Goal: Check status: Check status

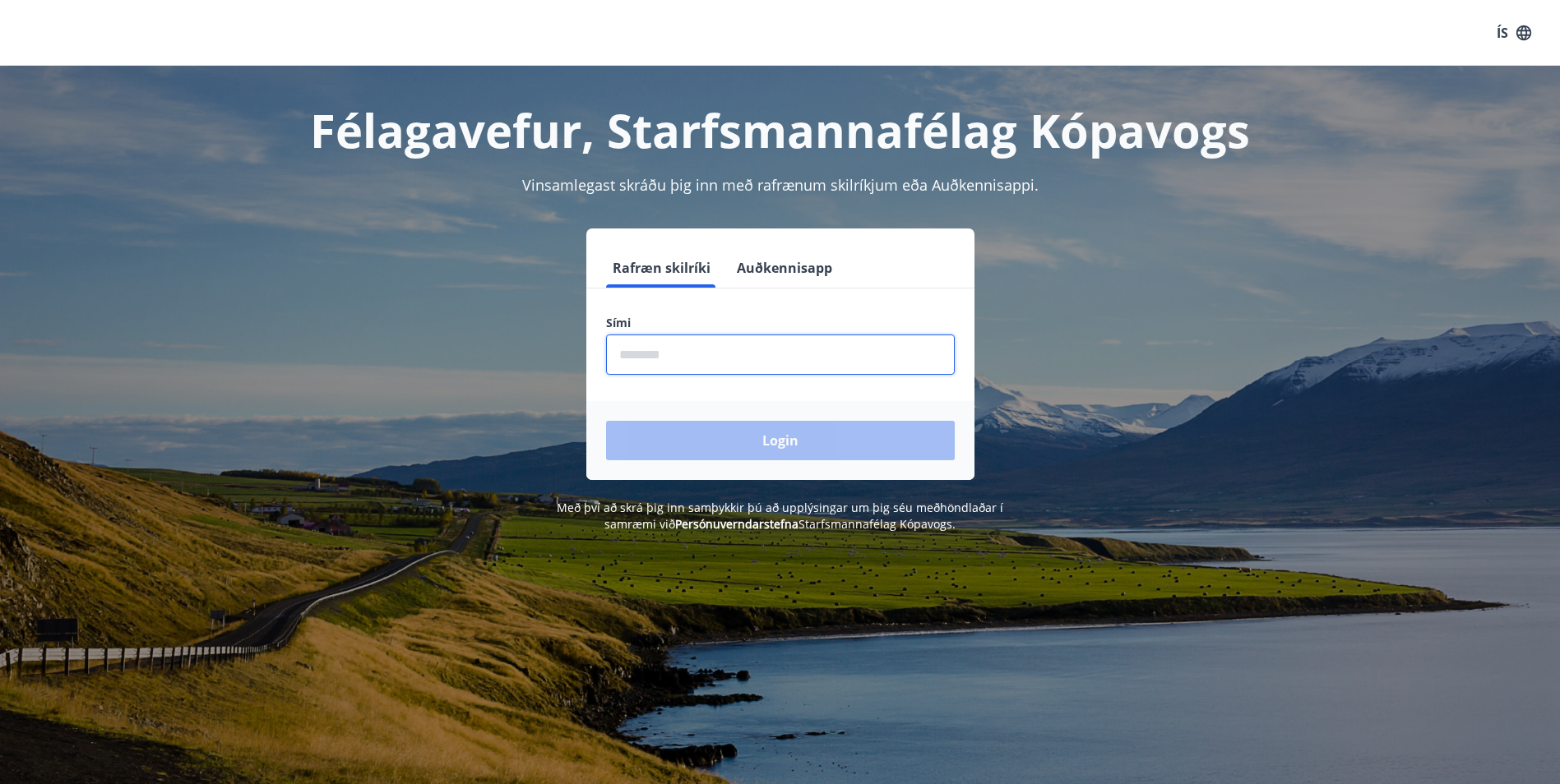
click at [693, 359] on input "phone" at bounding box center [780, 355] width 348 height 41
type input "********"
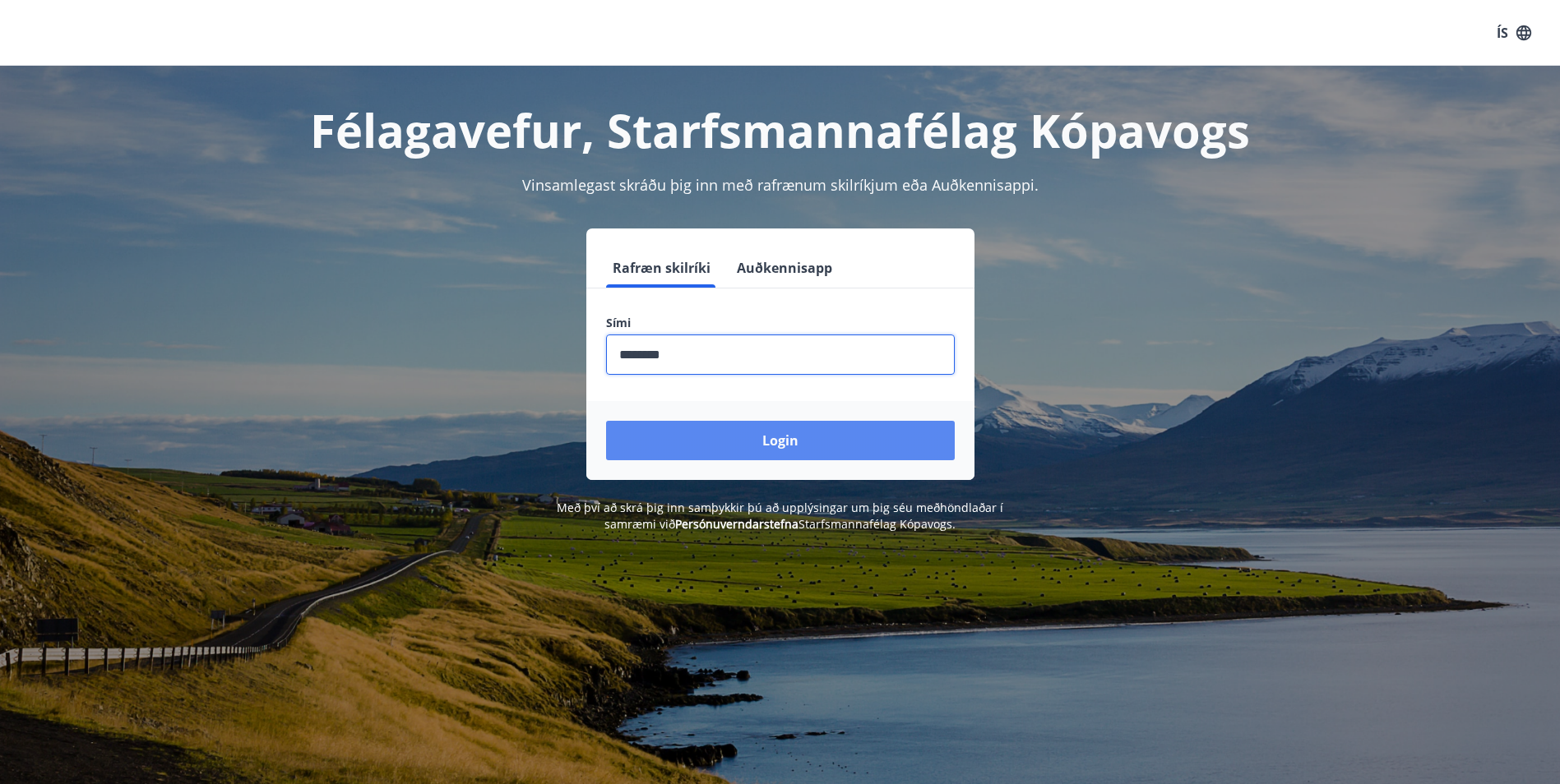
click at [744, 434] on button "Login" at bounding box center [780, 440] width 348 height 40
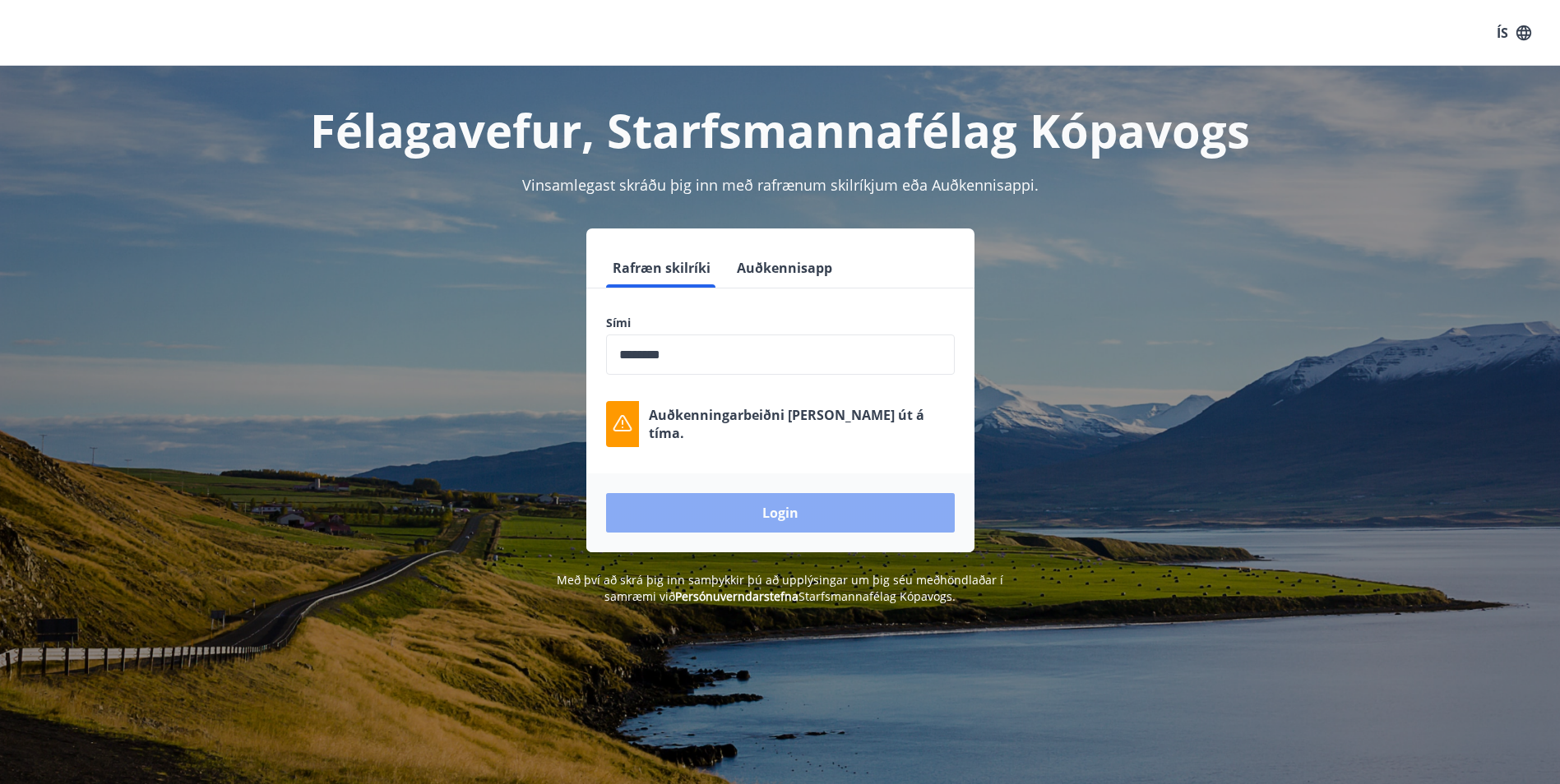
click at [710, 499] on button "Login" at bounding box center [780, 512] width 348 height 40
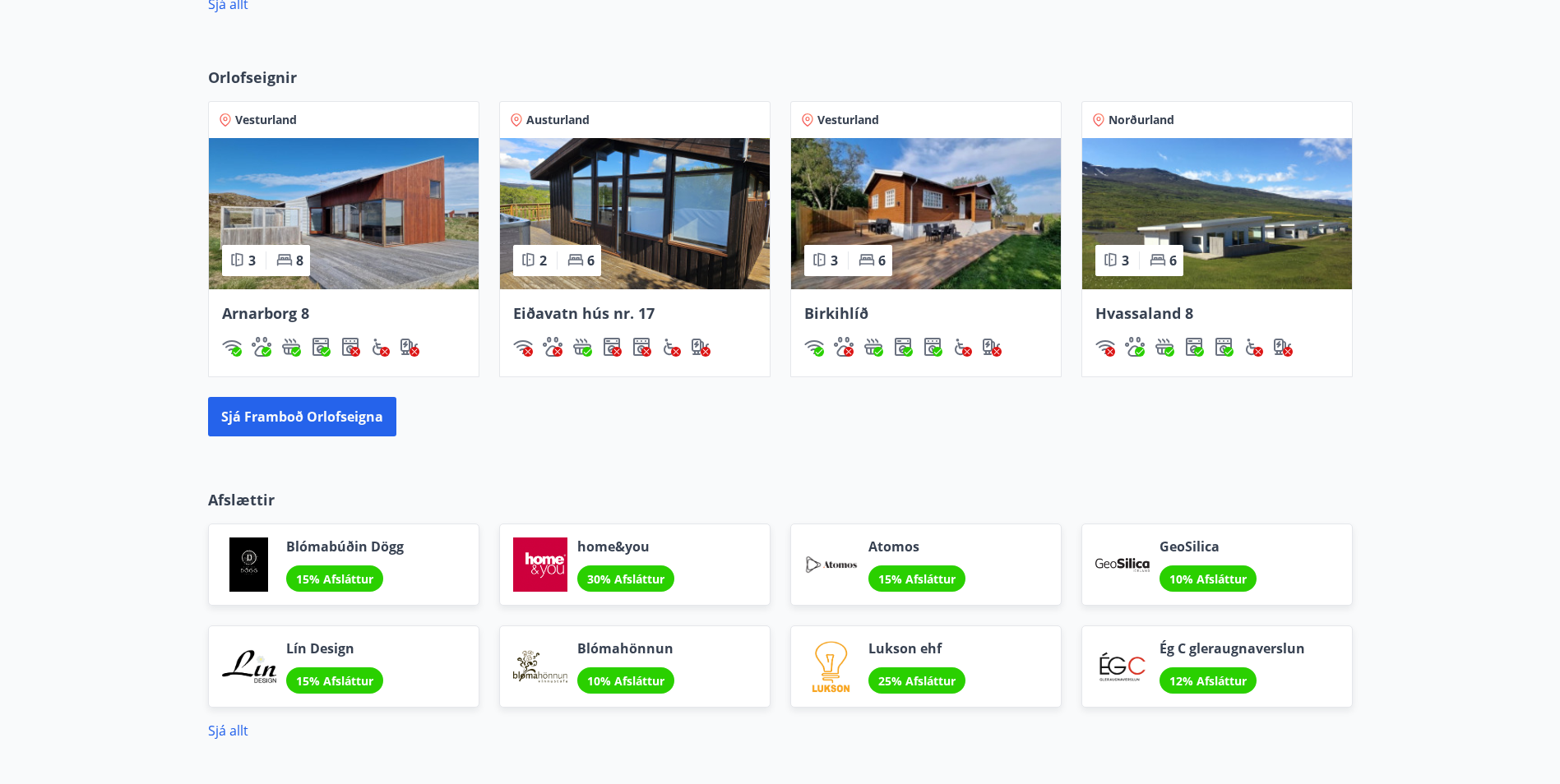
scroll to position [1232, 0]
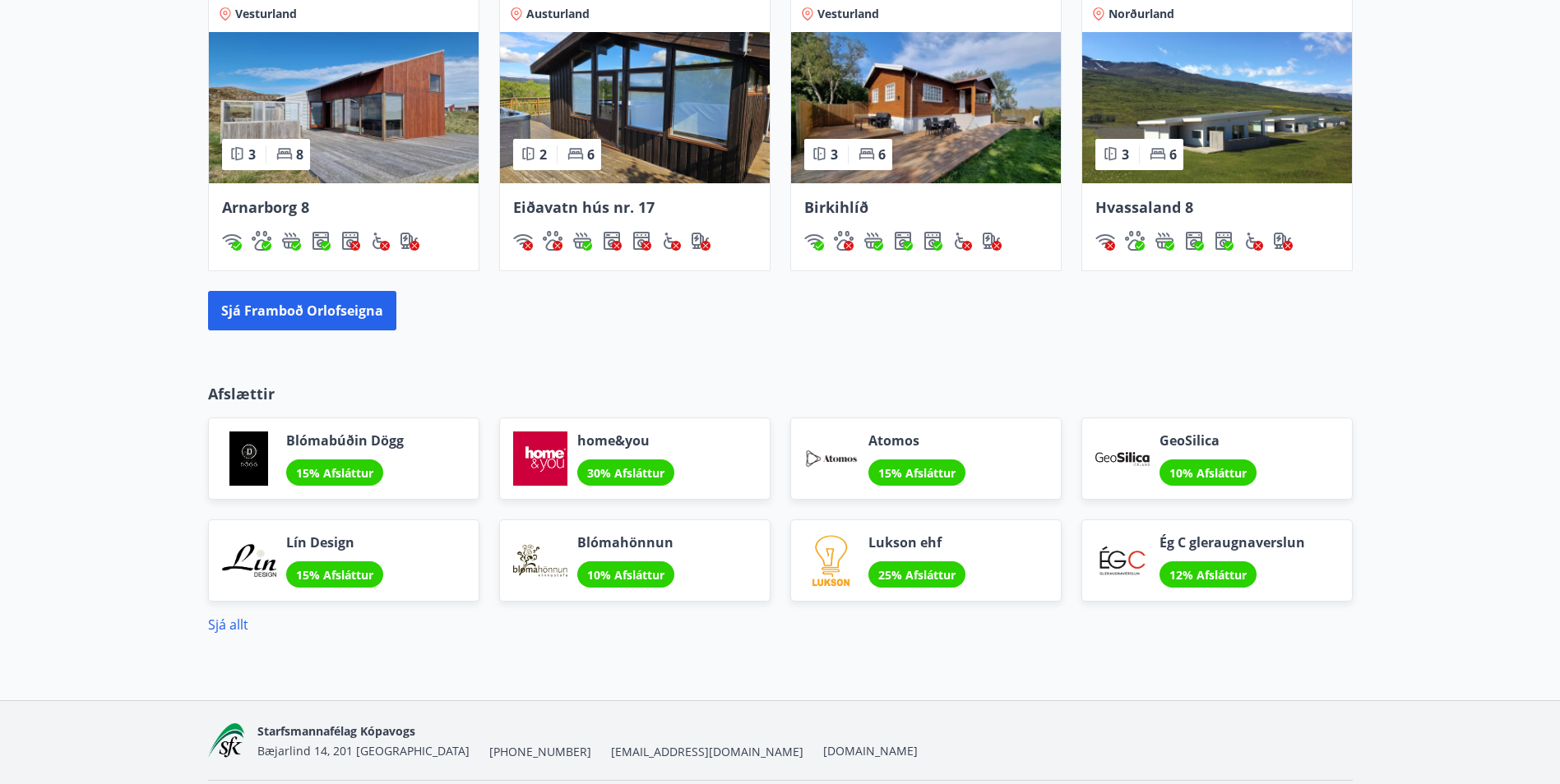
click at [317, 570] on span "15% Afsláttur" at bounding box center [335, 575] width 77 height 15
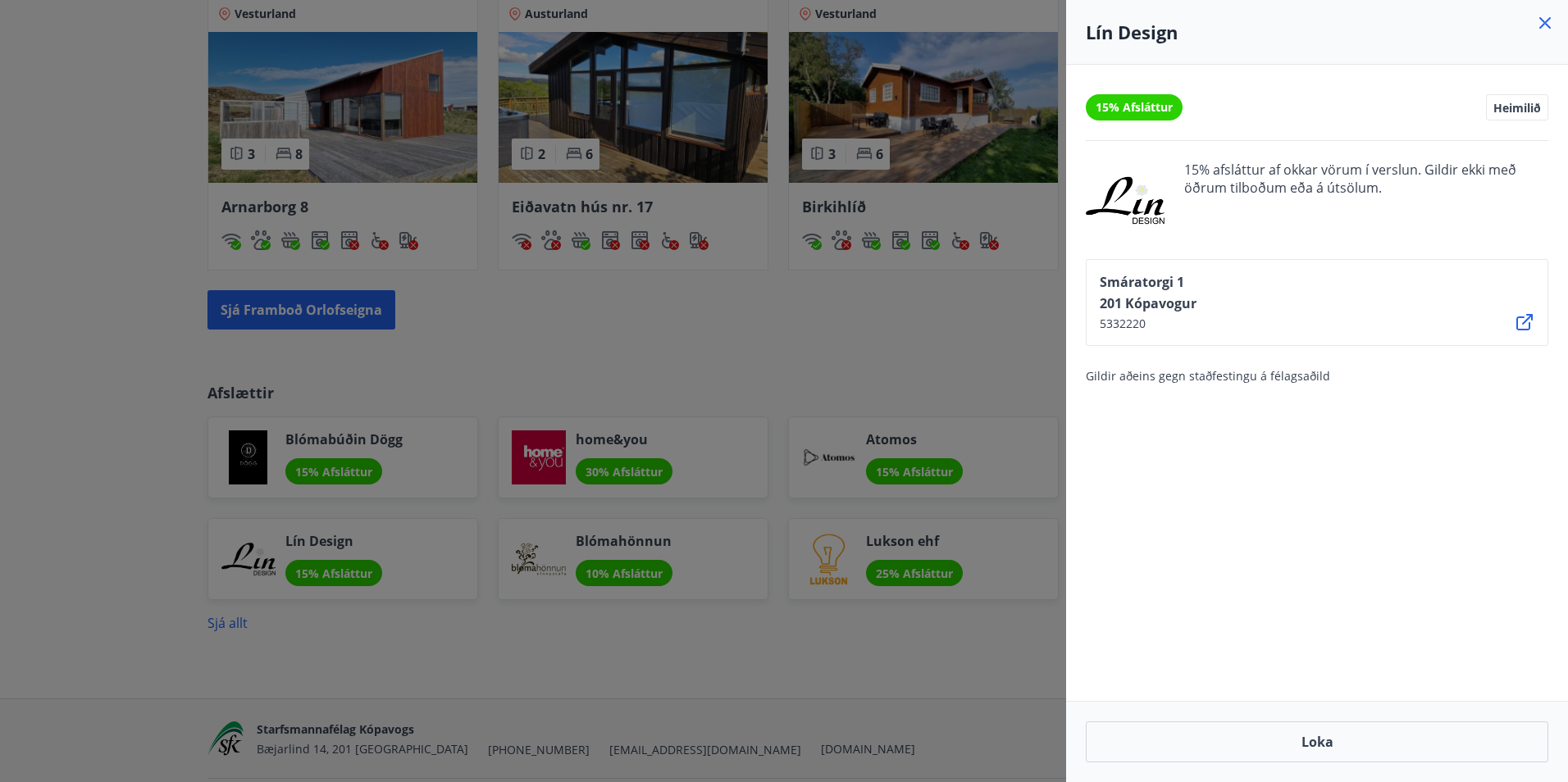
click at [1540, 19] on icon at bounding box center [1545, 23] width 12 height 12
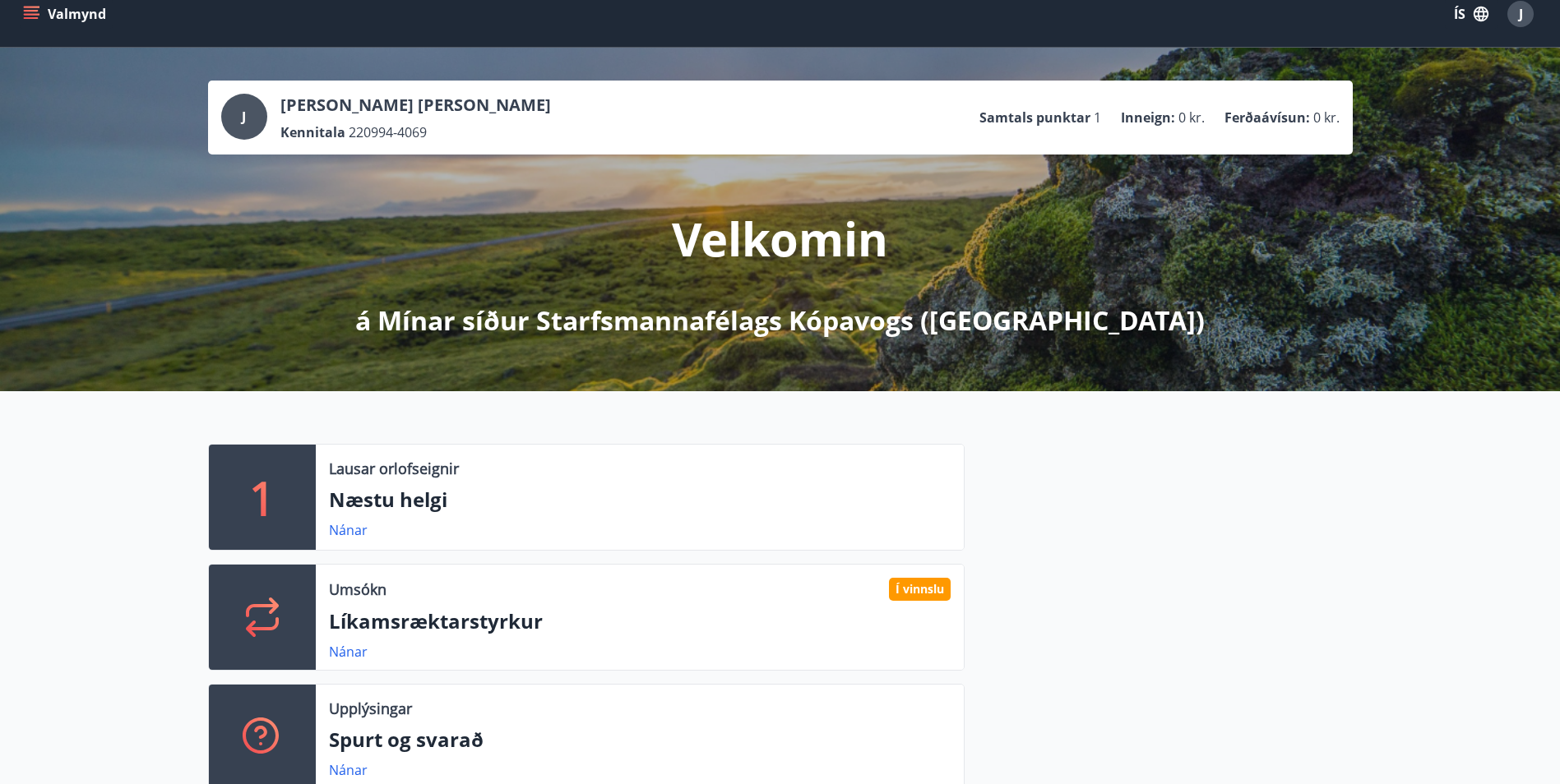
scroll to position [0, 0]
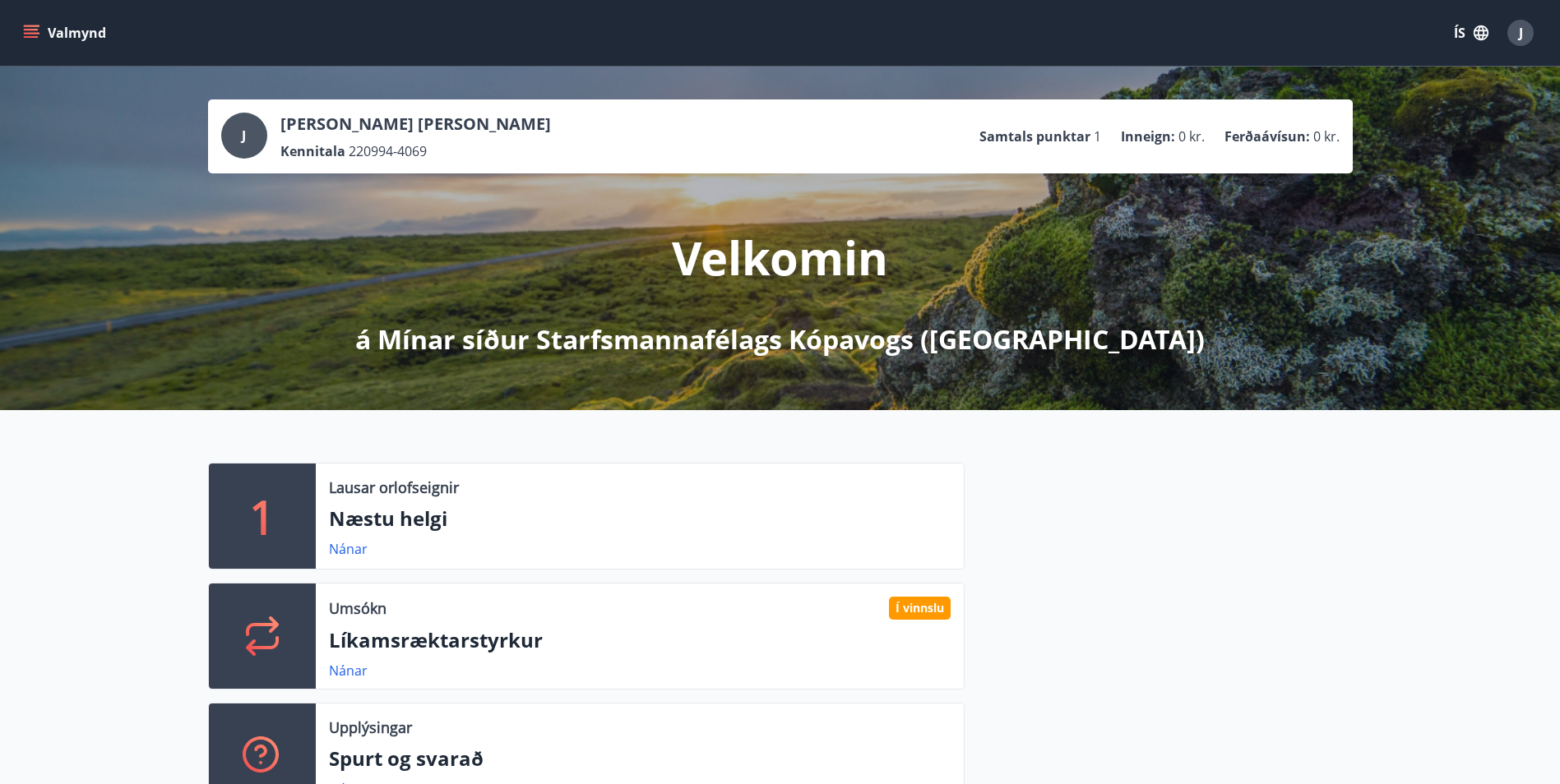
click at [33, 25] on icon "menu" at bounding box center [33, 26] width 18 height 2
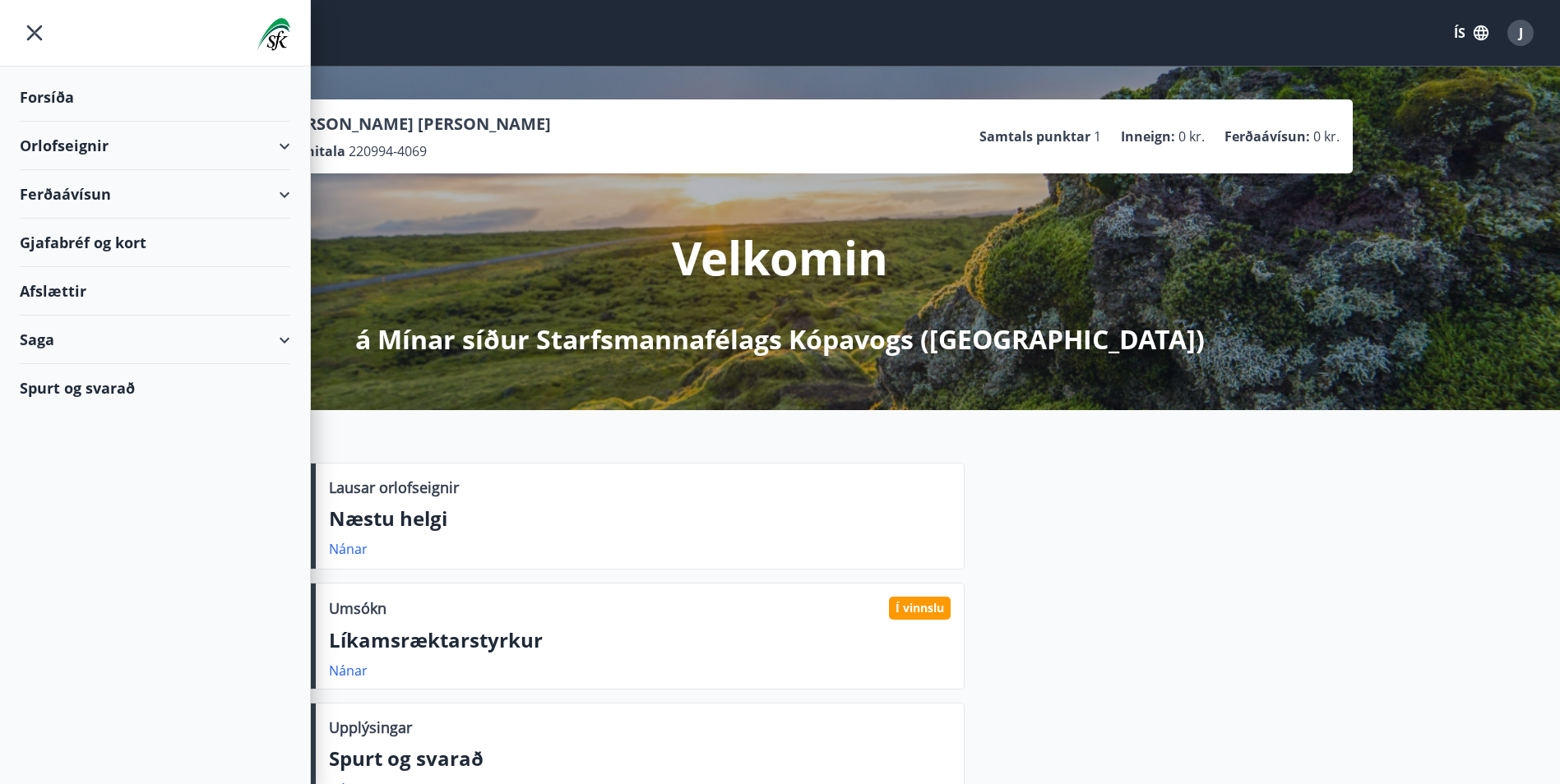
click at [286, 141] on div "Orlofseignir" at bounding box center [154, 146] width 270 height 48
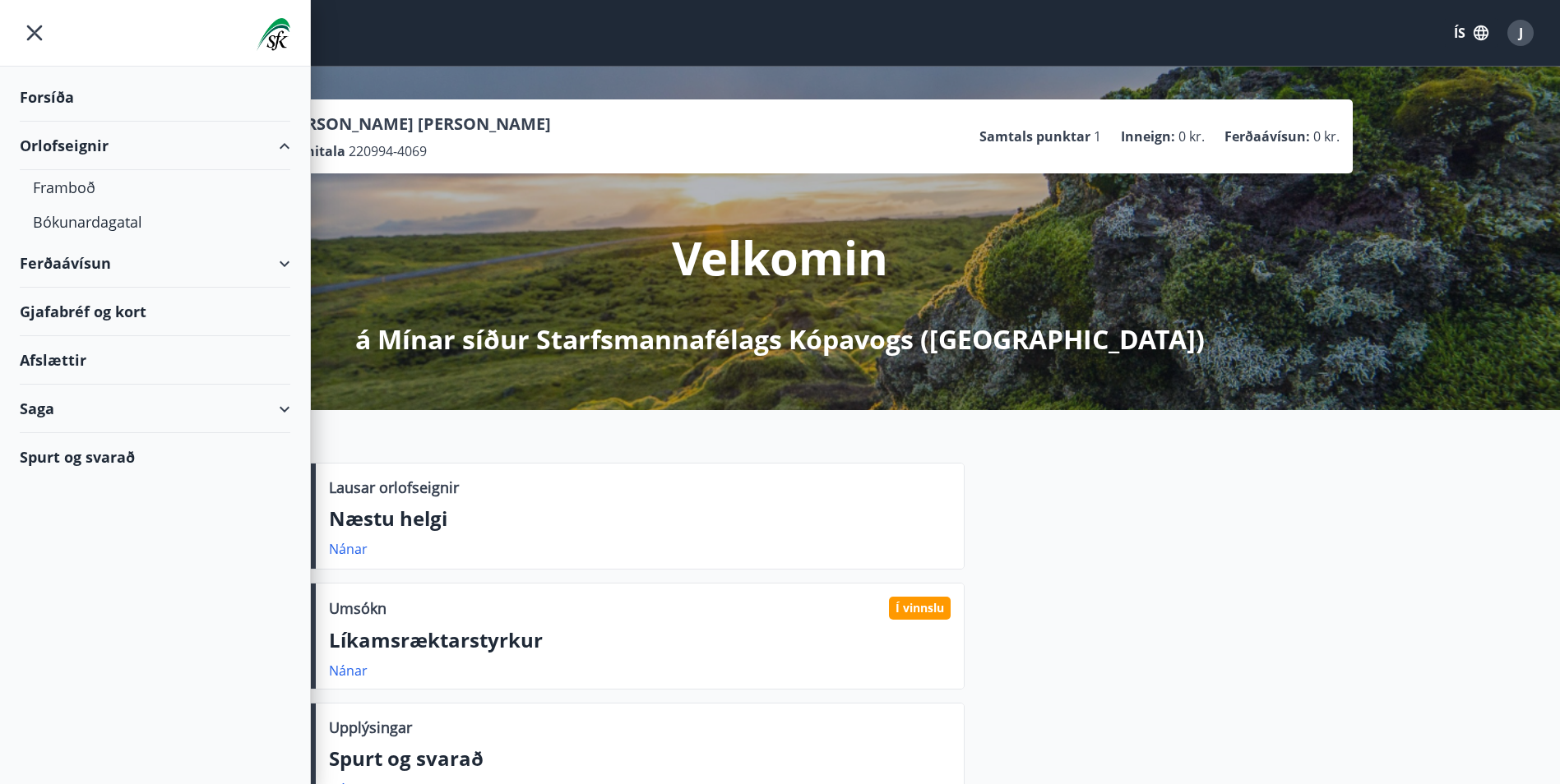
click at [424, 31] on div "Valmynd ÍS J" at bounding box center [780, 33] width 1520 height 40
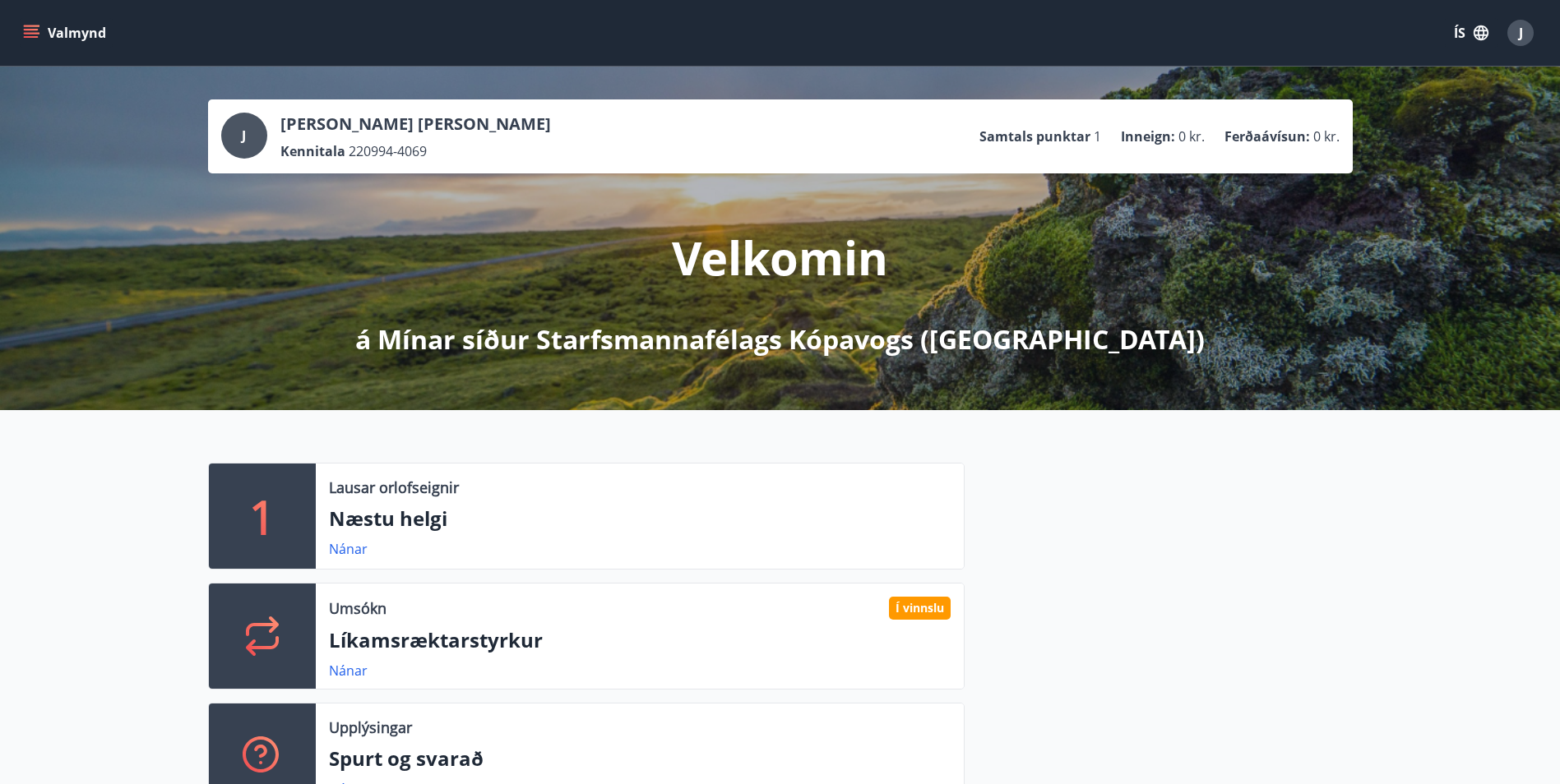
click at [1459, 27] on button "ÍS" at bounding box center [1470, 33] width 53 height 30
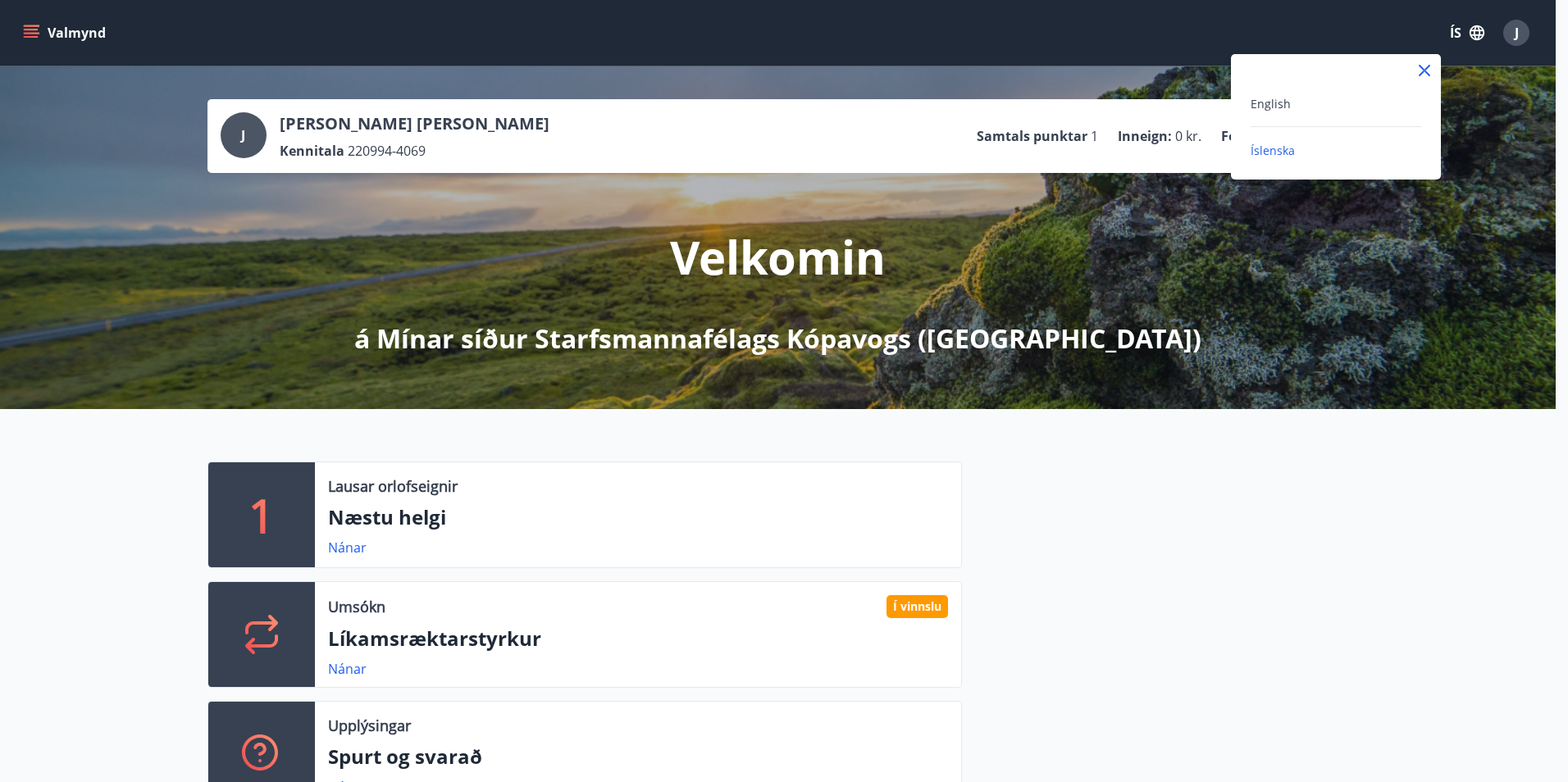
click at [1363, 95] on div "English" at bounding box center [1335, 103] width 170 height 19
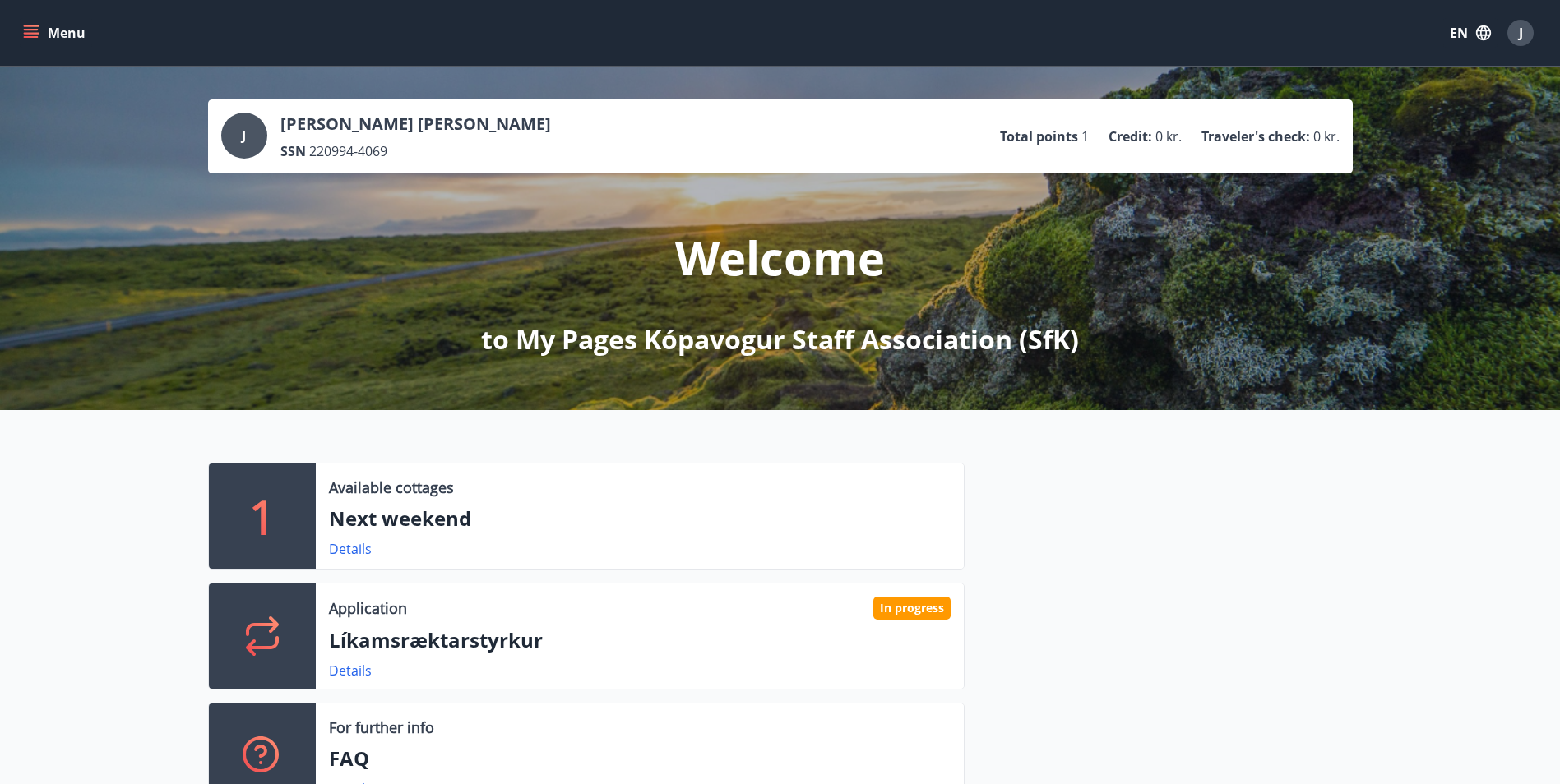
click at [33, 27] on icon "menu" at bounding box center [31, 33] width 16 height 16
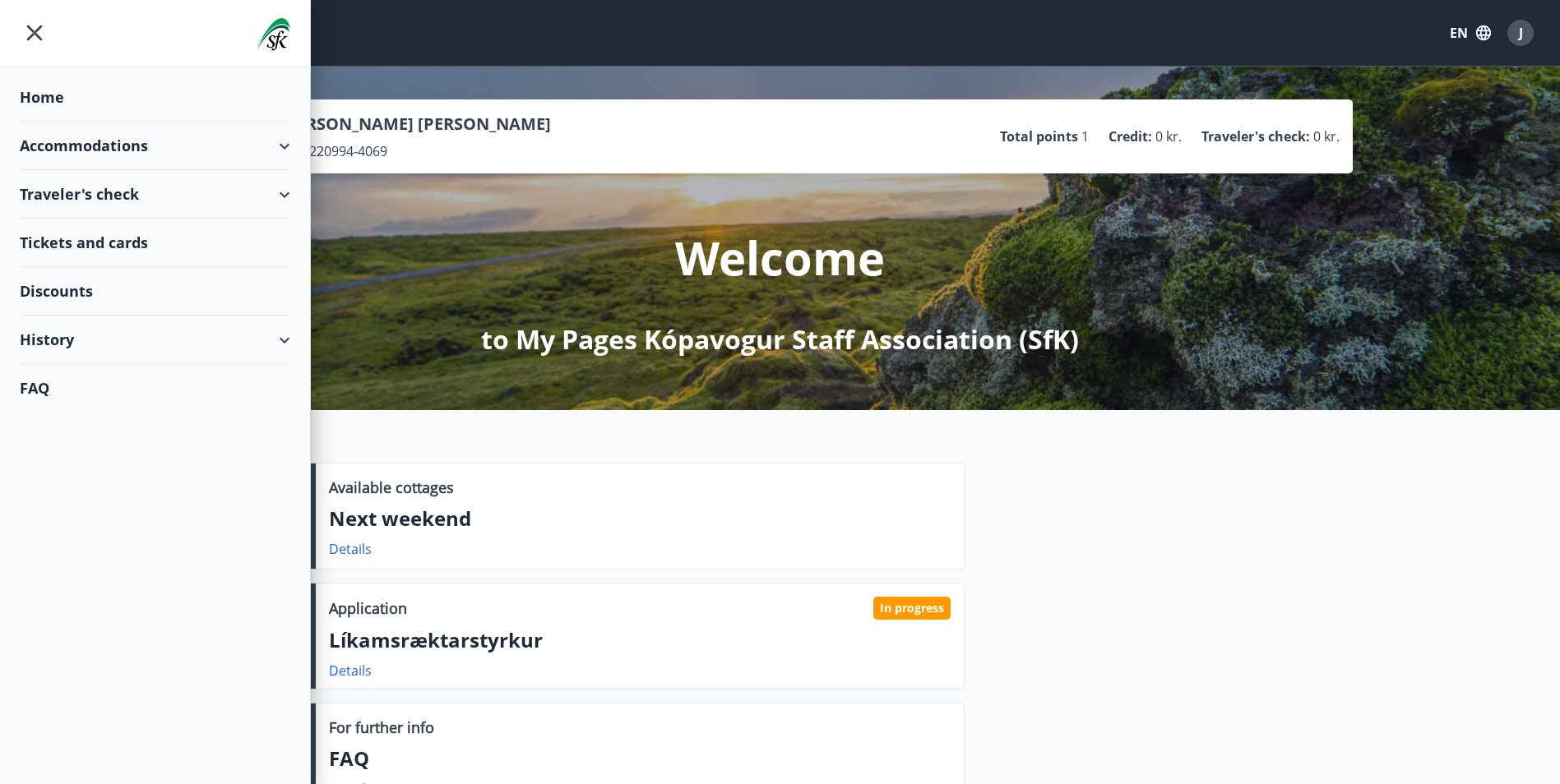
click at [41, 92] on div "Home" at bounding box center [154, 97] width 270 height 48
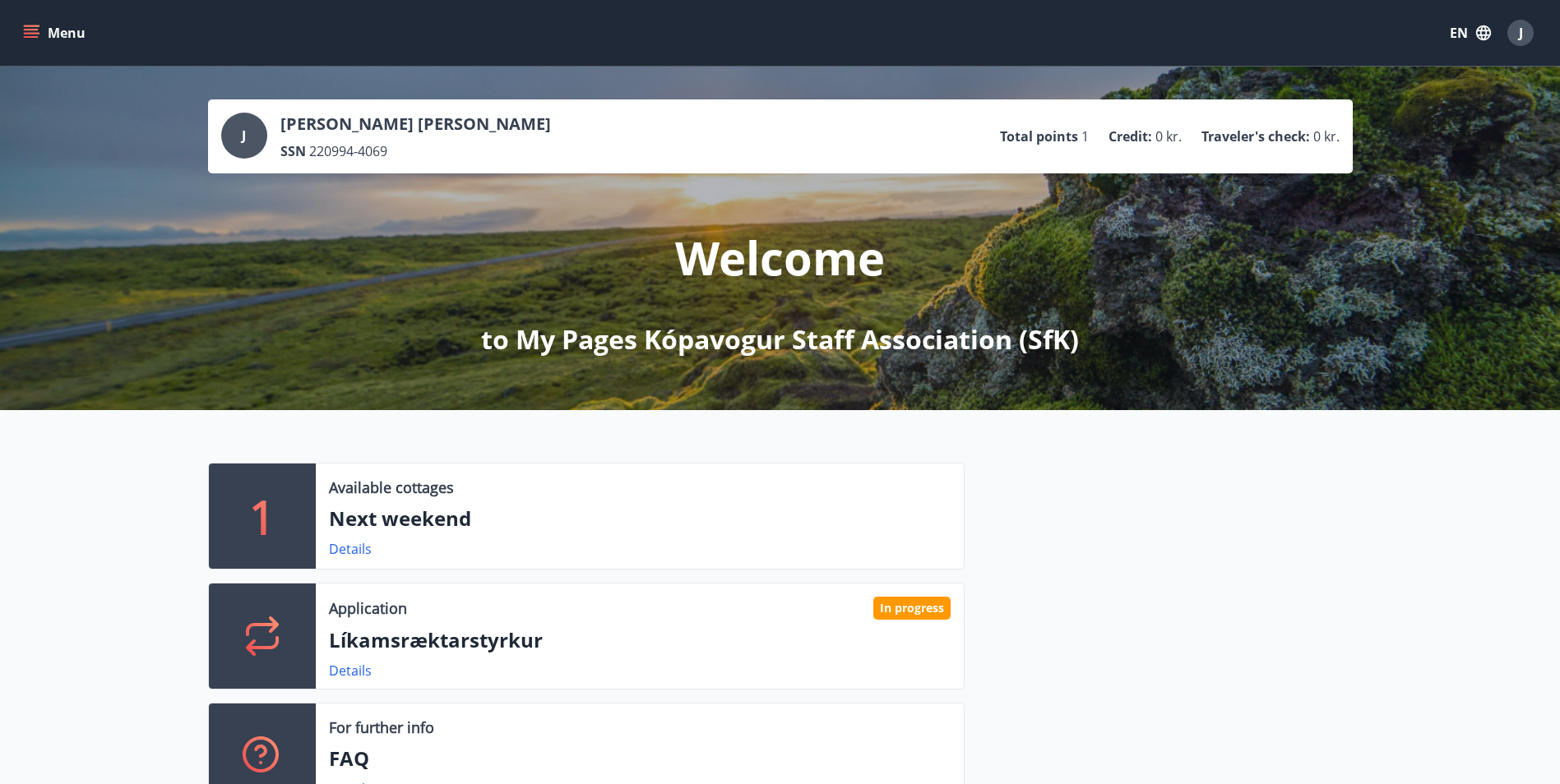
click at [462, 128] on p "[PERSON_NAME] [PERSON_NAME]" at bounding box center [416, 124] width 270 height 23
drag, startPoint x: 405, startPoint y: 117, endPoint x: 456, endPoint y: 116, distance: 51.0
click at [453, 116] on p "[PERSON_NAME] [PERSON_NAME]" at bounding box center [416, 124] width 270 height 23
click at [1519, 27] on span "J" at bounding box center [1520, 33] width 4 height 18
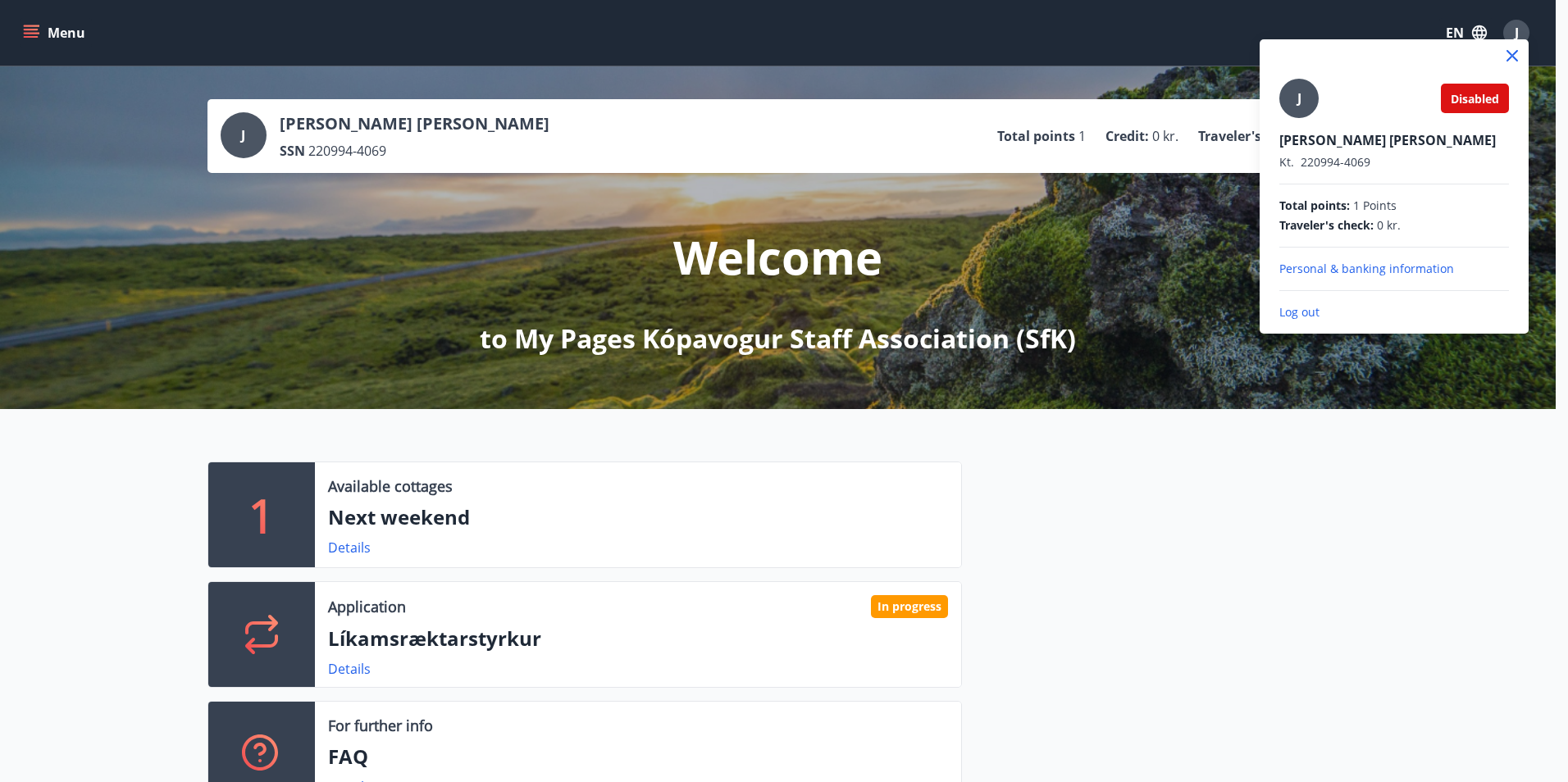
click at [31, 22] on div at bounding box center [784, 391] width 1568 height 782
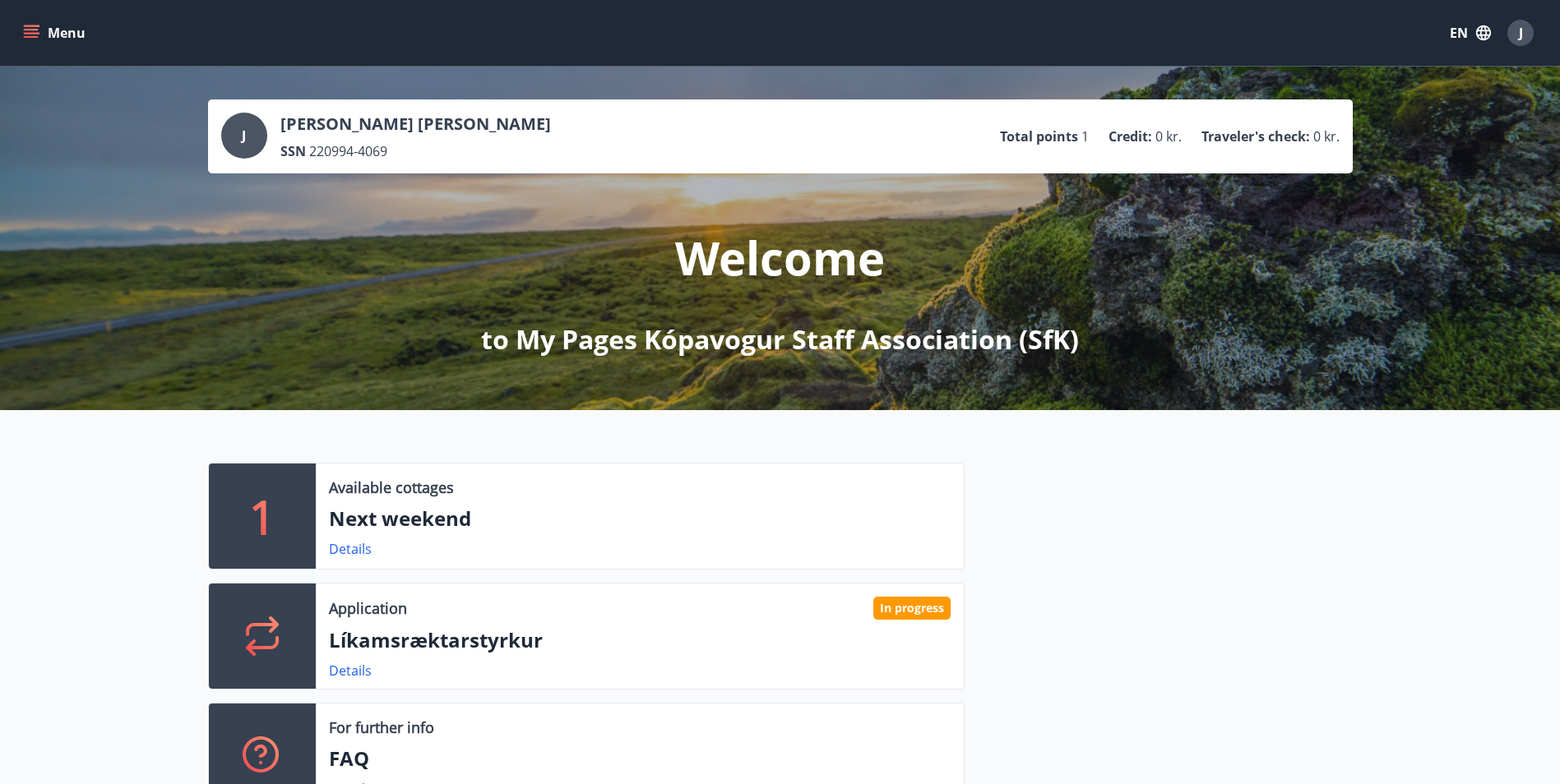
click at [31, 22] on button "Menu" at bounding box center [55, 33] width 72 height 30
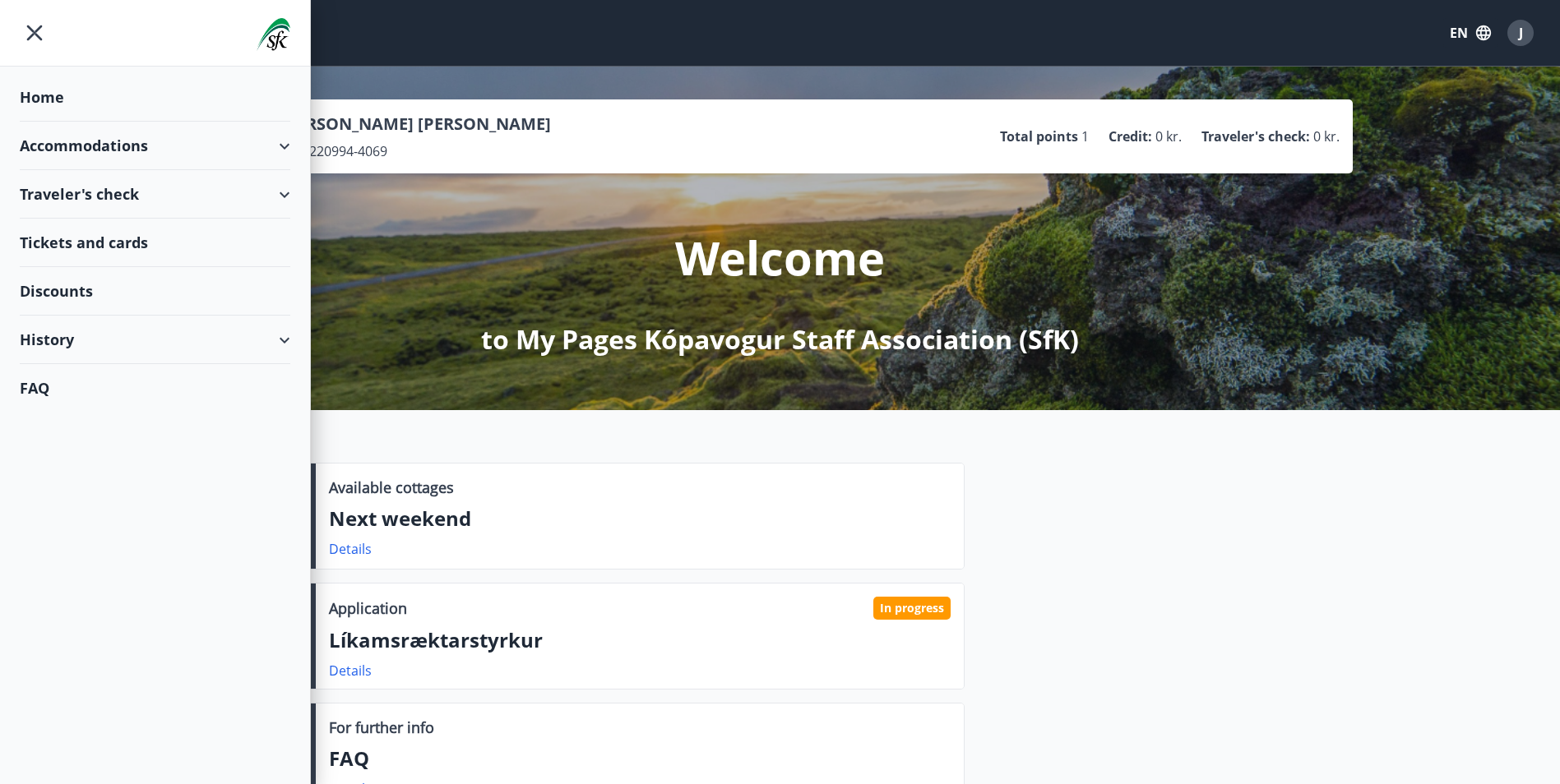
click at [284, 190] on div "Traveler's check" at bounding box center [154, 194] width 270 height 48
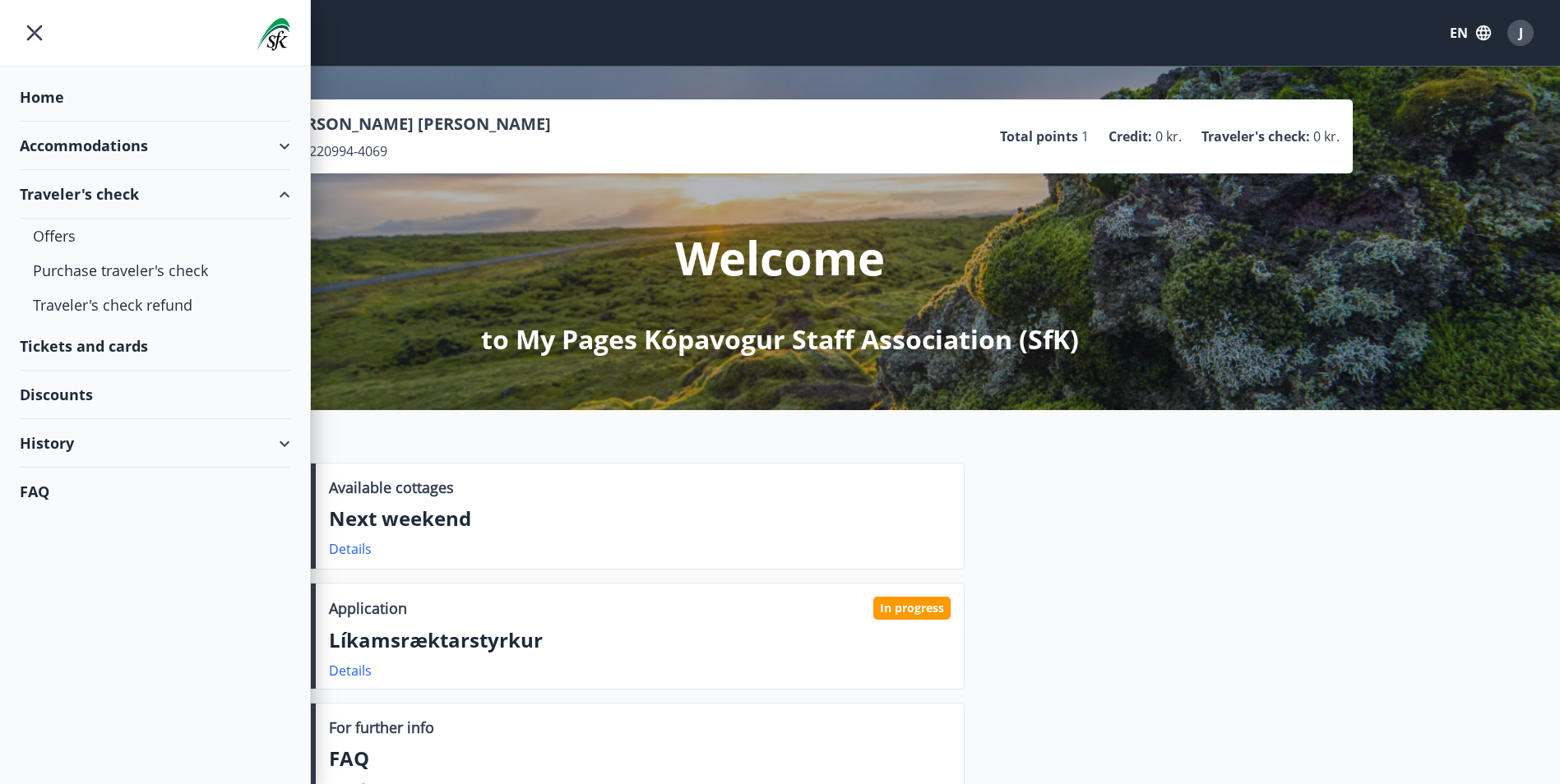
click at [281, 144] on div "Accommodations" at bounding box center [154, 146] width 270 height 48
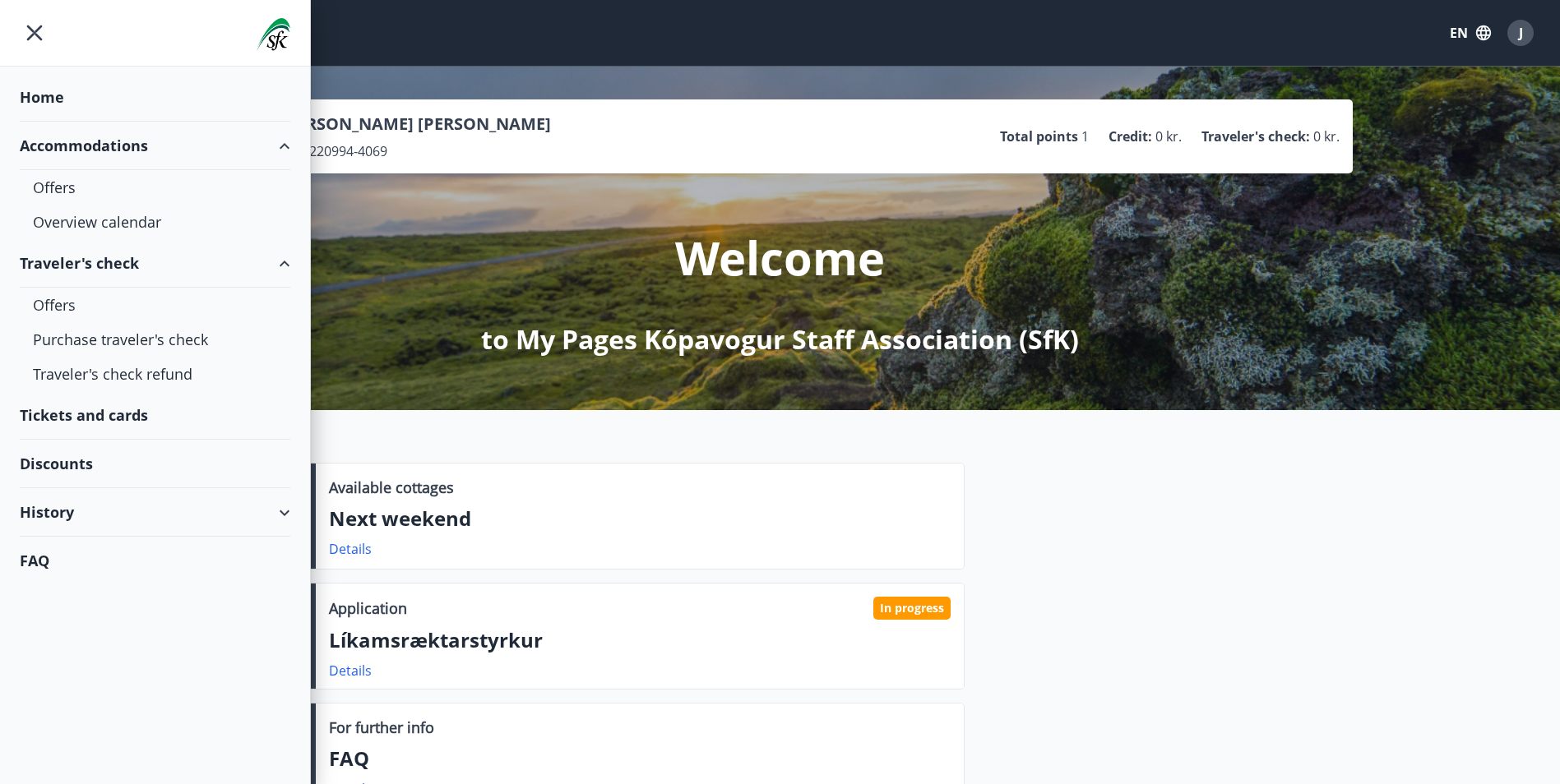
click at [239, 510] on div "History" at bounding box center [154, 512] width 270 height 48
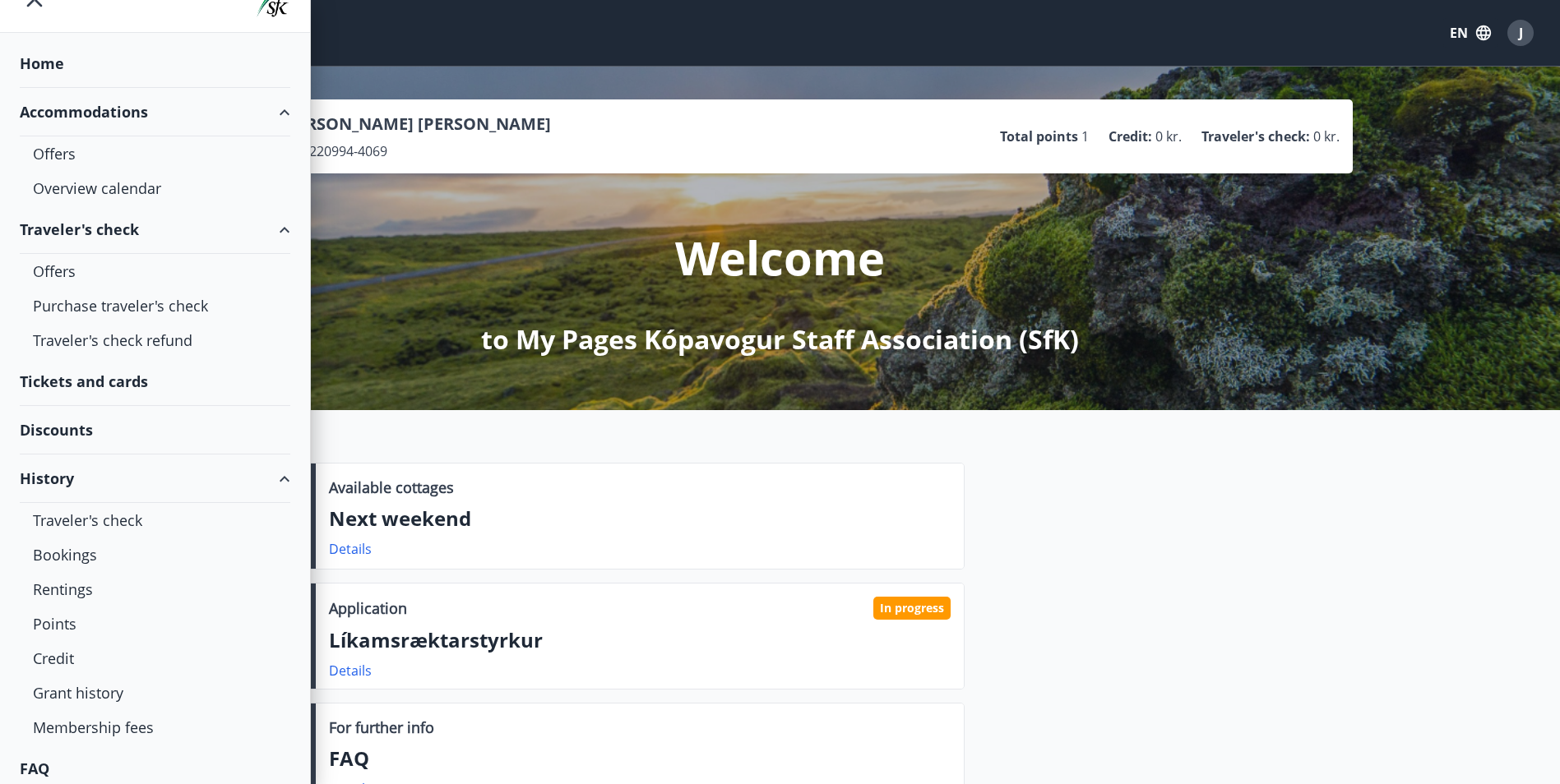
scroll to position [41, 0]
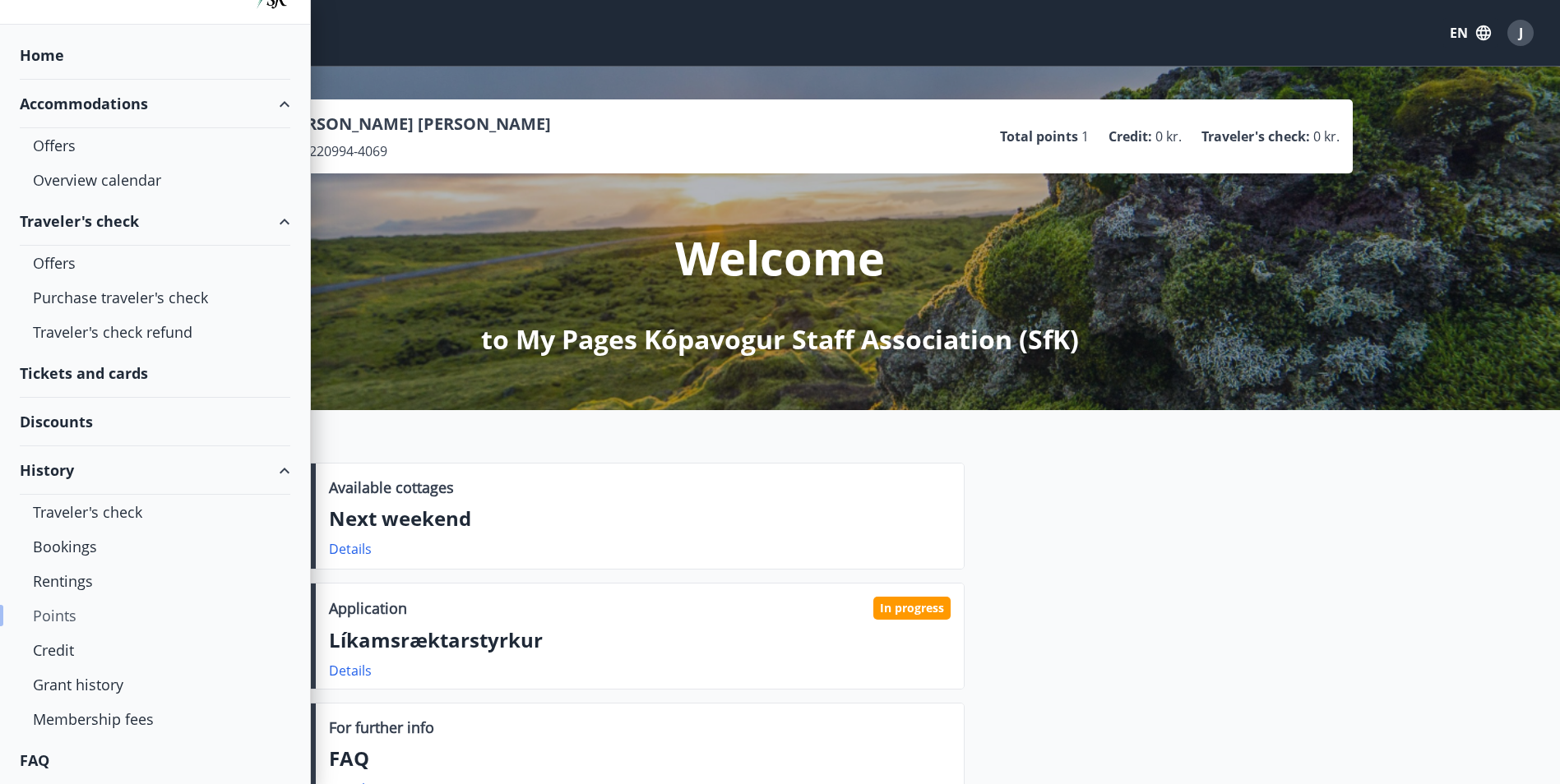
click at [41, 615] on div "Points" at bounding box center [154, 615] width 244 height 35
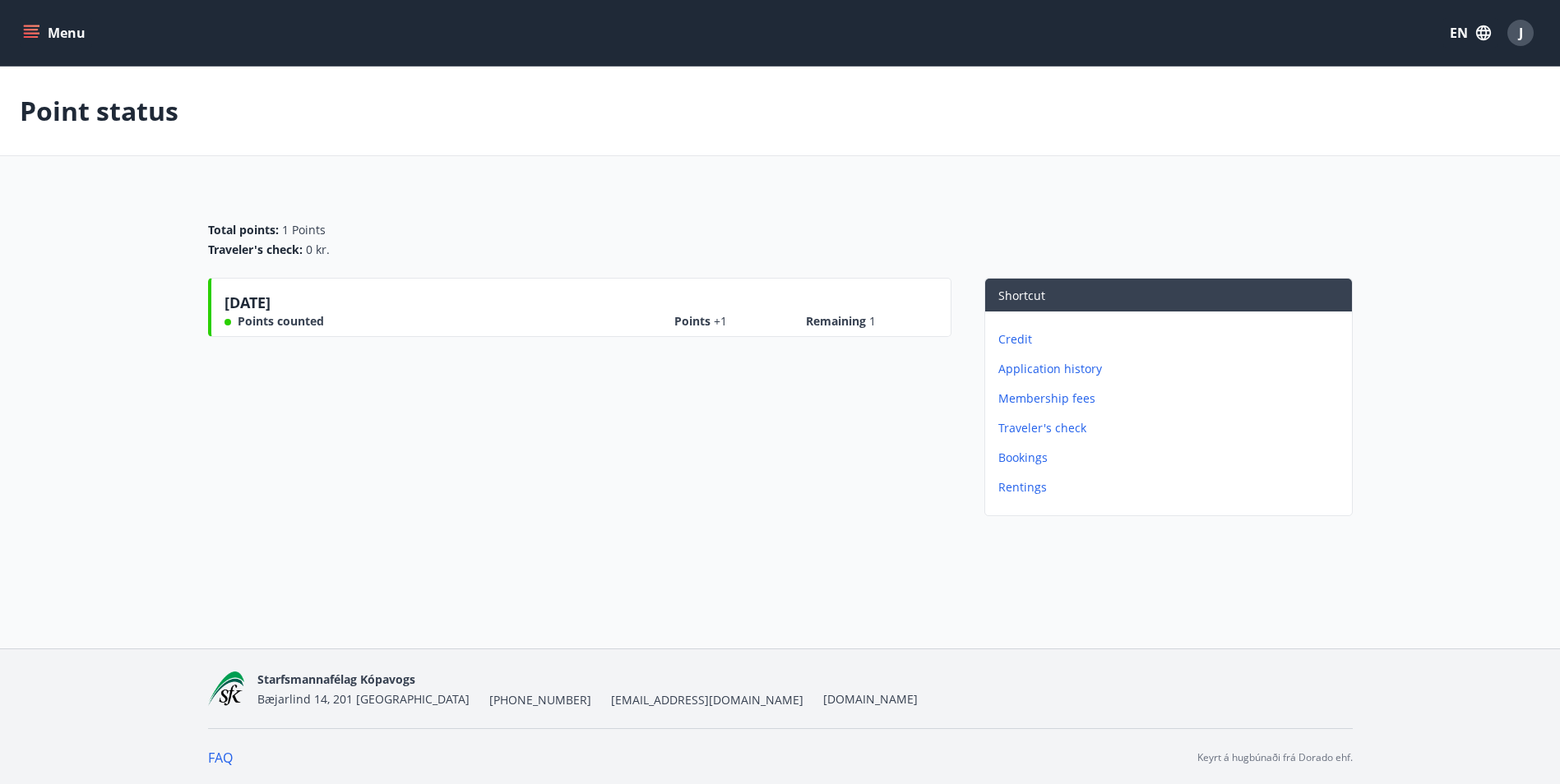
click at [1068, 365] on p "Application history" at bounding box center [1172, 368] width 347 height 16
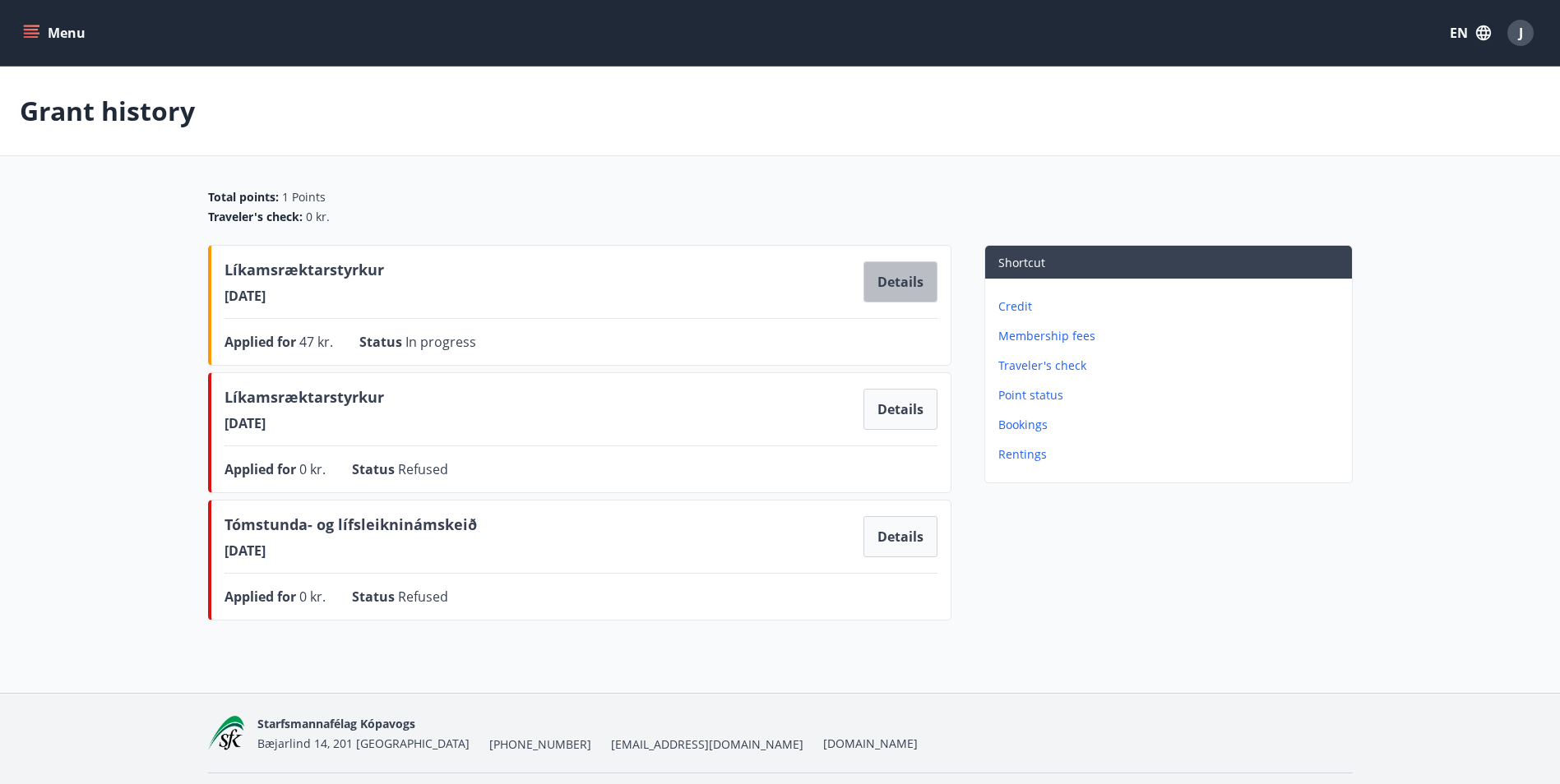
click at [897, 281] on button "Details" at bounding box center [900, 282] width 74 height 41
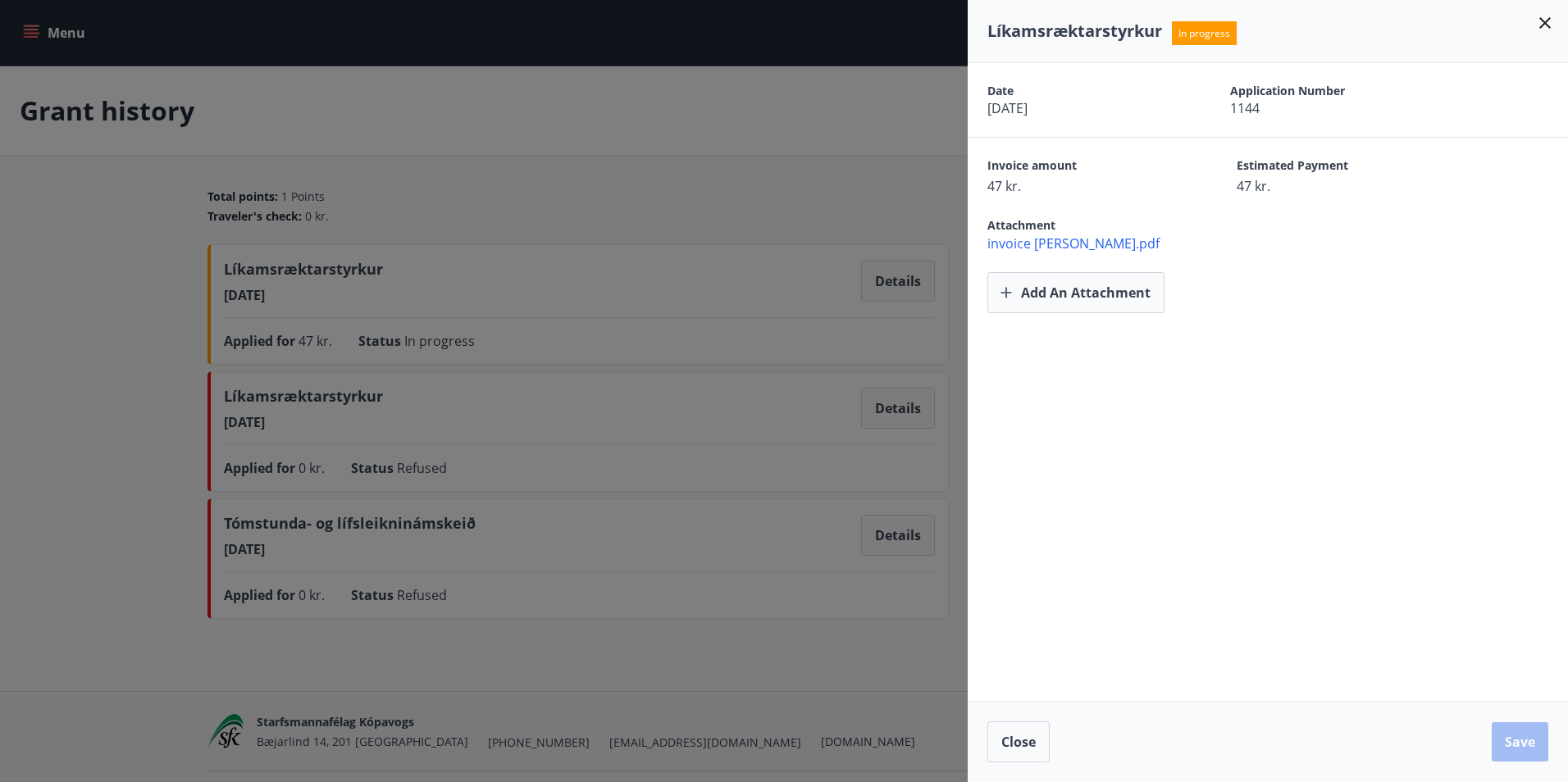
click at [119, 506] on div at bounding box center [784, 391] width 1568 height 782
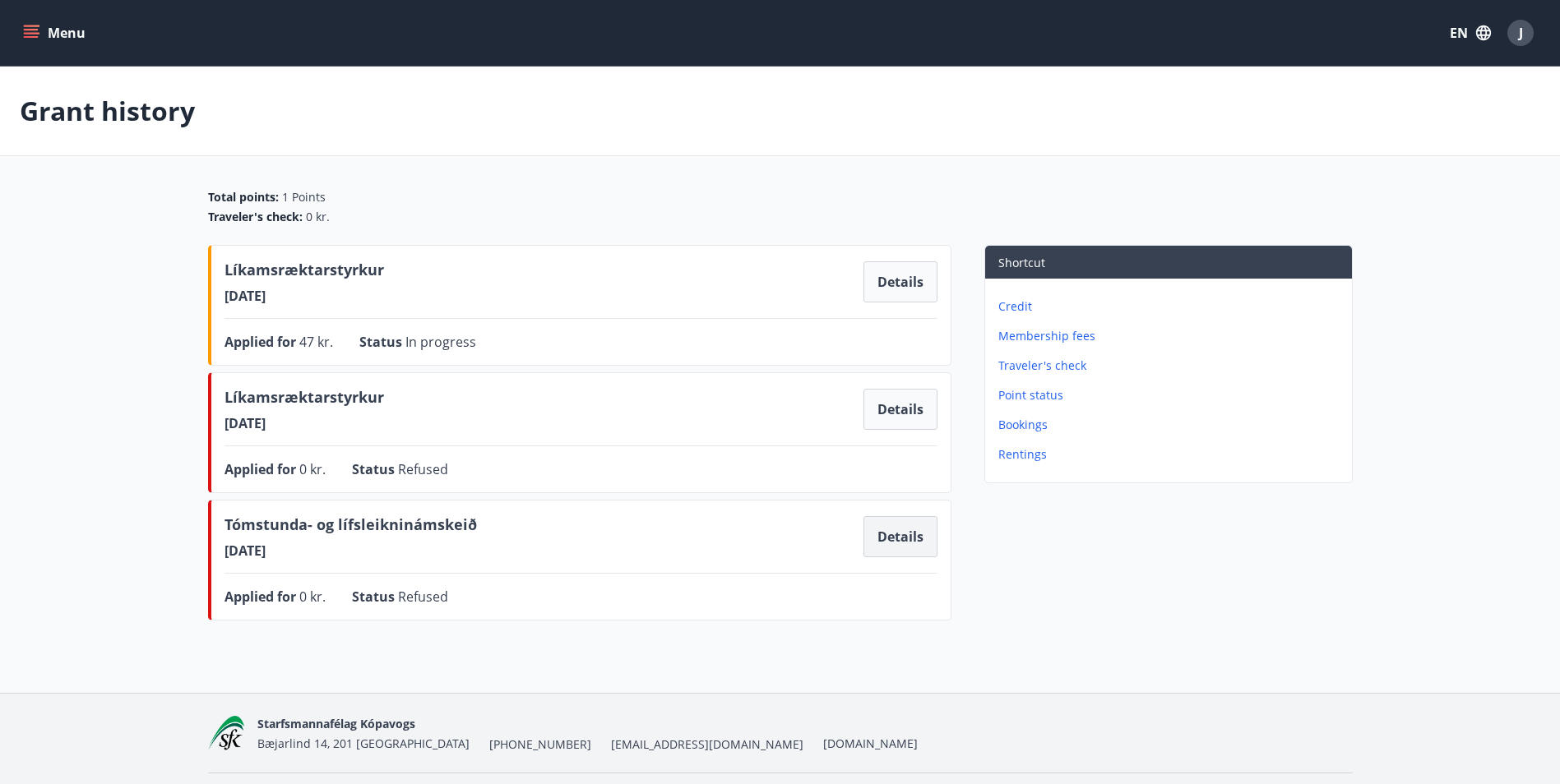
click at [902, 537] on button "Details" at bounding box center [900, 536] width 74 height 41
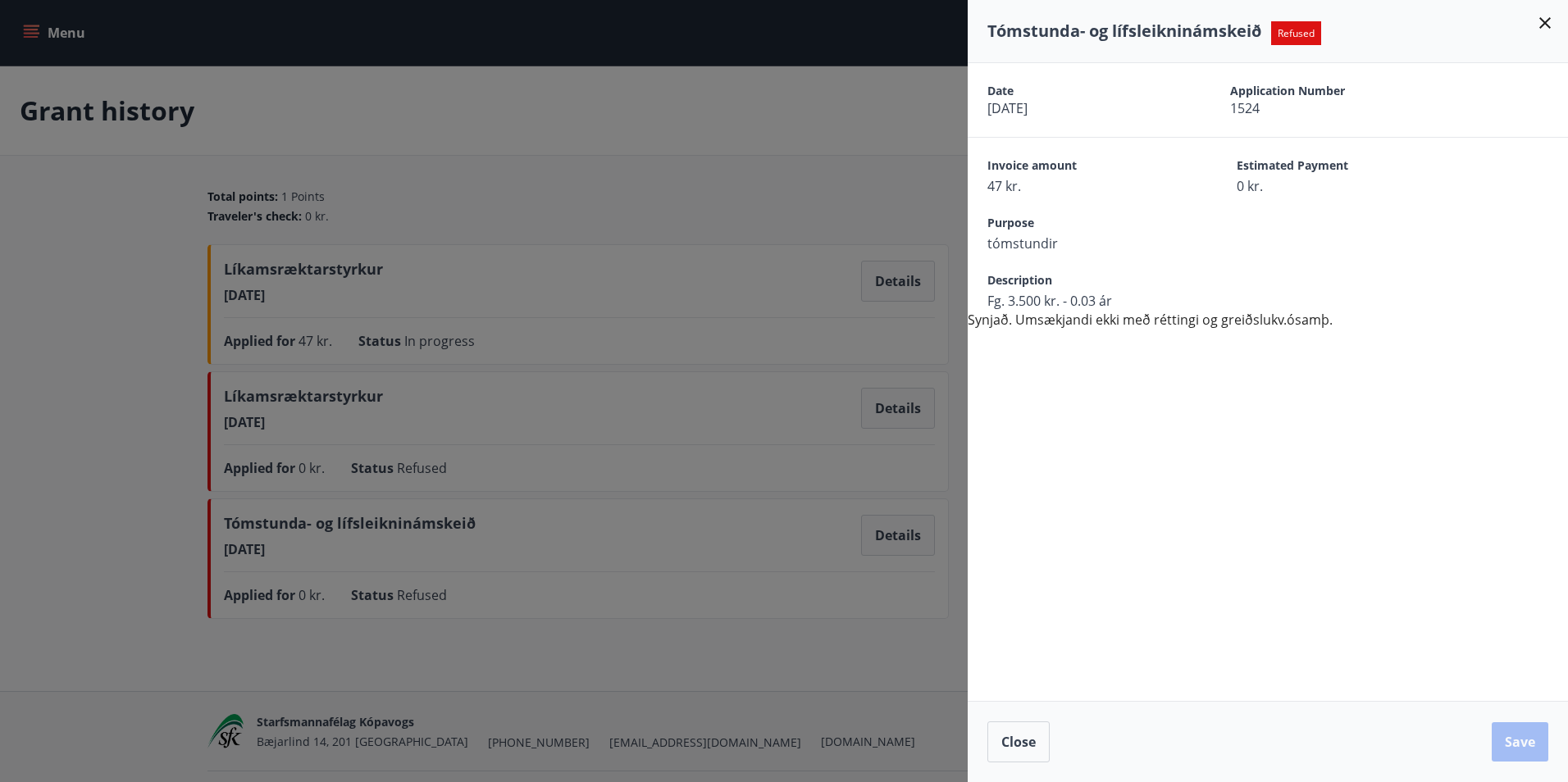
click at [721, 137] on div at bounding box center [784, 391] width 1568 height 782
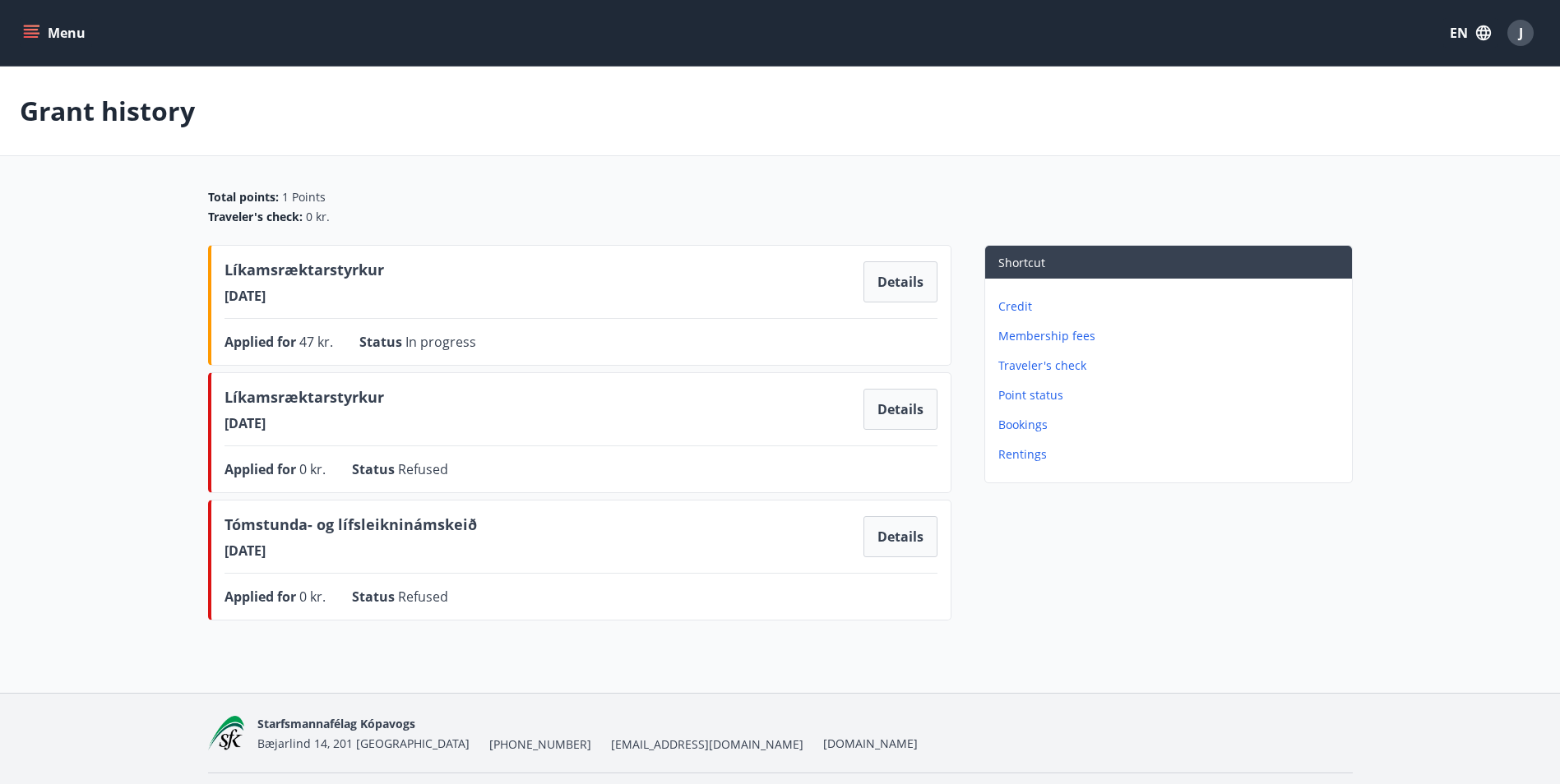
click at [327, 337] on span "47 kr." at bounding box center [315, 341] width 34 height 18
click at [908, 280] on button "Details" at bounding box center [900, 282] width 74 height 41
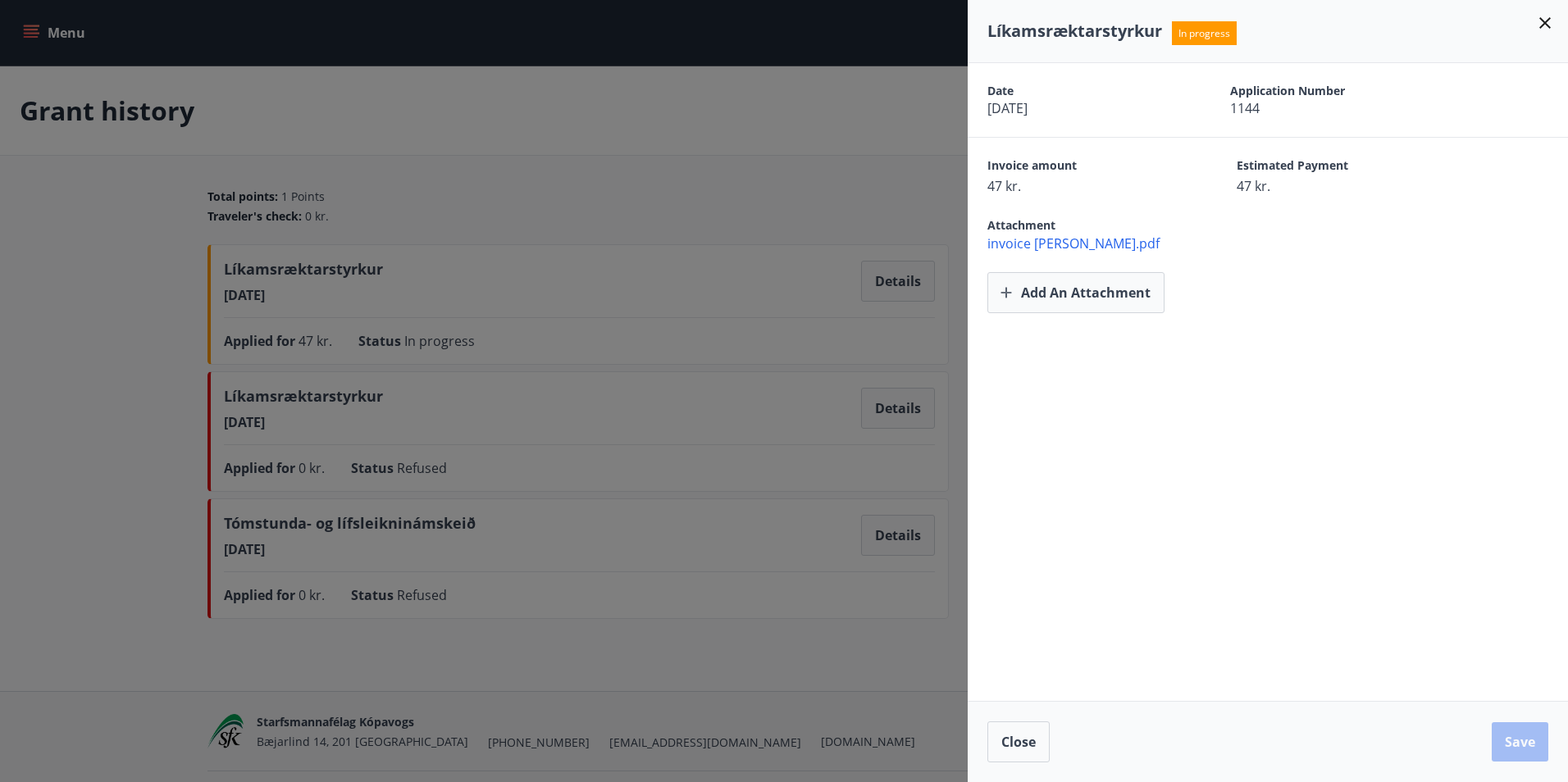
click at [623, 203] on div at bounding box center [784, 391] width 1568 height 782
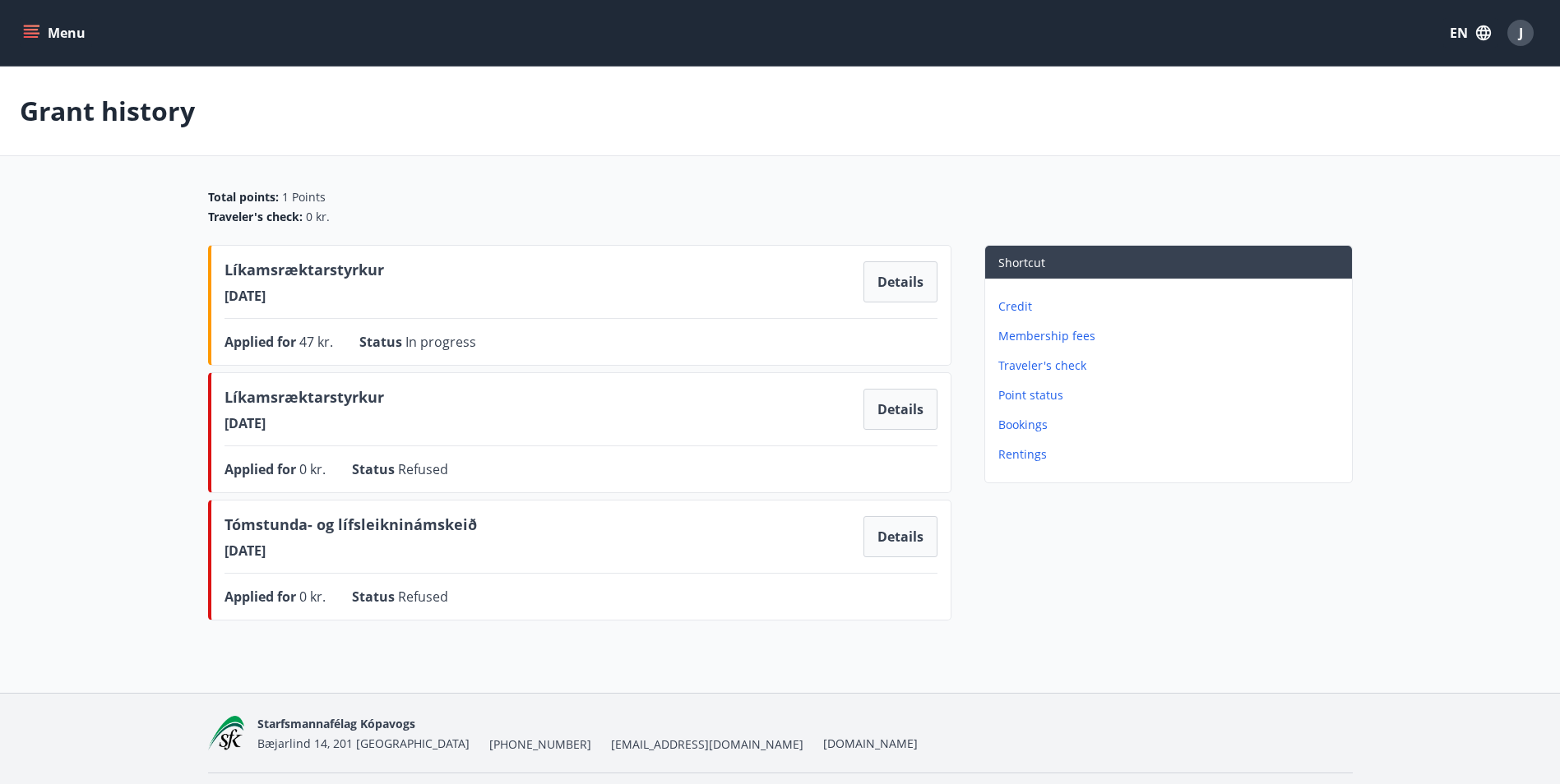
click at [285, 280] on span "Líkamsræktarstyrkur" at bounding box center [304, 272] width 159 height 28
click at [311, 341] on span "47 kr." at bounding box center [315, 341] width 34 height 18
drag, startPoint x: 311, startPoint y: 341, endPoint x: 253, endPoint y: 342, distance: 58.0
click at [253, 342] on span "Applied for" at bounding box center [262, 341] width 75 height 18
click at [242, 275] on span "Líkamsræktarstyrkur" at bounding box center [304, 272] width 159 height 28
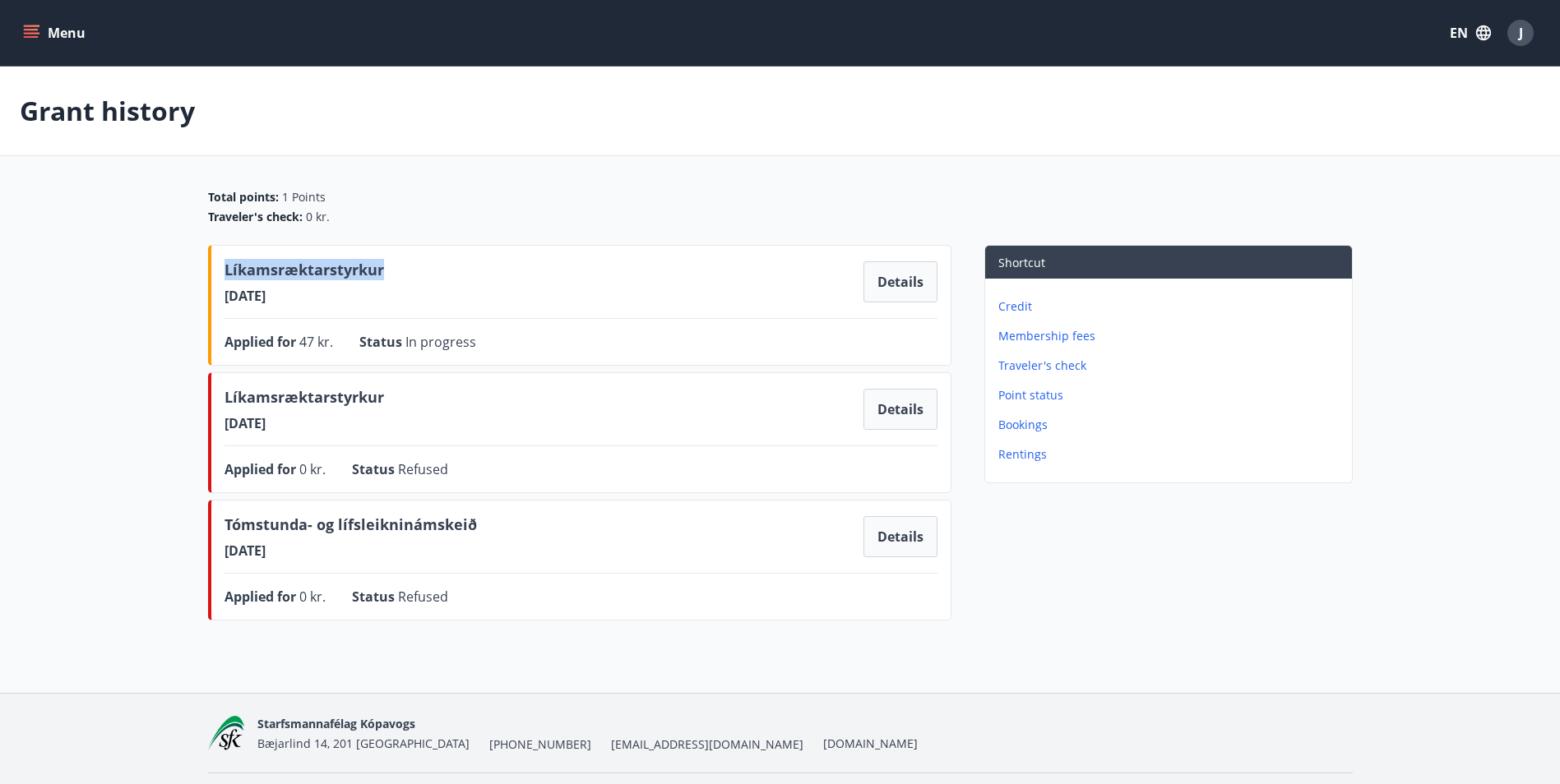
click at [242, 273] on span "Líkamsræktarstyrkur" at bounding box center [304, 272] width 159 height 28
click at [604, 297] on div "Líkamsræktarstyrkur 28.07.2025 Details" at bounding box center [581, 282] width 713 height 46
click at [889, 278] on button "Details" at bounding box center [900, 282] width 74 height 41
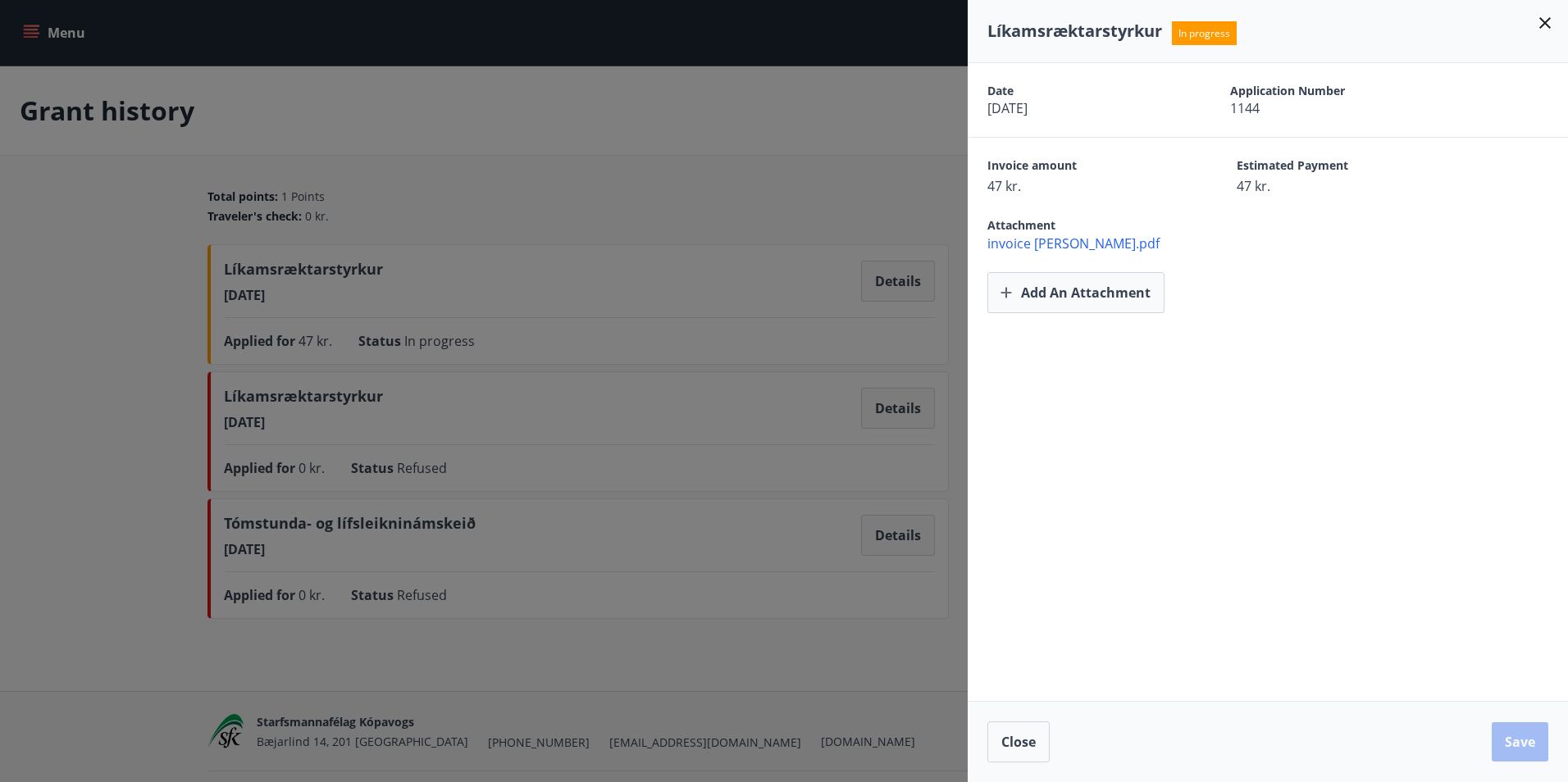
click at [1203, 31] on span "In progress" at bounding box center [1203, 33] width 64 height 24
click at [1201, 35] on span "In progress" at bounding box center [1203, 33] width 64 height 24
click at [1201, 34] on span "In progress" at bounding box center [1203, 33] width 64 height 24
drag, startPoint x: 1201, startPoint y: 34, endPoint x: 1420, endPoint y: 66, distance: 221.3
click at [1420, 66] on div "Date 28.07.2025 Application Number 1144" at bounding box center [1268, 100] width 600 height 74
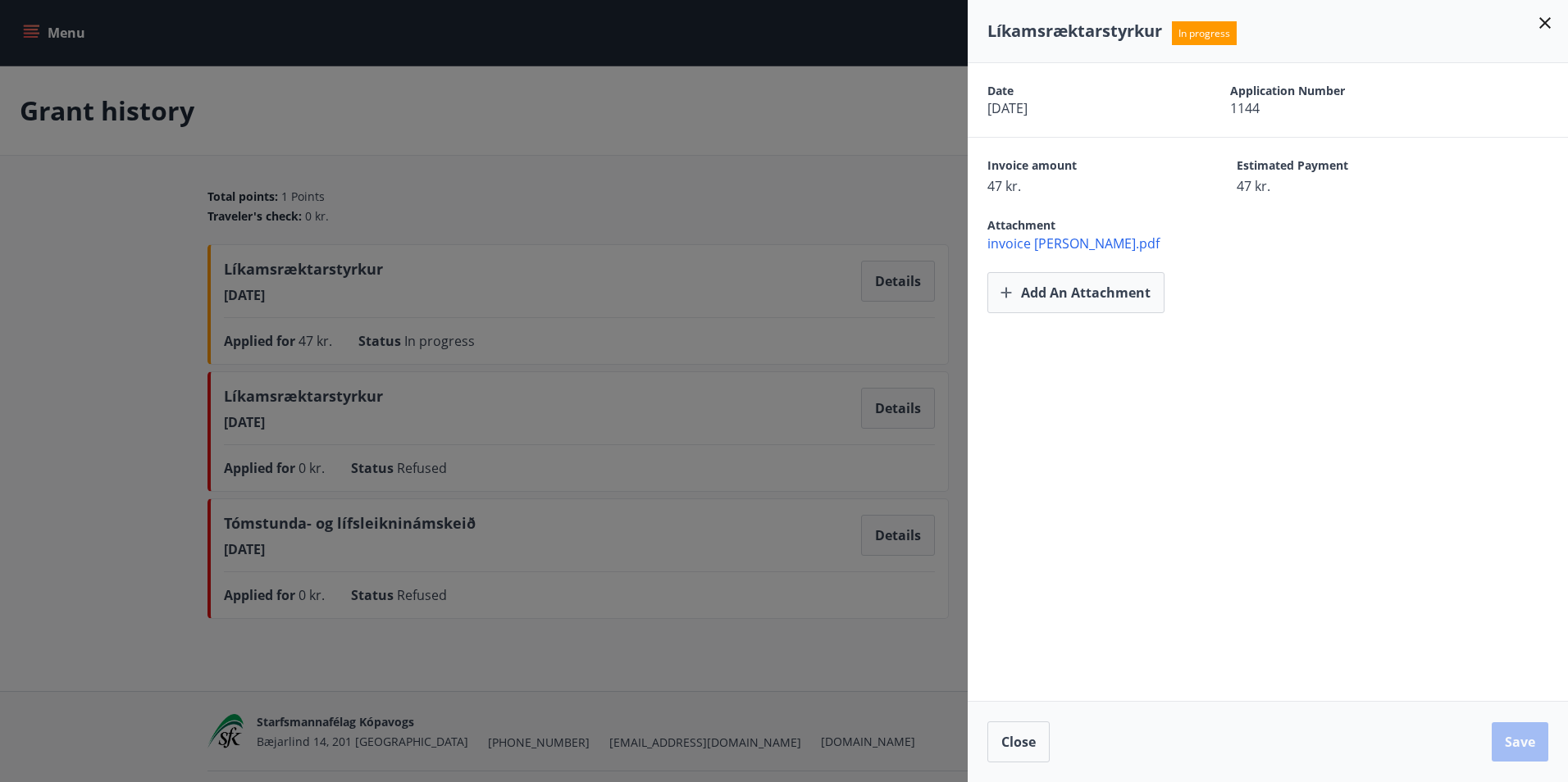
drag, startPoint x: 544, startPoint y: 89, endPoint x: 495, endPoint y: 89, distance: 49.0
click at [536, 89] on div at bounding box center [784, 391] width 1568 height 782
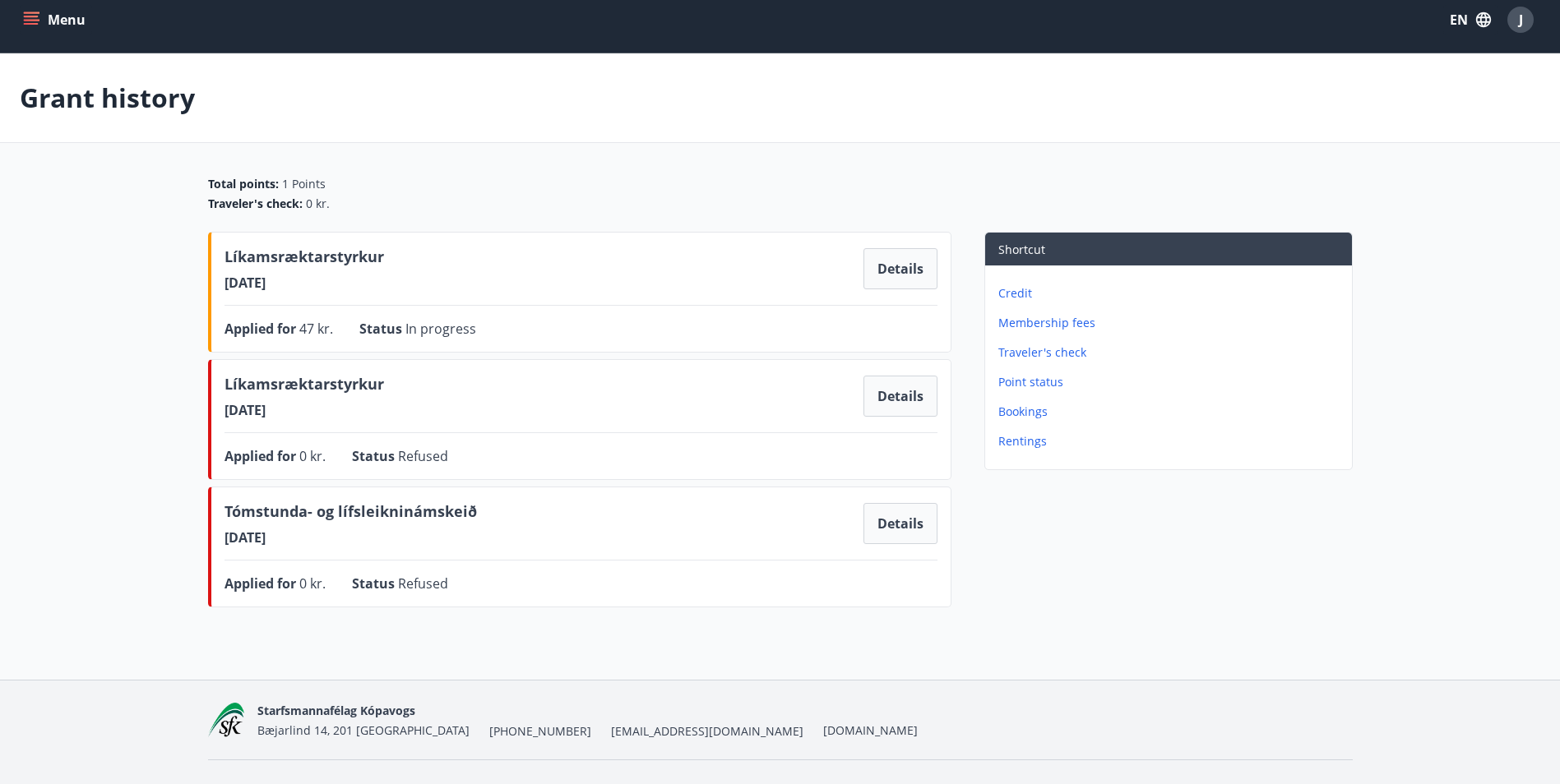
scroll to position [47, 0]
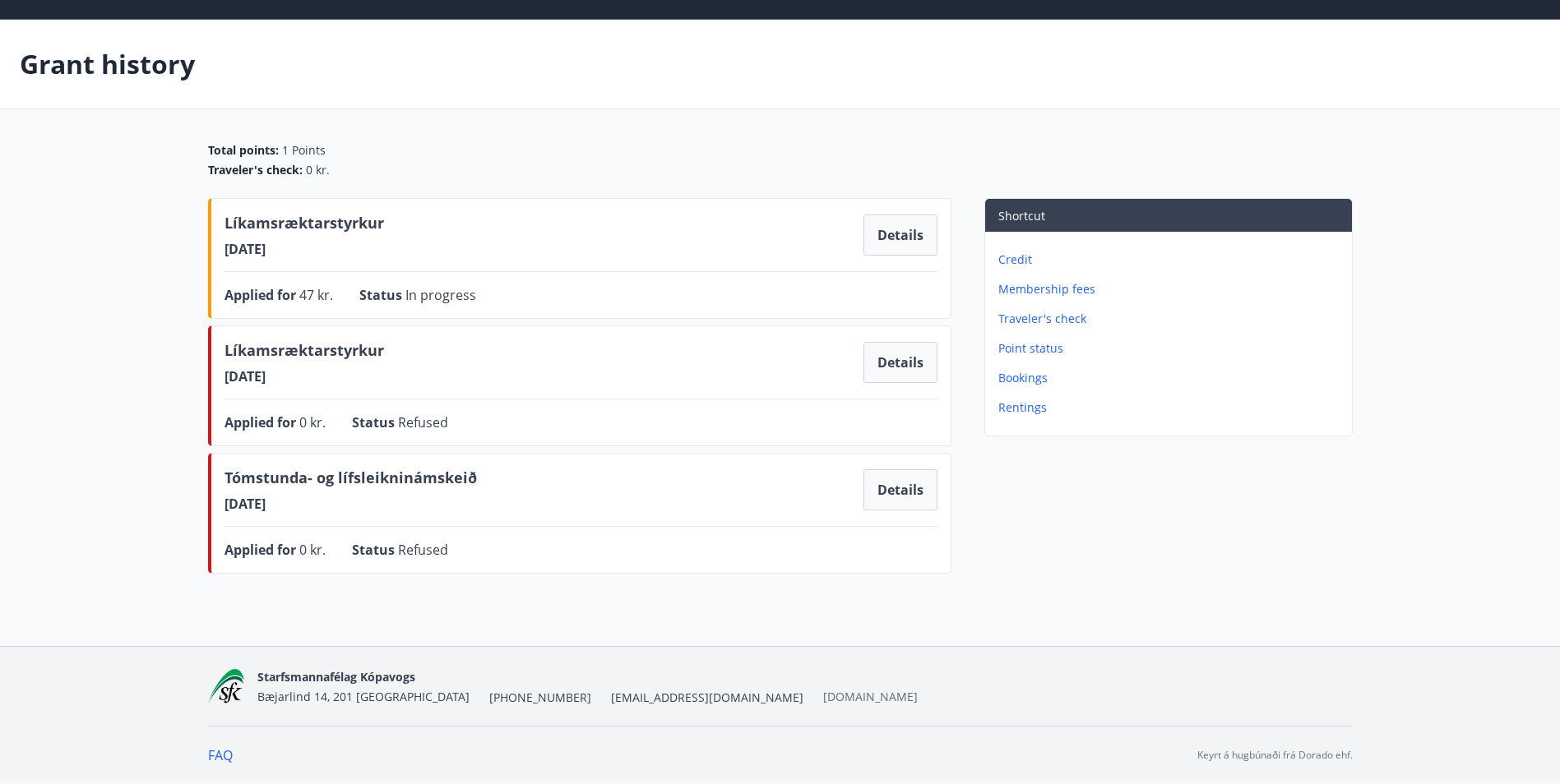
click at [823, 694] on link "[DOMAIN_NAME]" at bounding box center [870, 696] width 95 height 15
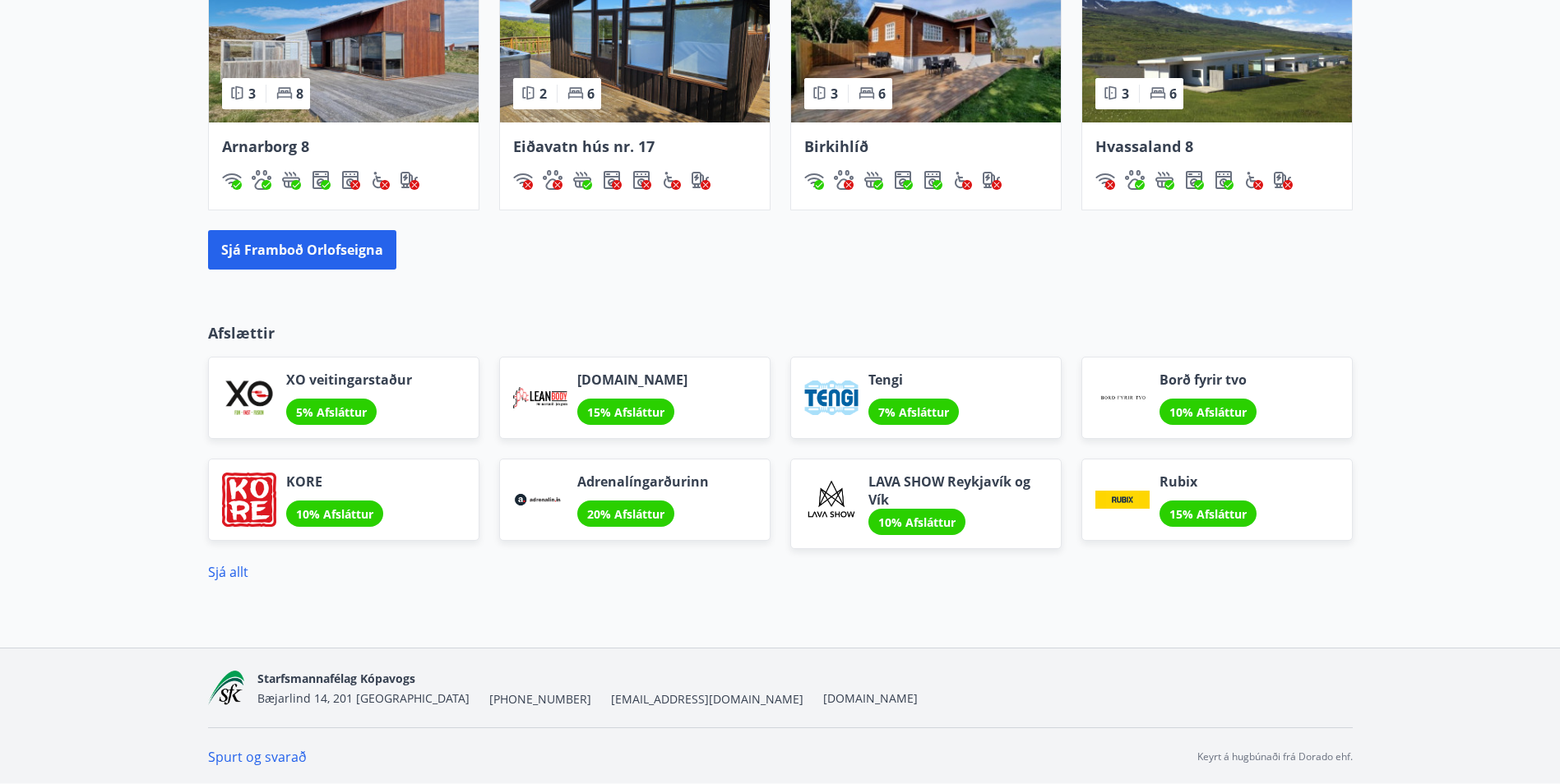
scroll to position [1295, 0]
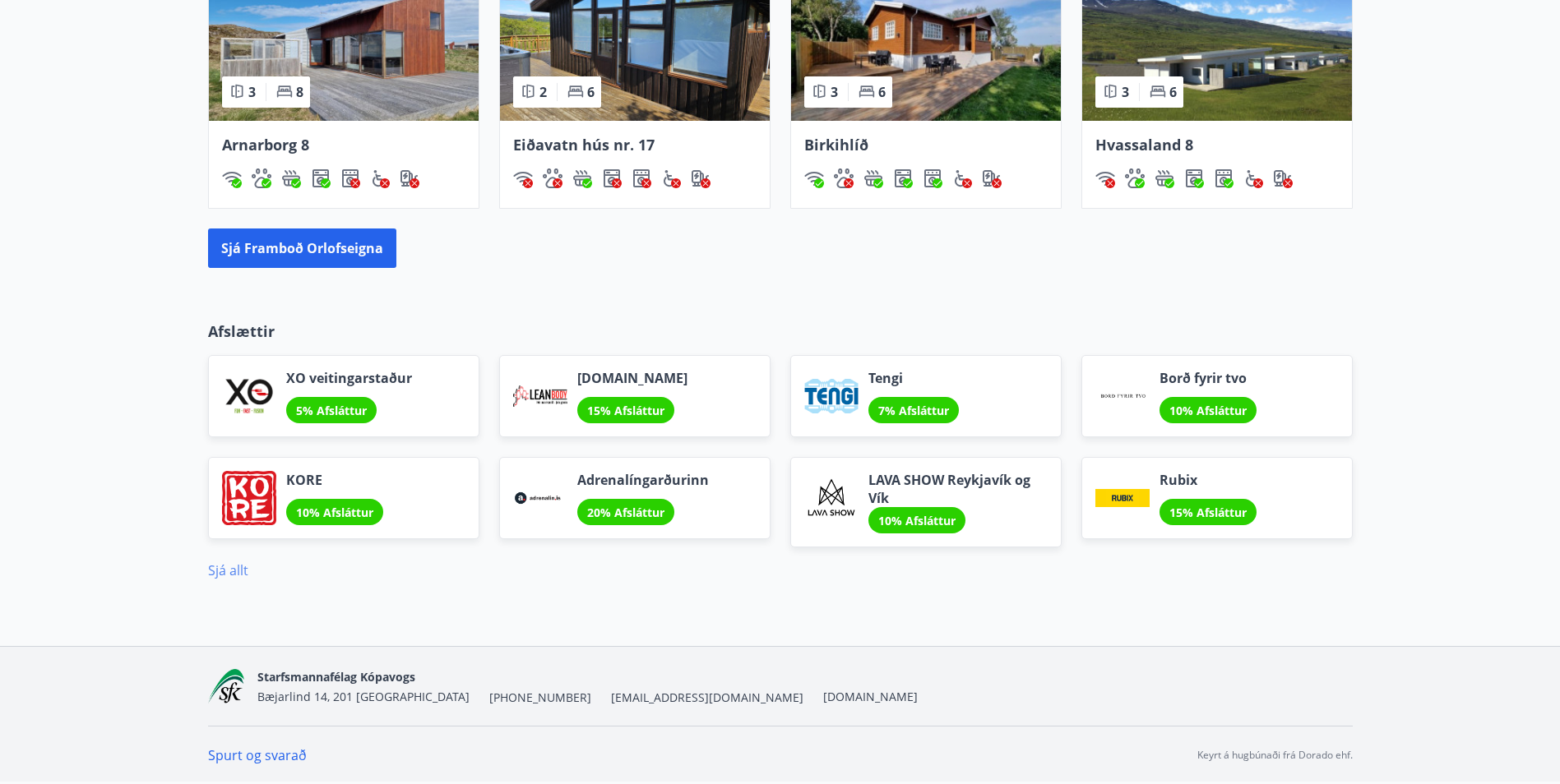
click at [236, 570] on link "Sjá allt" at bounding box center [229, 570] width 41 height 18
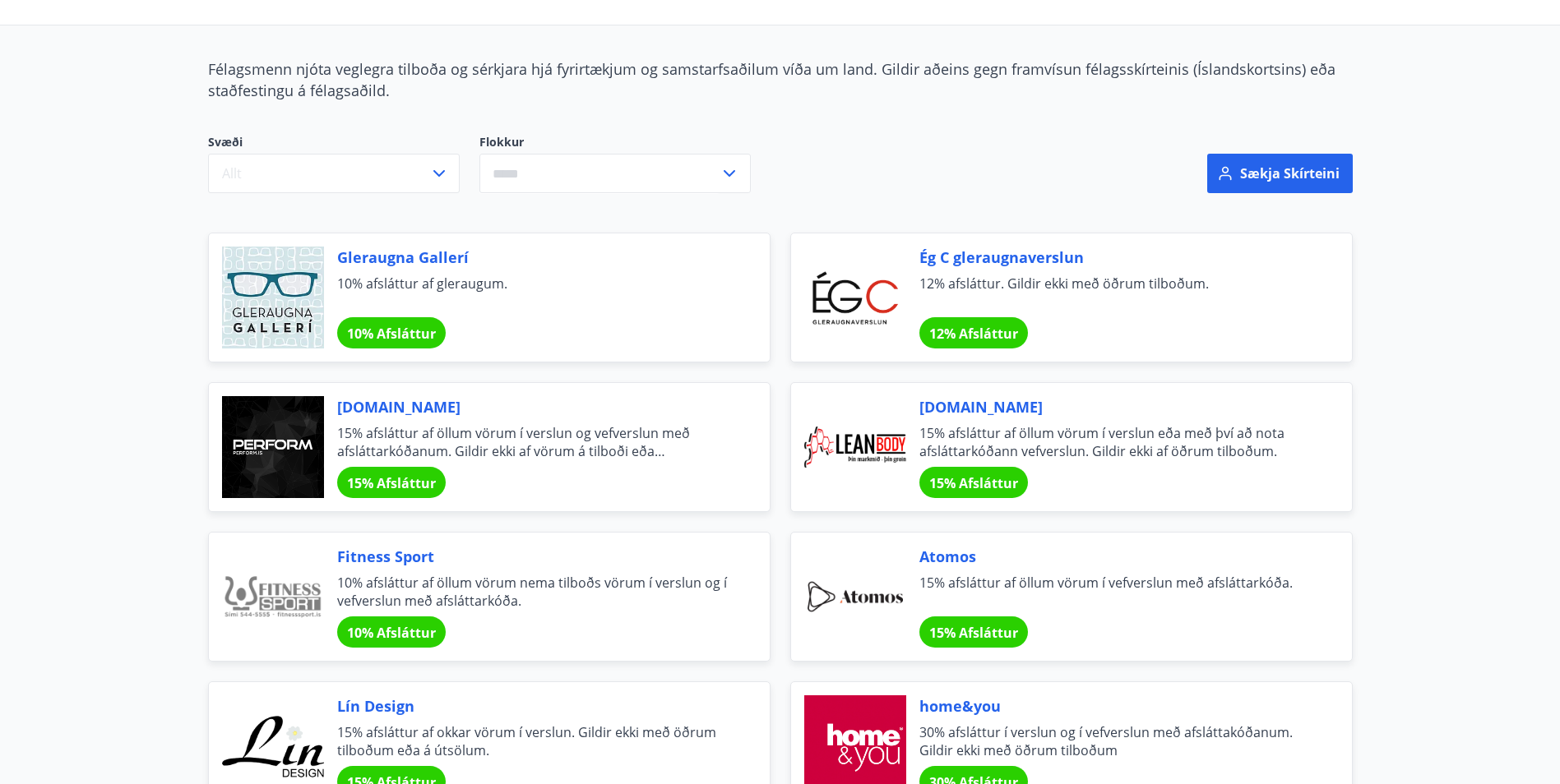
scroll to position [164, 0]
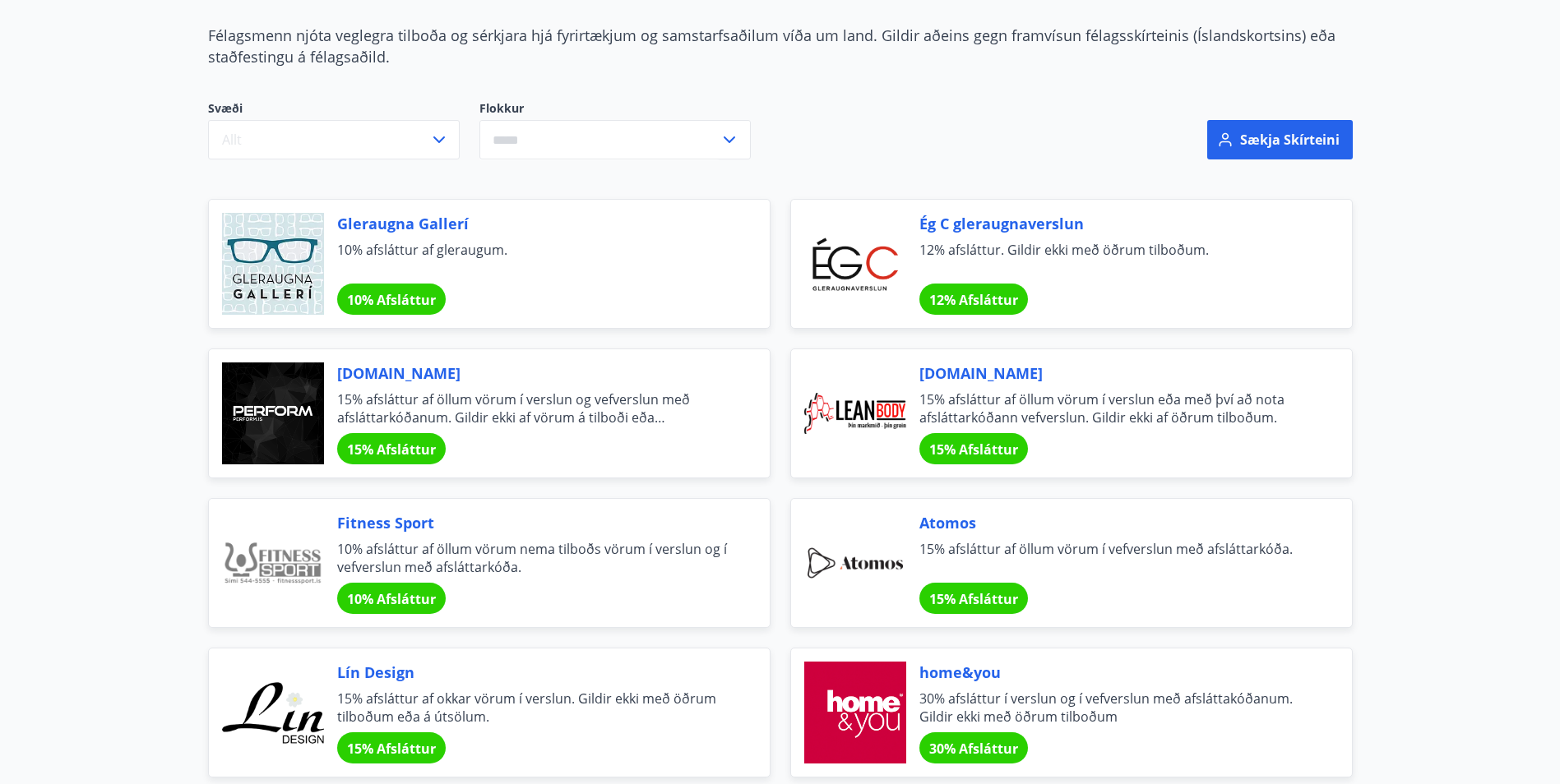
click at [364, 217] on span "Gleraugna Gallerí" at bounding box center [533, 224] width 393 height 21
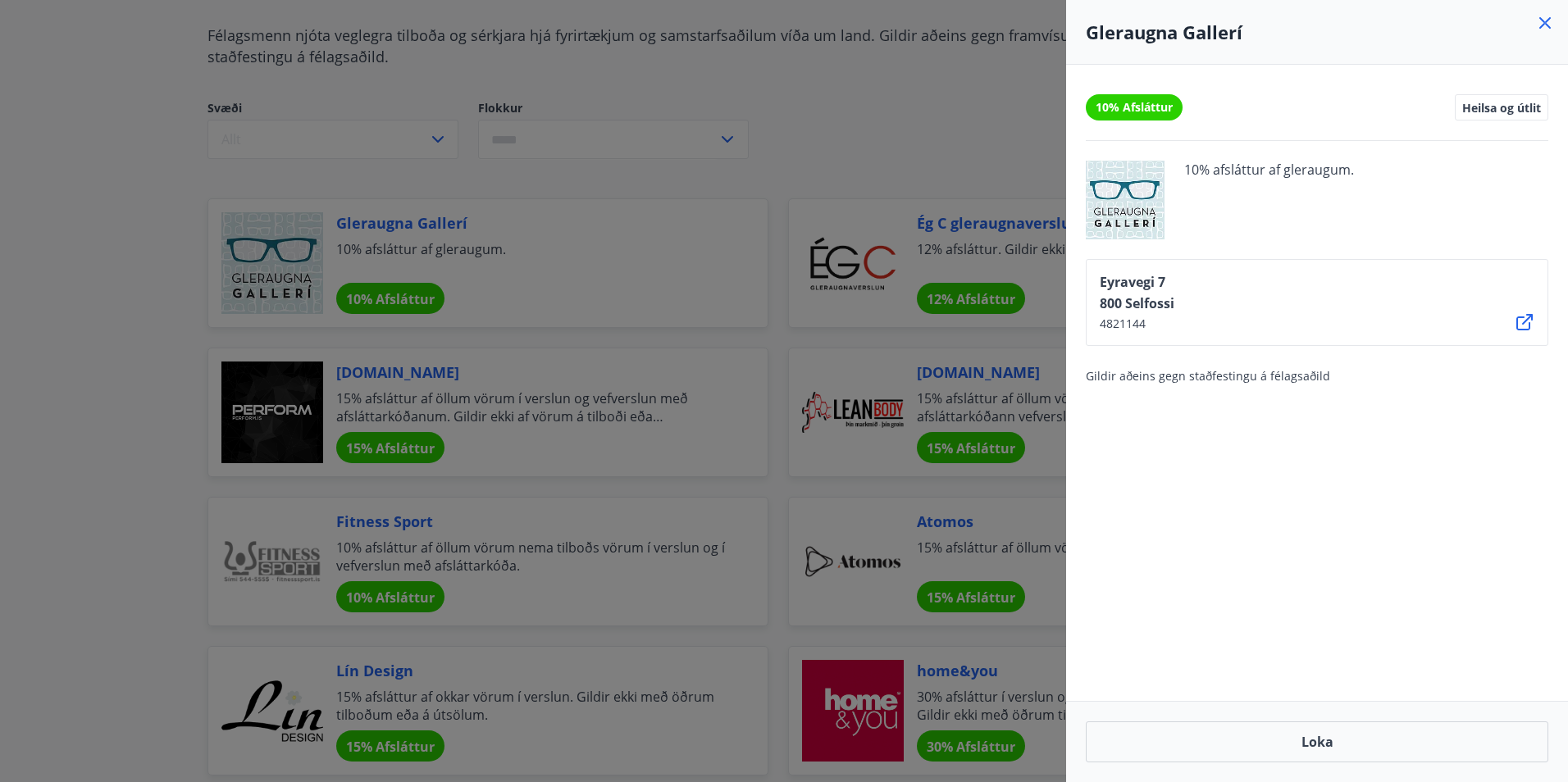
click at [1544, 18] on icon at bounding box center [1544, 23] width 19 height 19
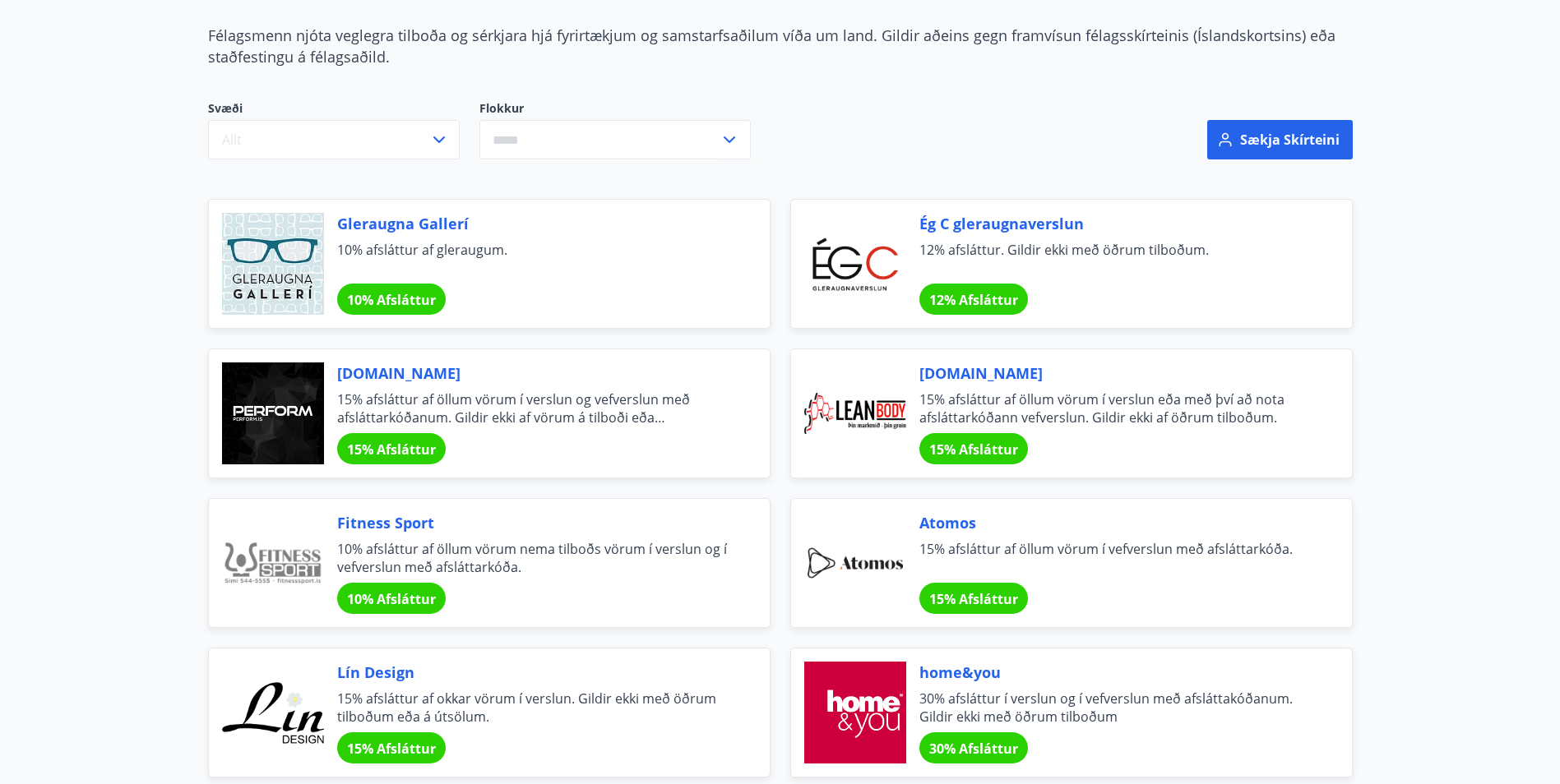
click at [1057, 246] on span "12% afsláttur. Gildir ekki með öðrum tilboðum." at bounding box center [1115, 258] width 393 height 36
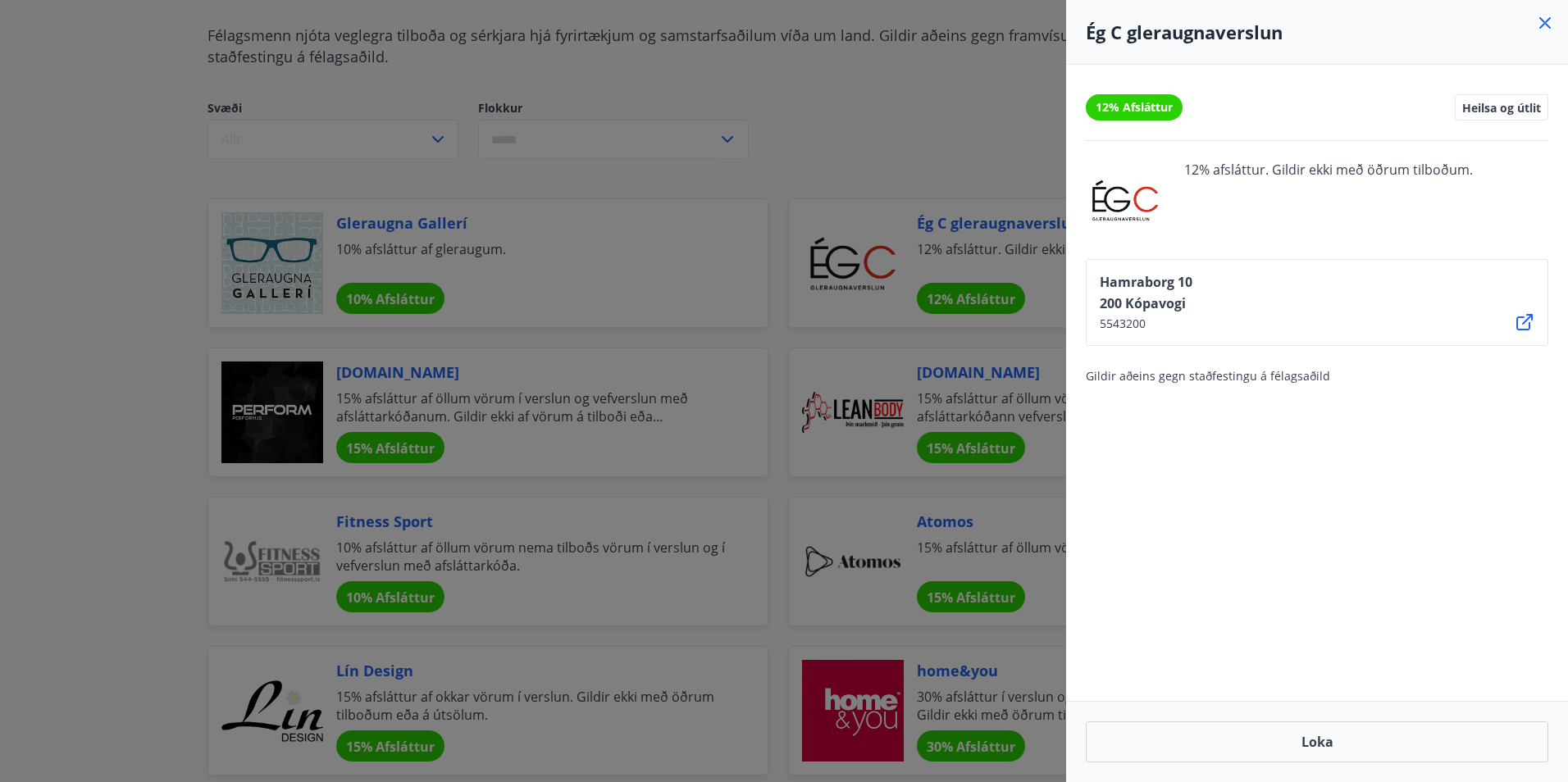
click at [860, 136] on div at bounding box center [784, 391] width 1568 height 782
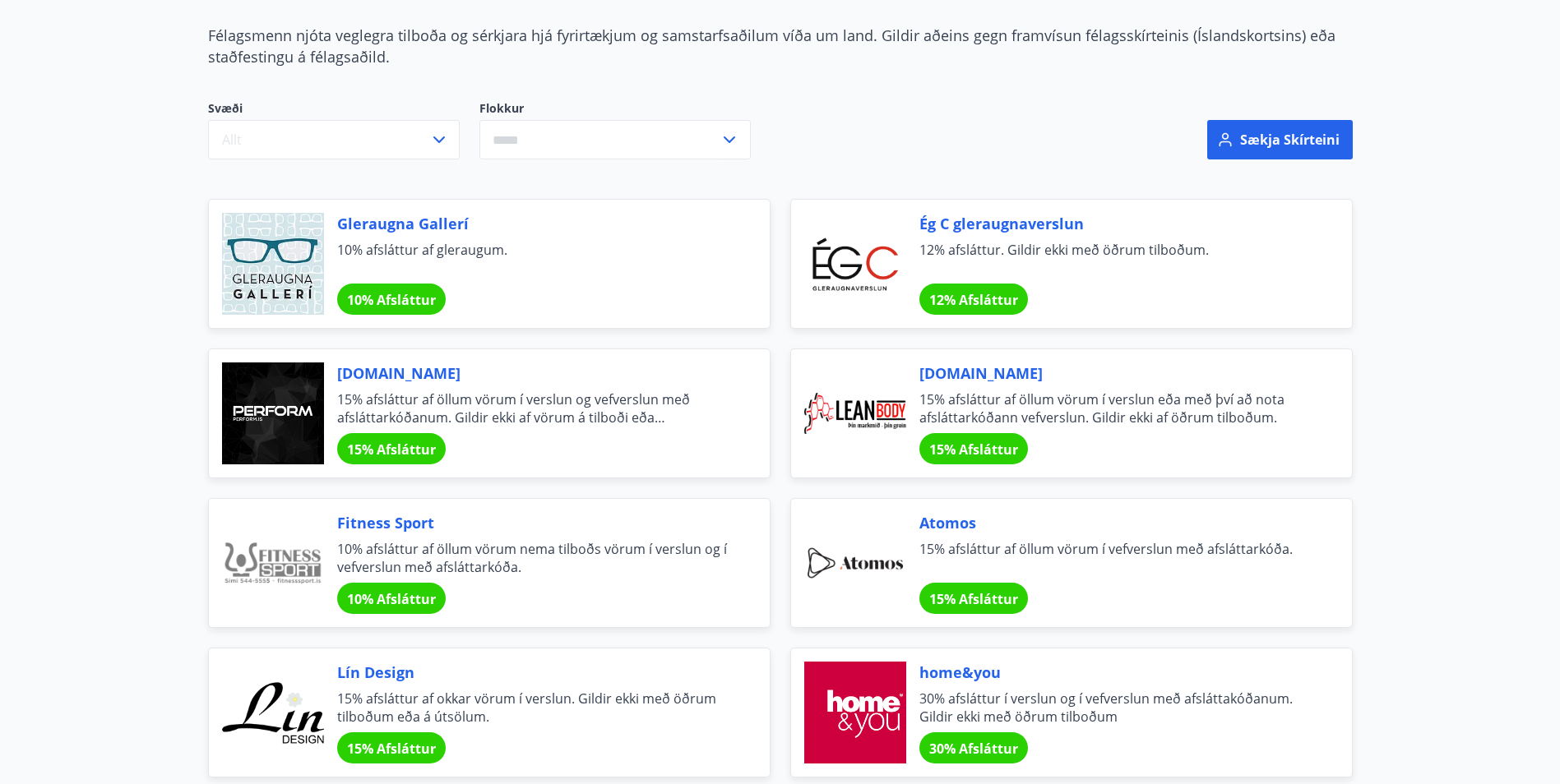
click at [976, 294] on span "12% Afsláttur" at bounding box center [973, 300] width 89 height 18
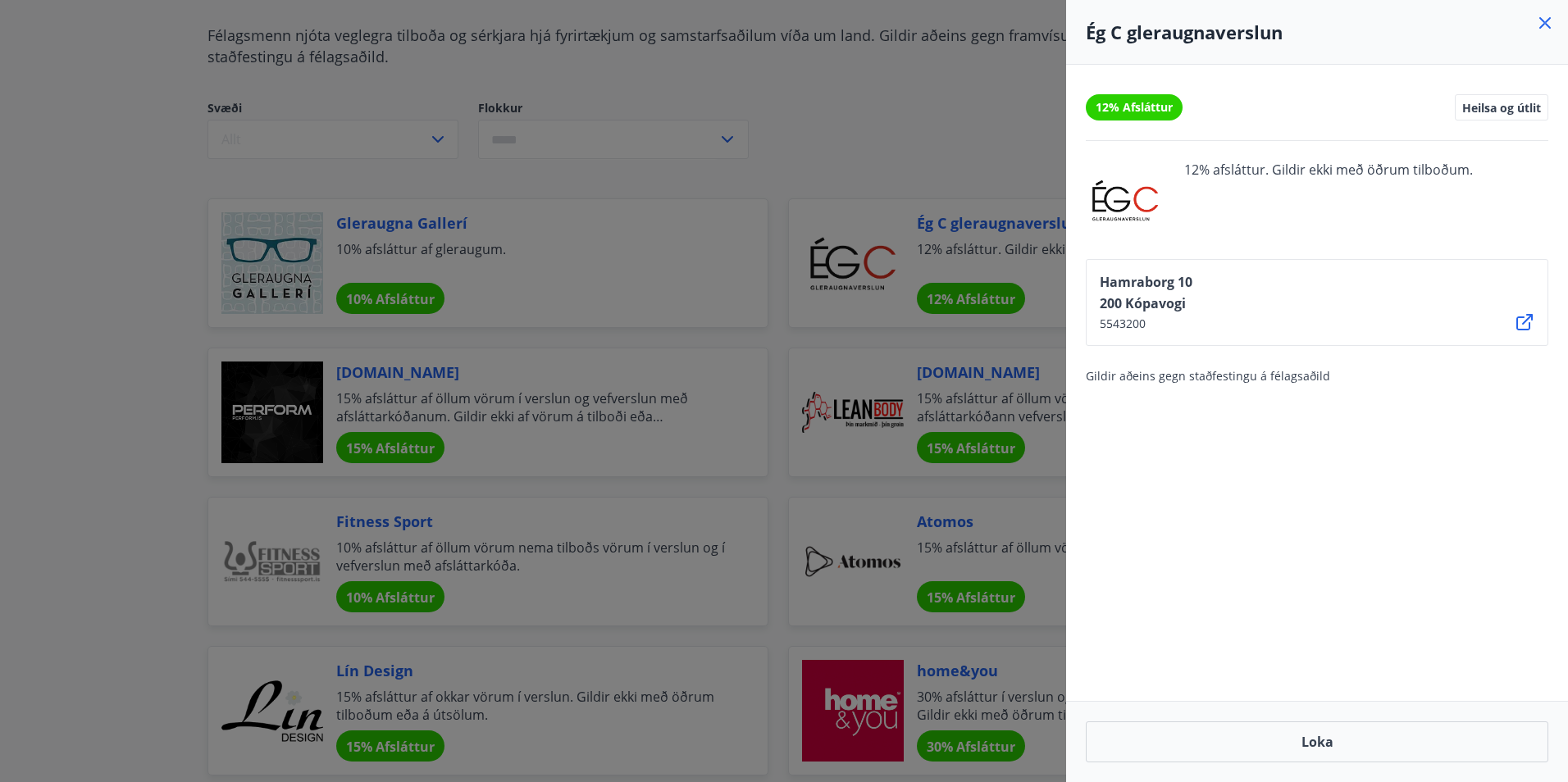
click at [1522, 318] on icon at bounding box center [1524, 322] width 19 height 19
click at [1490, 109] on span "Heilsa og útlit" at bounding box center [1502, 107] width 79 height 14
click at [1545, 18] on icon at bounding box center [1544, 23] width 19 height 19
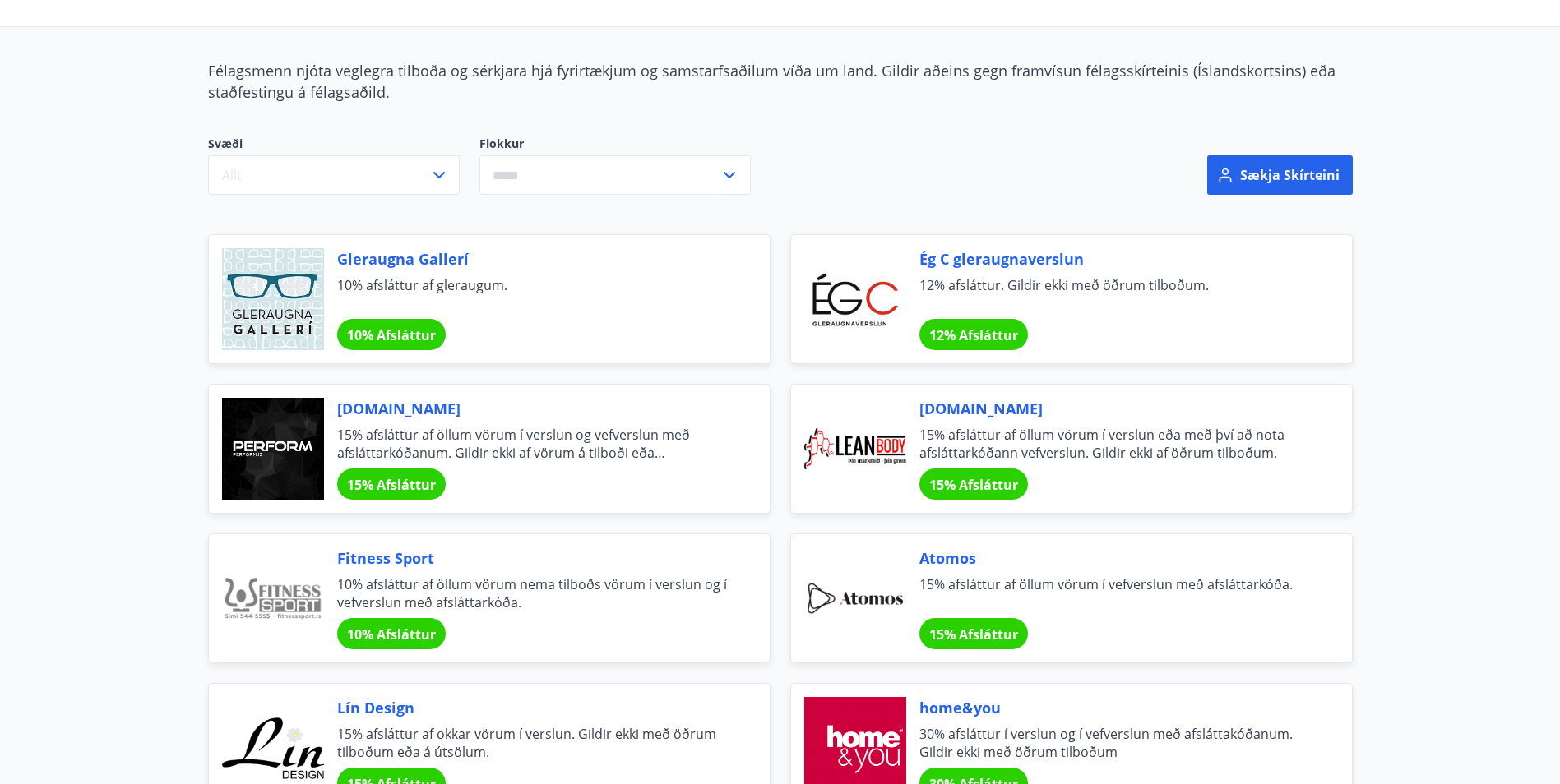
scroll to position [82, 0]
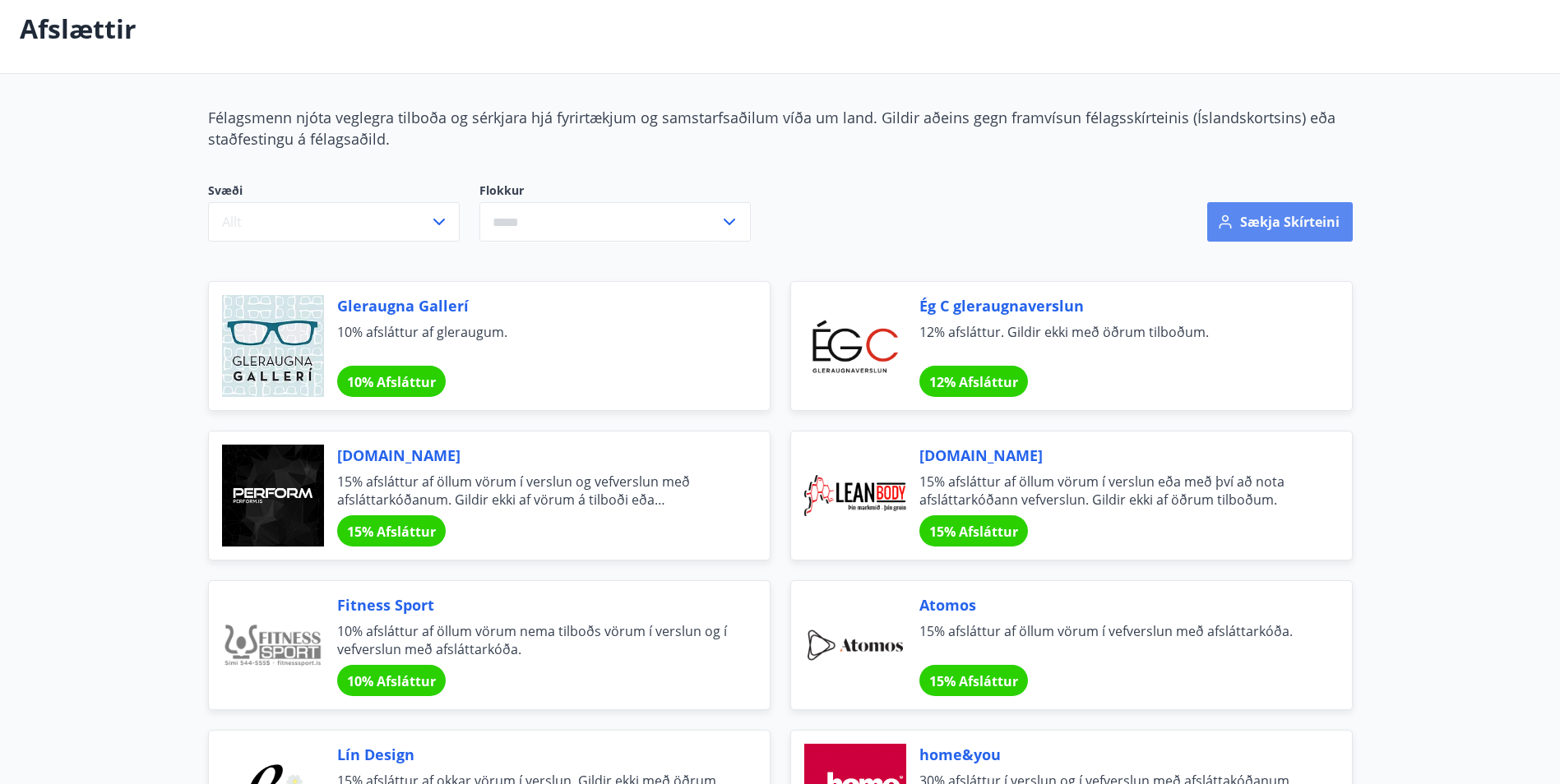
click at [1257, 217] on button "Sækja skírteini" at bounding box center [1279, 222] width 146 height 40
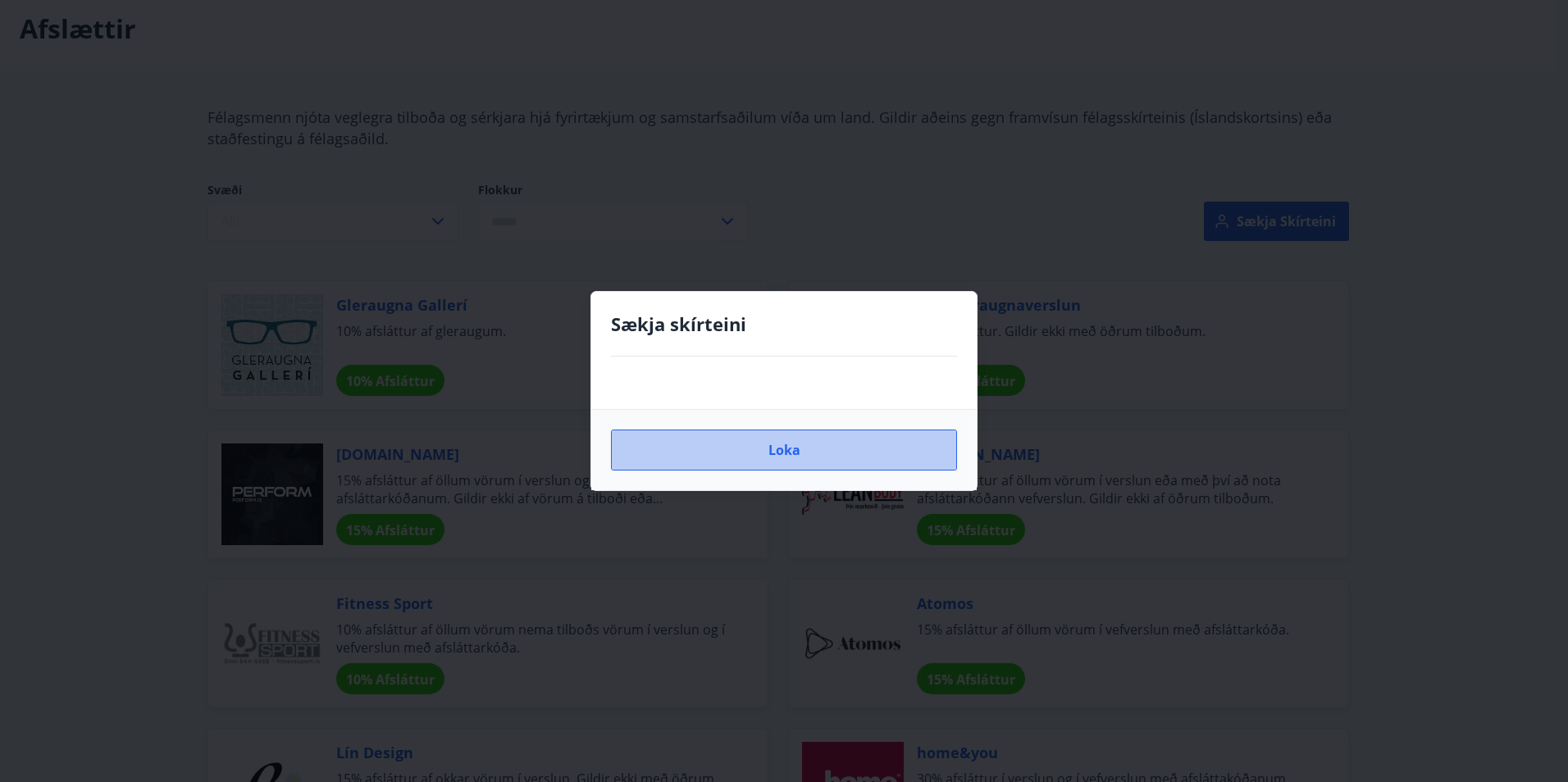
click at [832, 444] on button "Loka" at bounding box center [784, 450] width 346 height 41
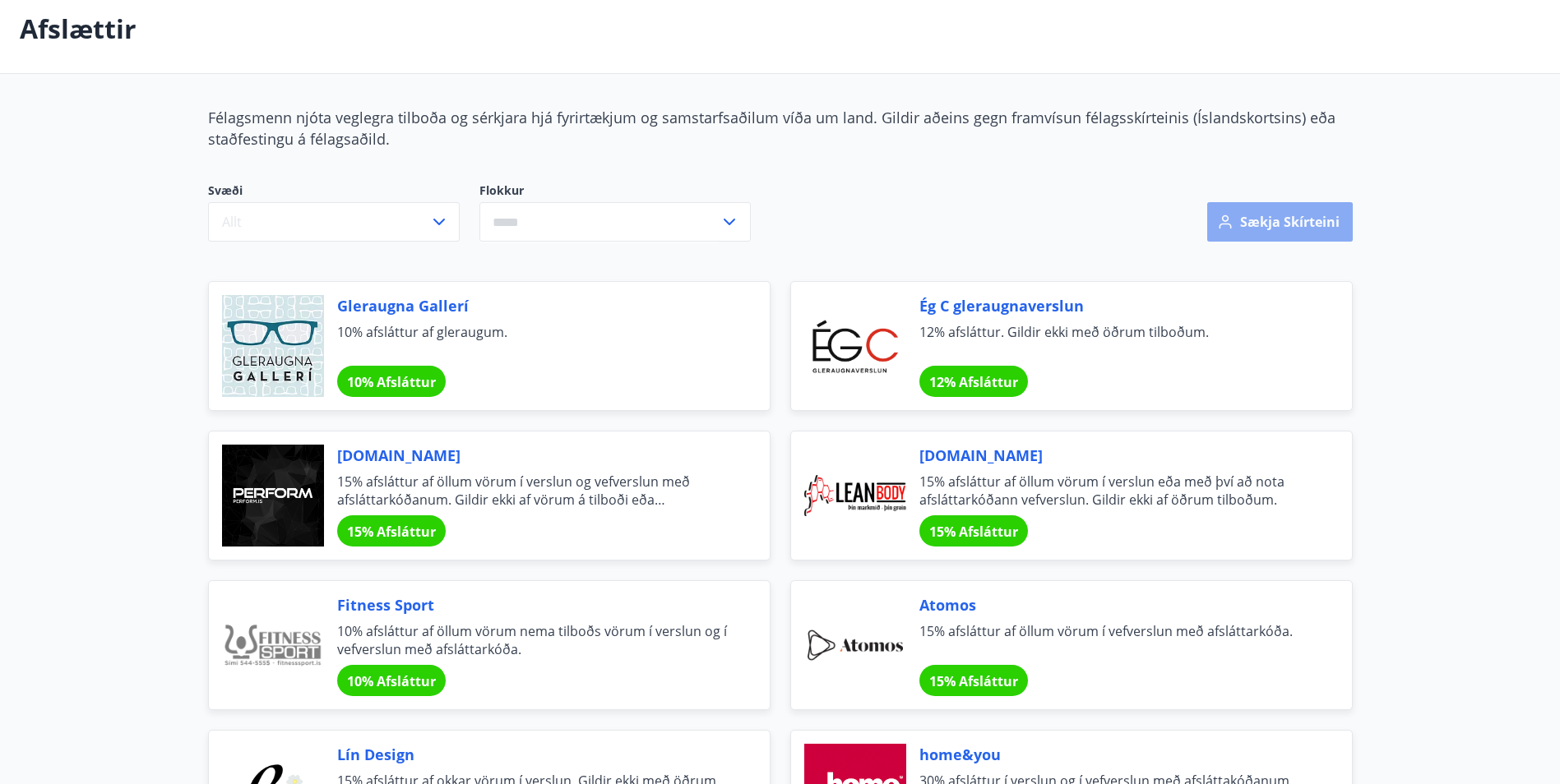
click at [1255, 220] on button "Sækja skírteini" at bounding box center [1279, 222] width 146 height 40
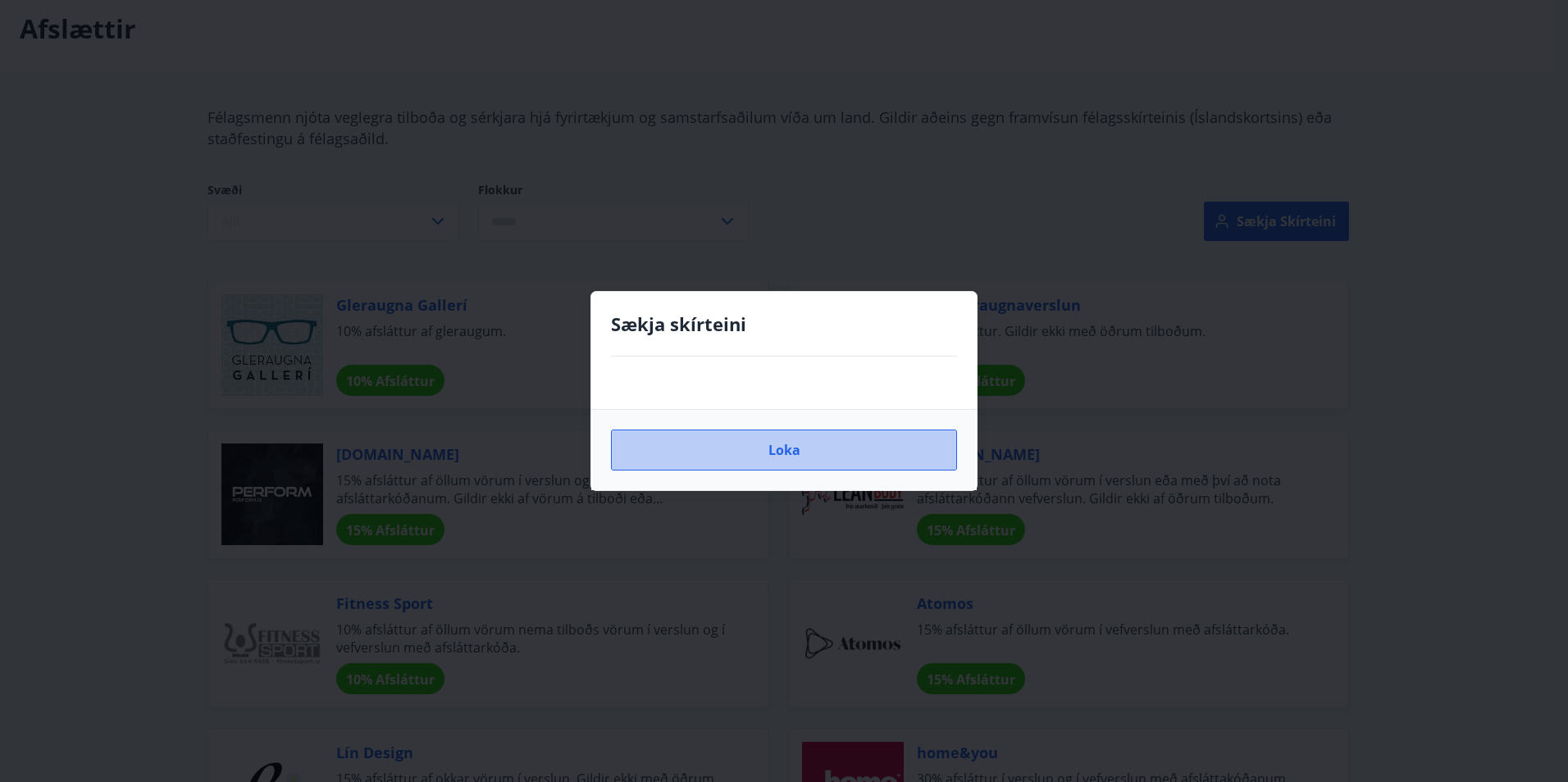
click at [775, 442] on button "Loka" at bounding box center [784, 450] width 346 height 41
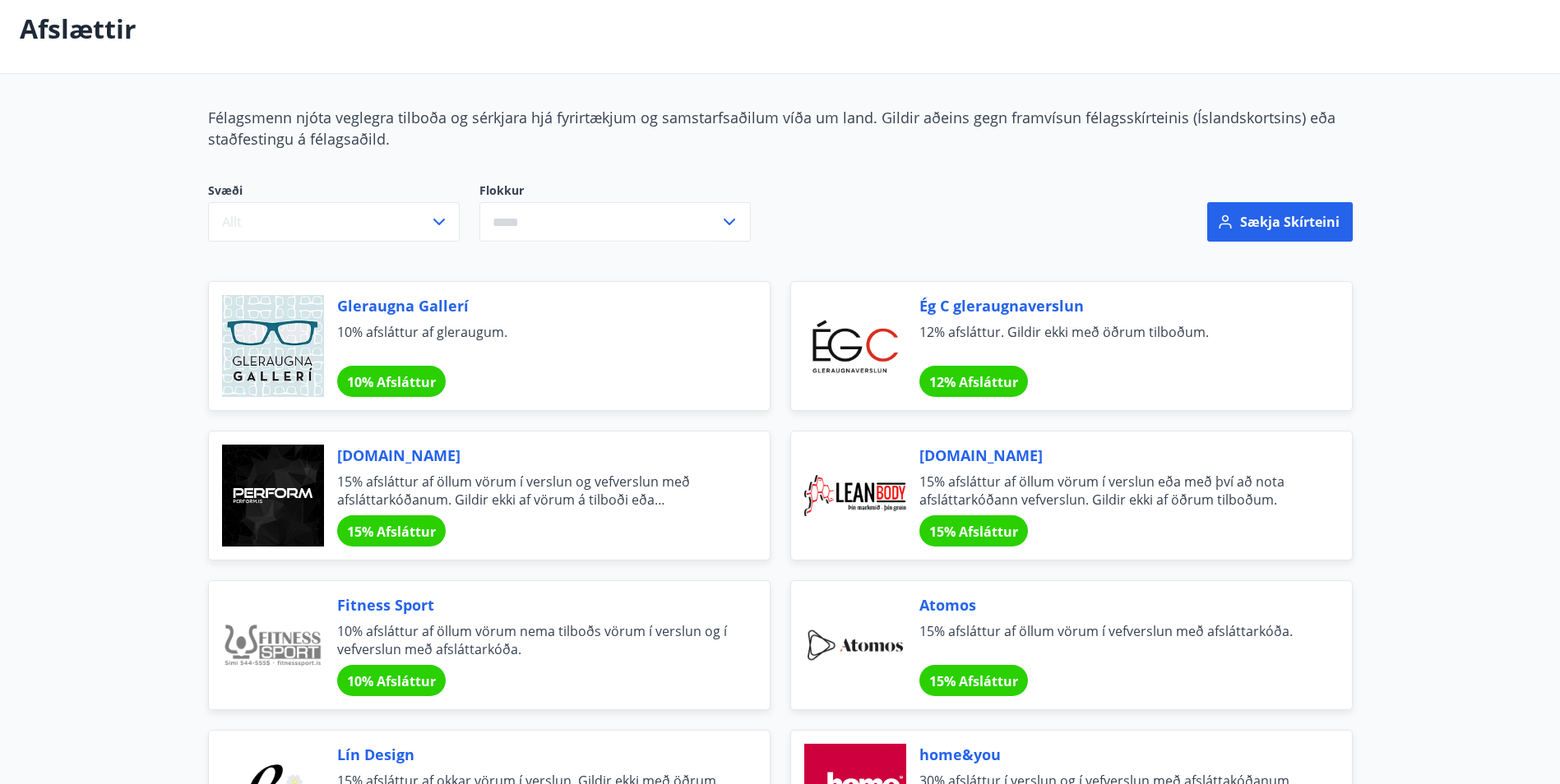
click at [994, 320] on div "Ég C gleraugnaverslun 12% afsláttur. Gildir ekki með öðrum tilboðum. 12% Afslát…" at bounding box center [1115, 346] width 393 height 102
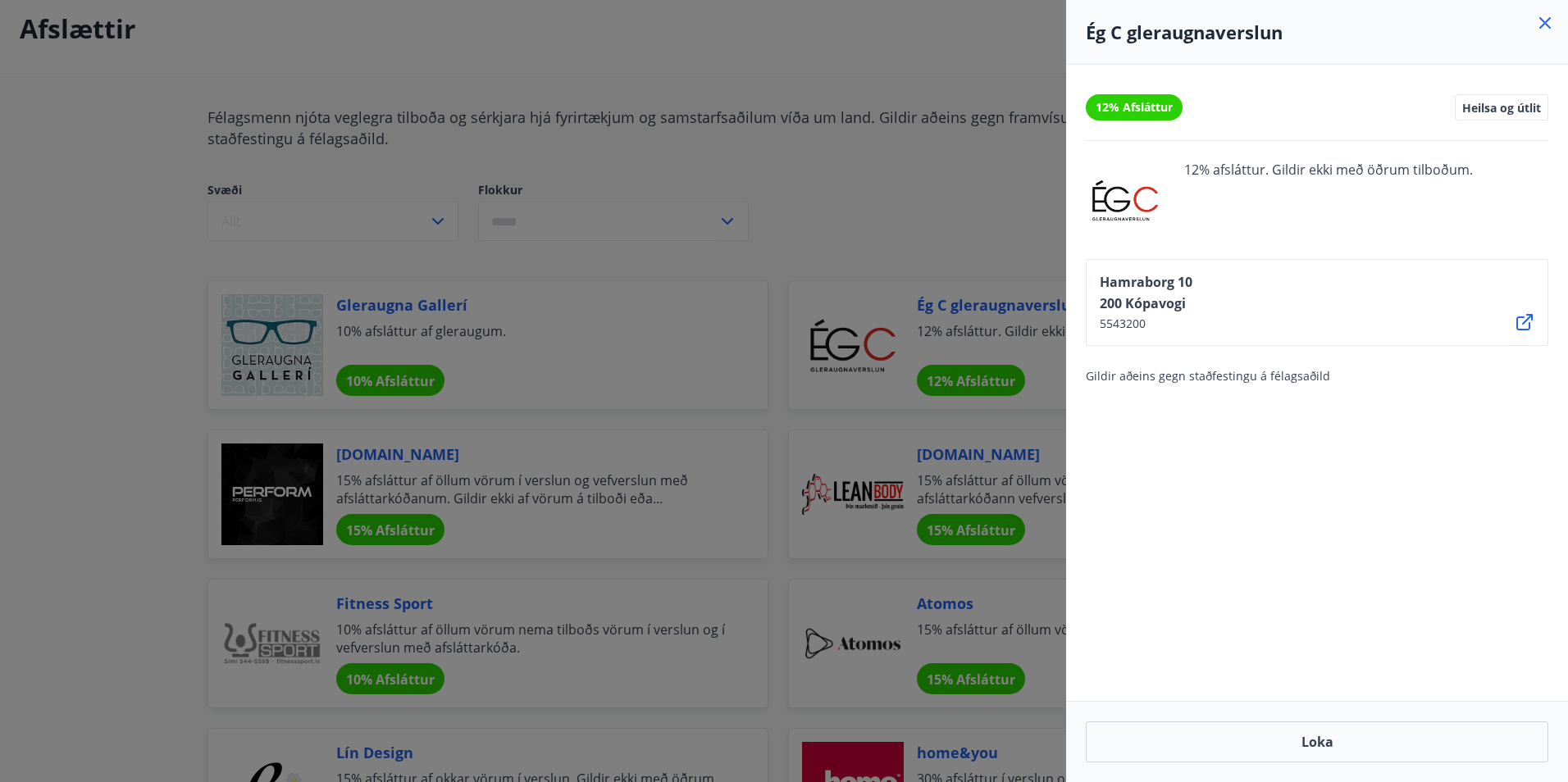
click at [1151, 104] on span "12% Afsláttur" at bounding box center [1134, 107] width 77 height 16
click at [1151, 109] on span "12% Afsláttur" at bounding box center [1134, 107] width 77 height 16
click at [1316, 738] on button "Loka" at bounding box center [1316, 742] width 463 height 41
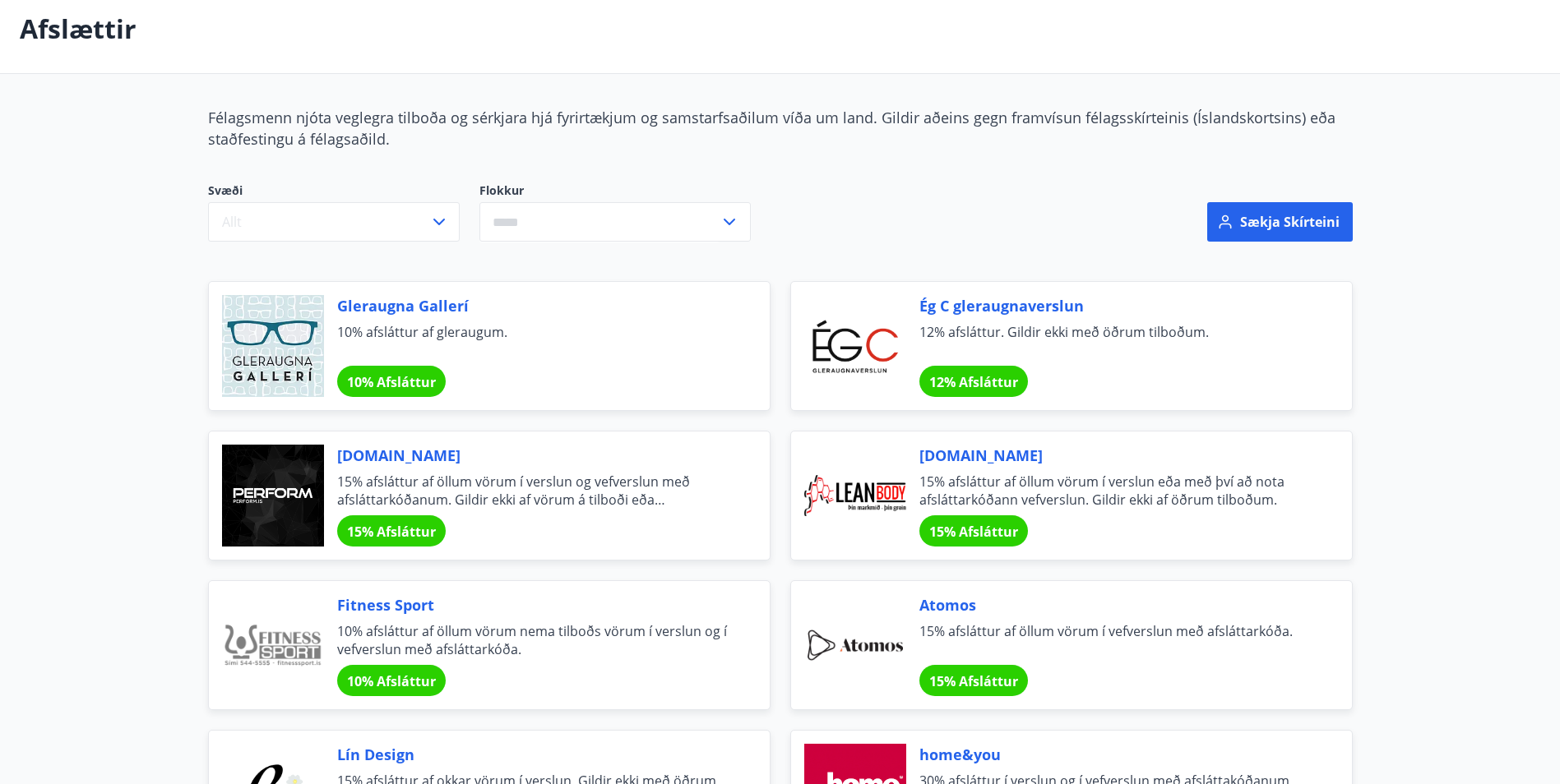
click at [731, 221] on icon at bounding box center [729, 222] width 19 height 19
click at [434, 258] on div "Svæði Allt Flokkur Afþreying Bíllinn Fatnaður Gisting Matur og veitingar Gjafav…" at bounding box center [576, 222] width 777 height 119
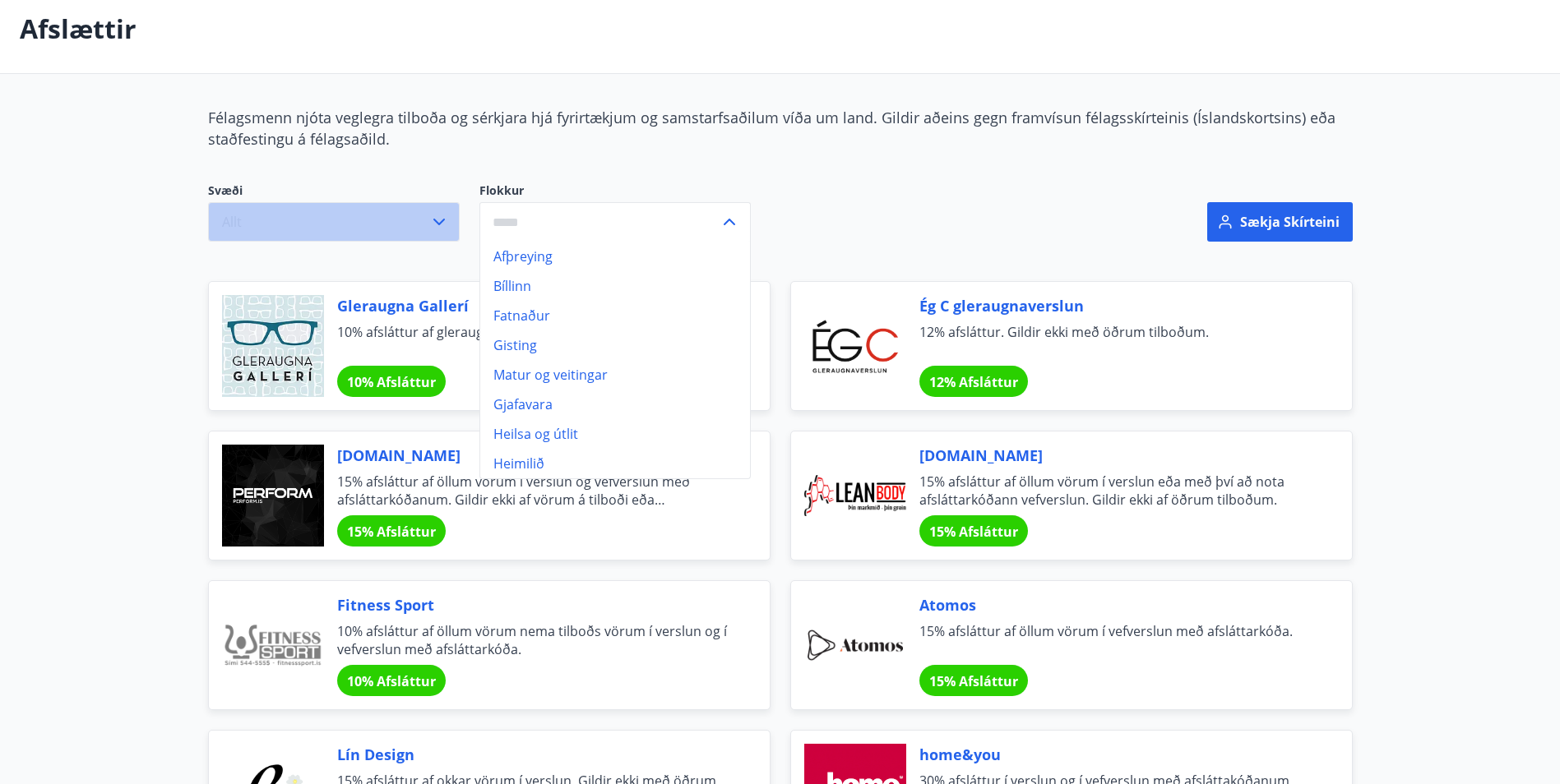
click at [445, 226] on icon "button" at bounding box center [439, 222] width 19 height 19
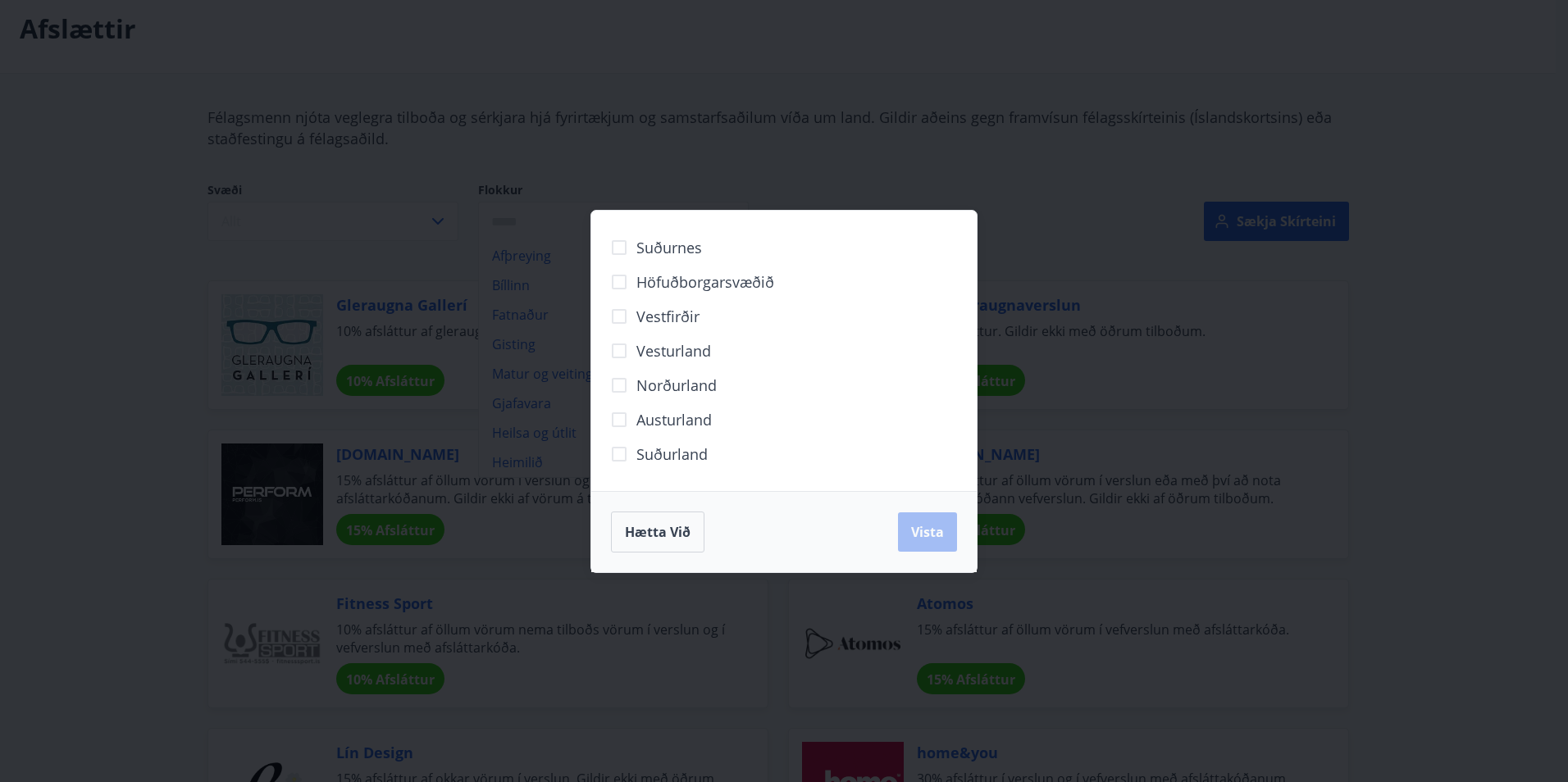
click at [770, 131] on div "Suðurnes Höfuðborgarsvæðið Vestfirðir Vesturland Norðurland Austurland Suðurlan…" at bounding box center [784, 391] width 1568 height 782
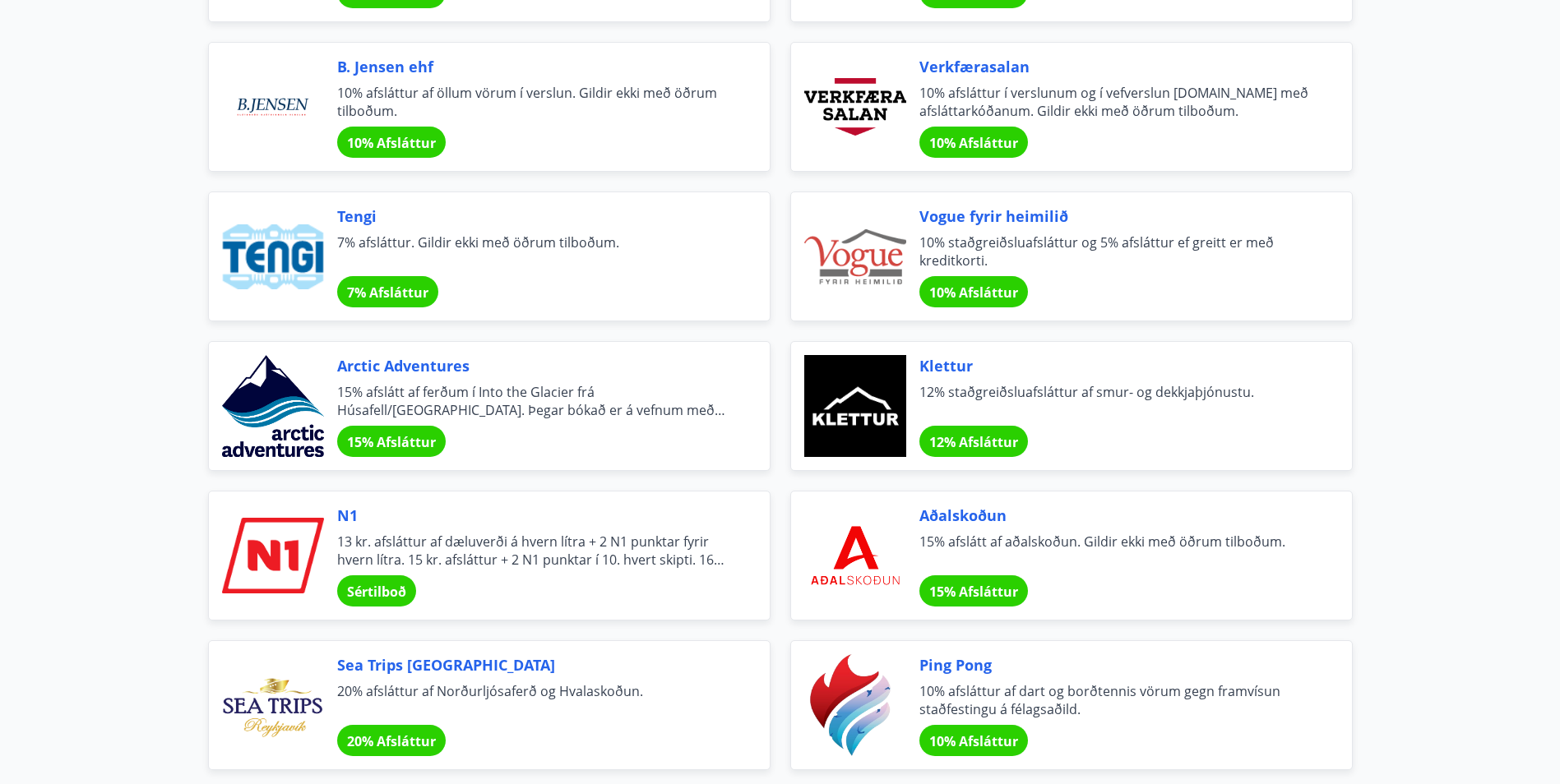
scroll to position [2877, 0]
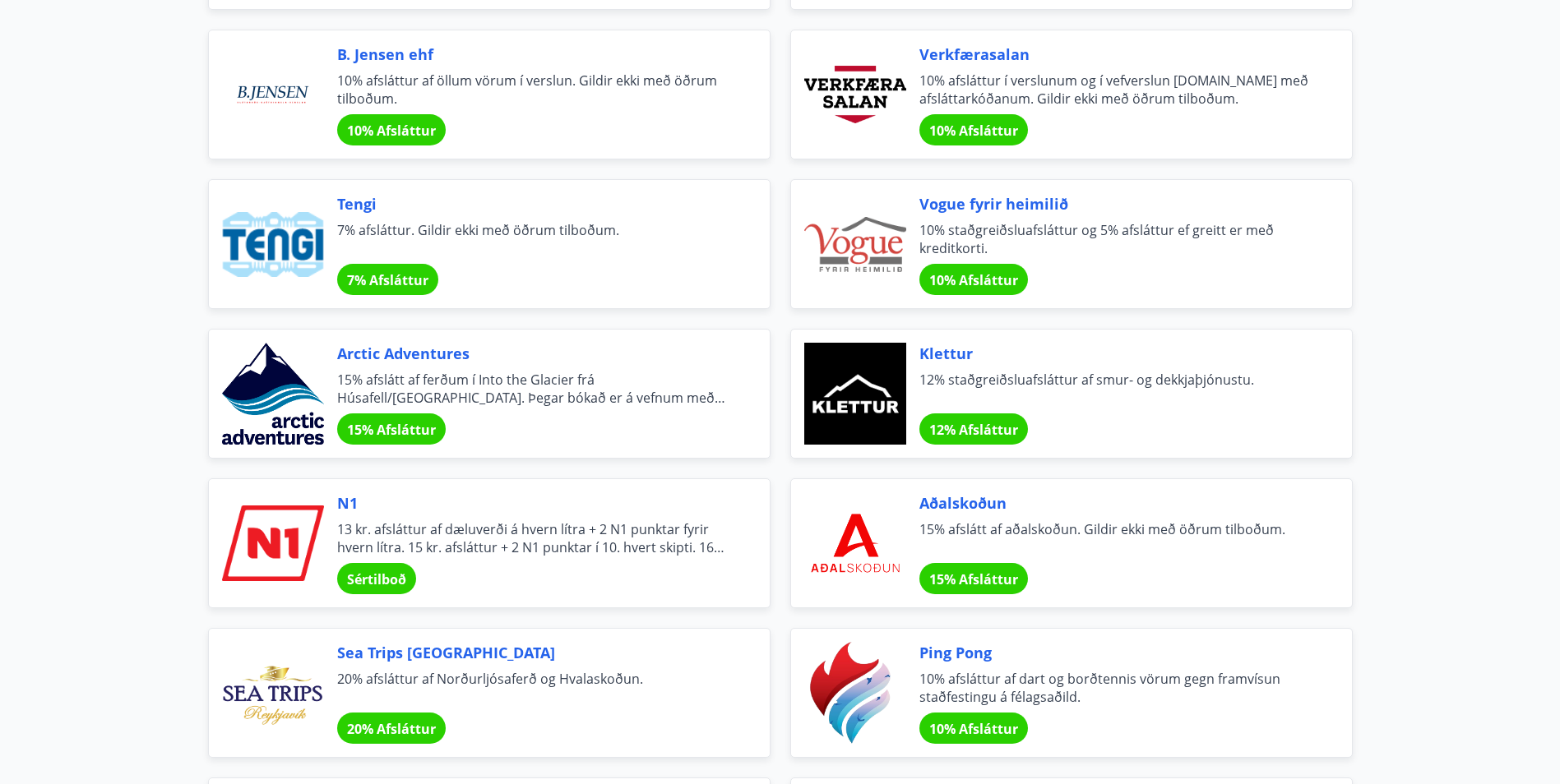
click at [964, 575] on span "15% Afsláttur" at bounding box center [973, 579] width 89 height 18
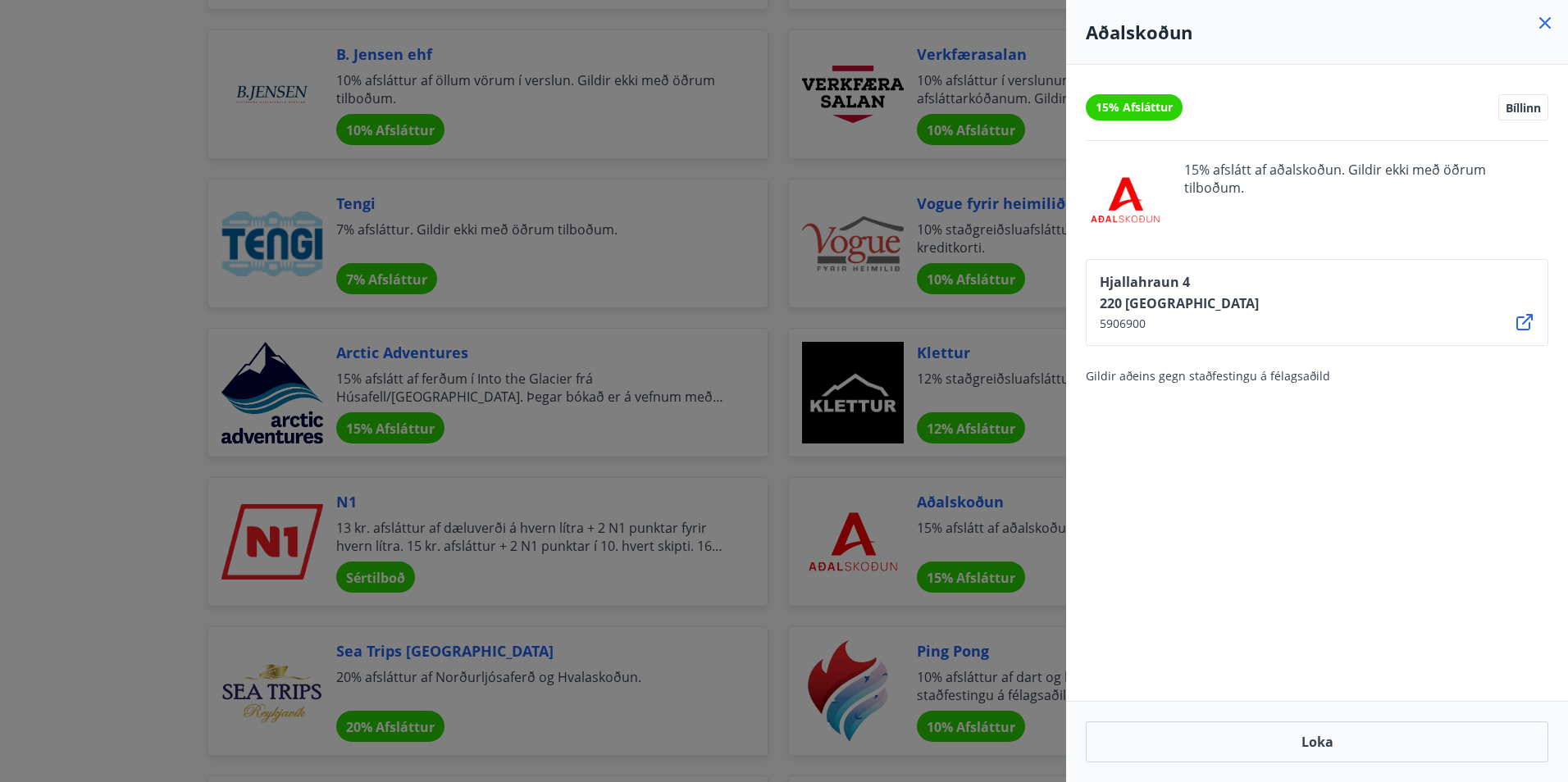
click at [1542, 19] on icon at bounding box center [1544, 23] width 19 height 19
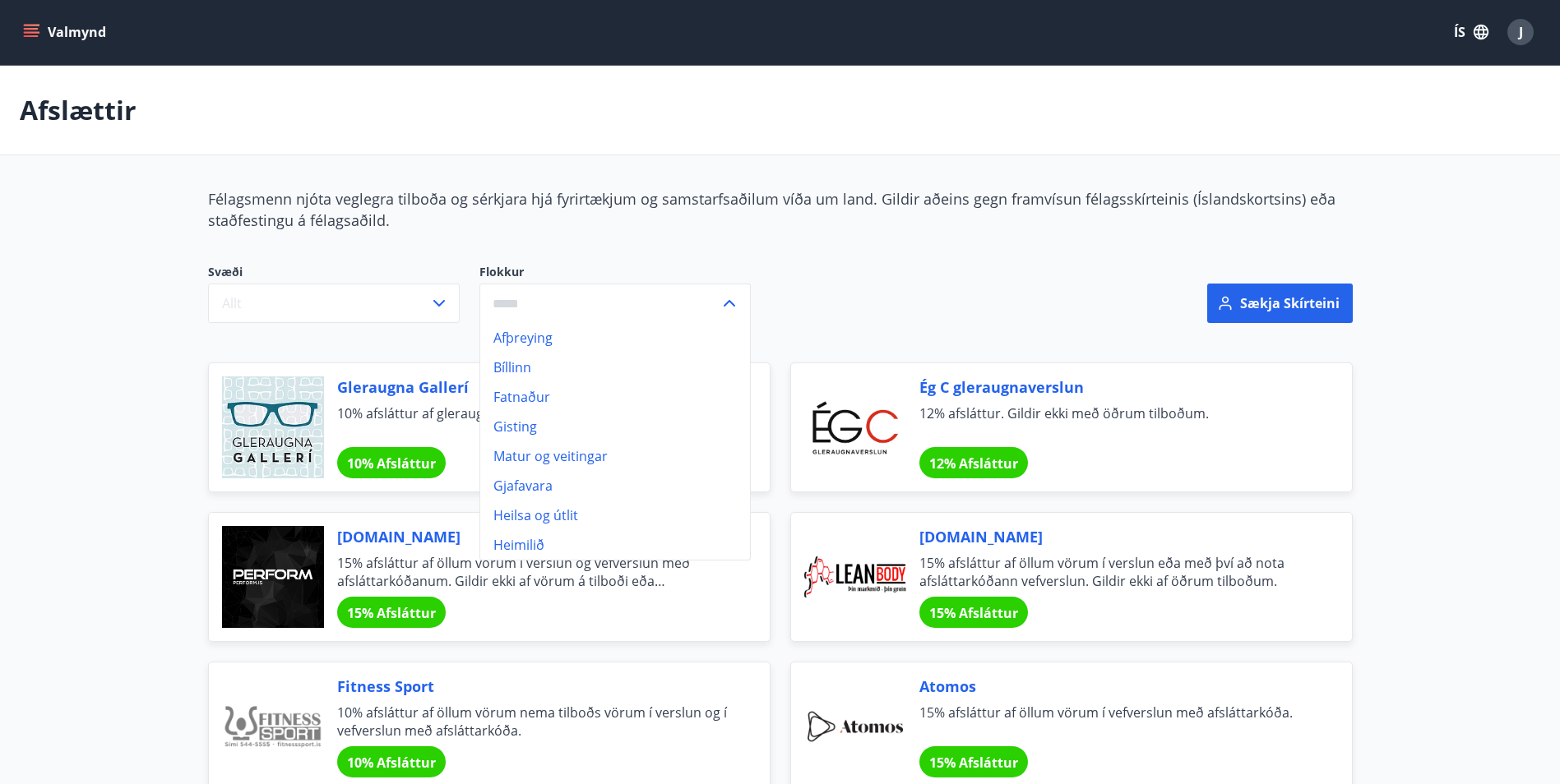
scroll to position [0, 0]
click at [1079, 281] on div "Sækja skírteini" at bounding box center [1168, 293] width 369 height 59
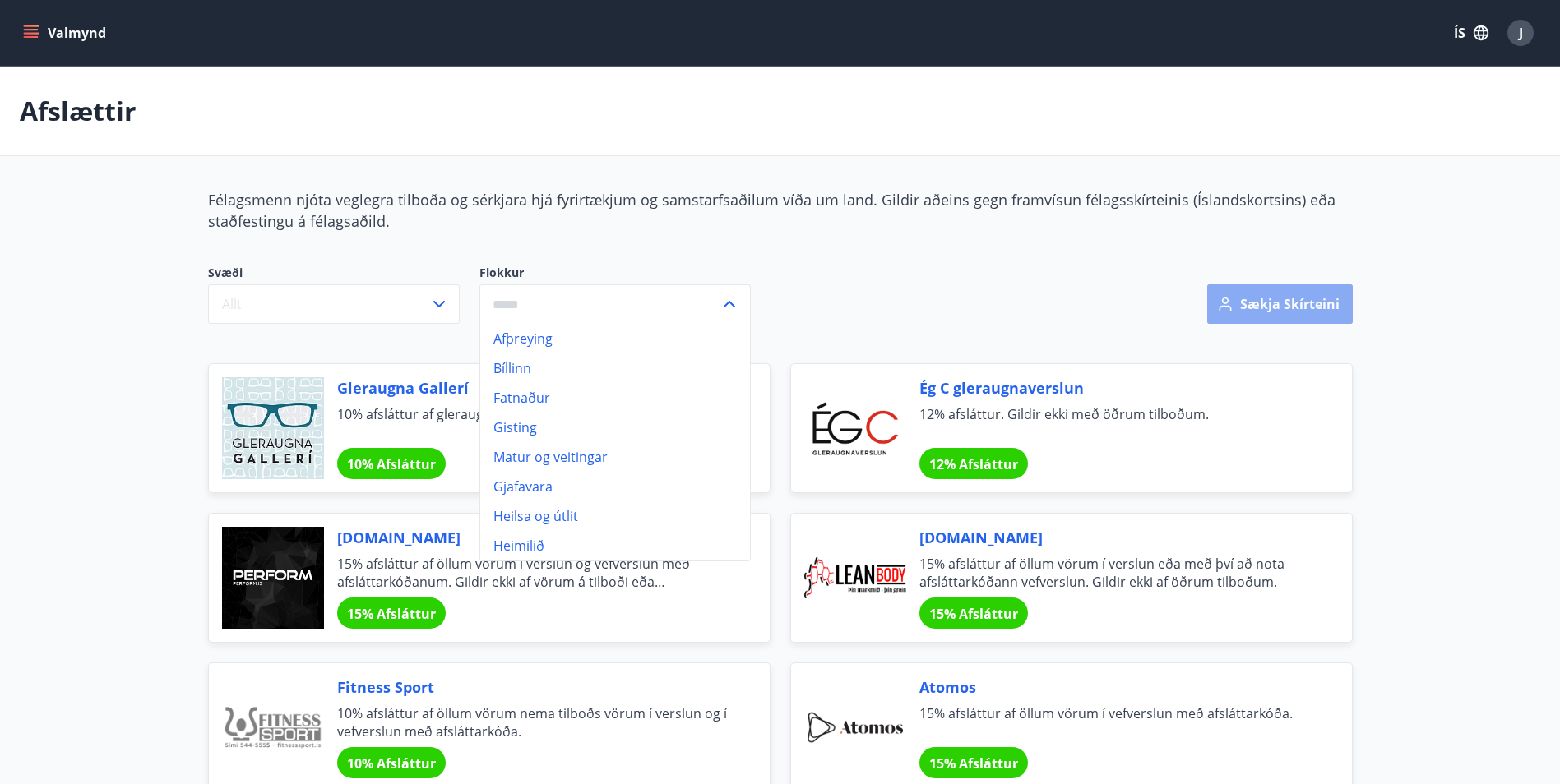
click at [1277, 302] on button "Sækja skírteini" at bounding box center [1279, 304] width 146 height 40
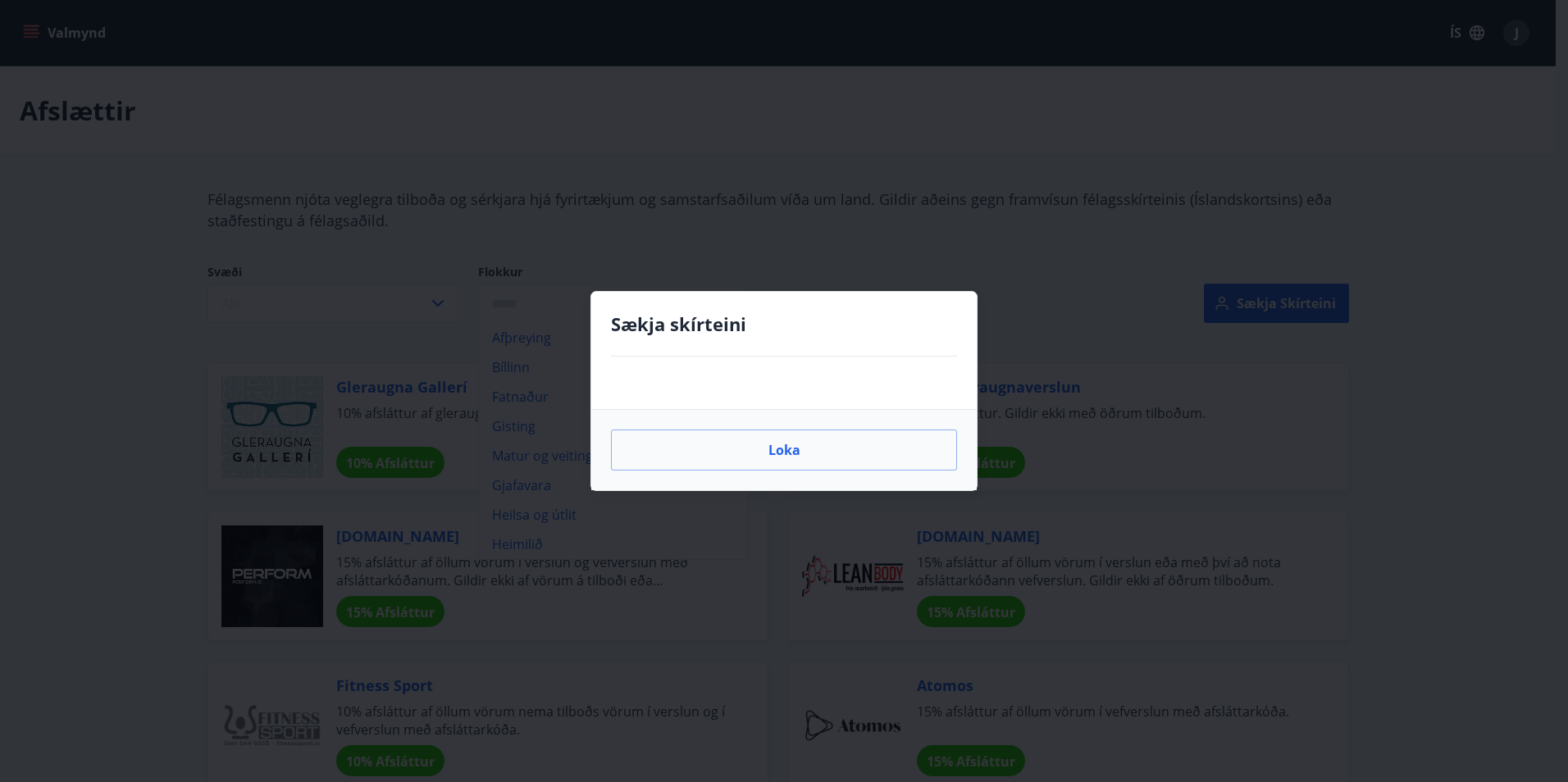
click at [833, 391] on div at bounding box center [783, 383] width 386 height 53
drag, startPoint x: 822, startPoint y: 378, endPoint x: 713, endPoint y: 371, distance: 109.2
click at [822, 378] on ul at bounding box center [784, 383] width 346 height 13
click at [625, 373] on div at bounding box center [783, 383] width 386 height 53
click at [615, 369] on div at bounding box center [783, 383] width 386 height 53
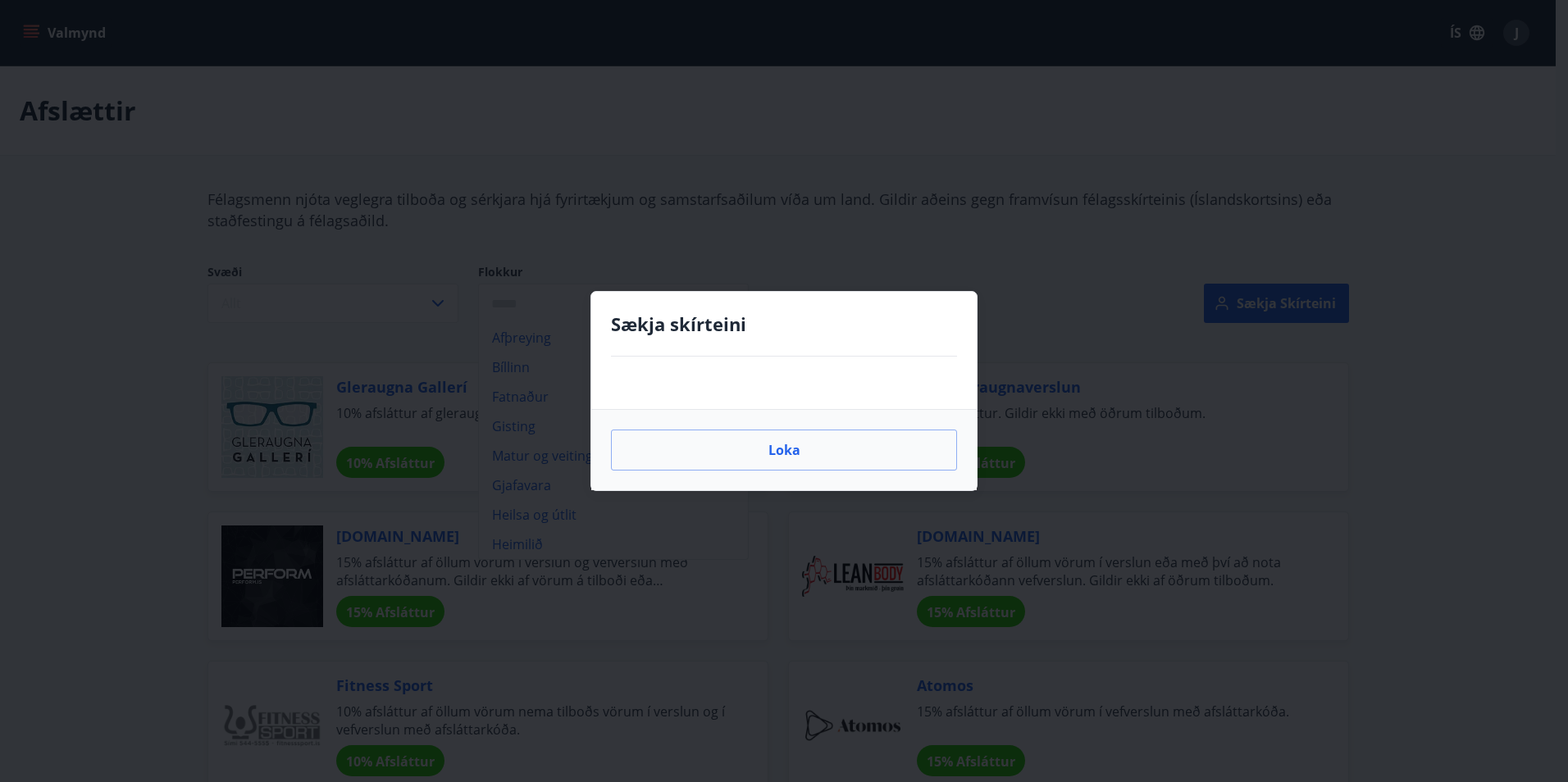
drag, startPoint x: 656, startPoint y: 360, endPoint x: 723, endPoint y: 401, distance: 78.5
click at [693, 365] on div at bounding box center [783, 383] width 386 height 53
click at [759, 452] on button "Loka" at bounding box center [784, 450] width 346 height 41
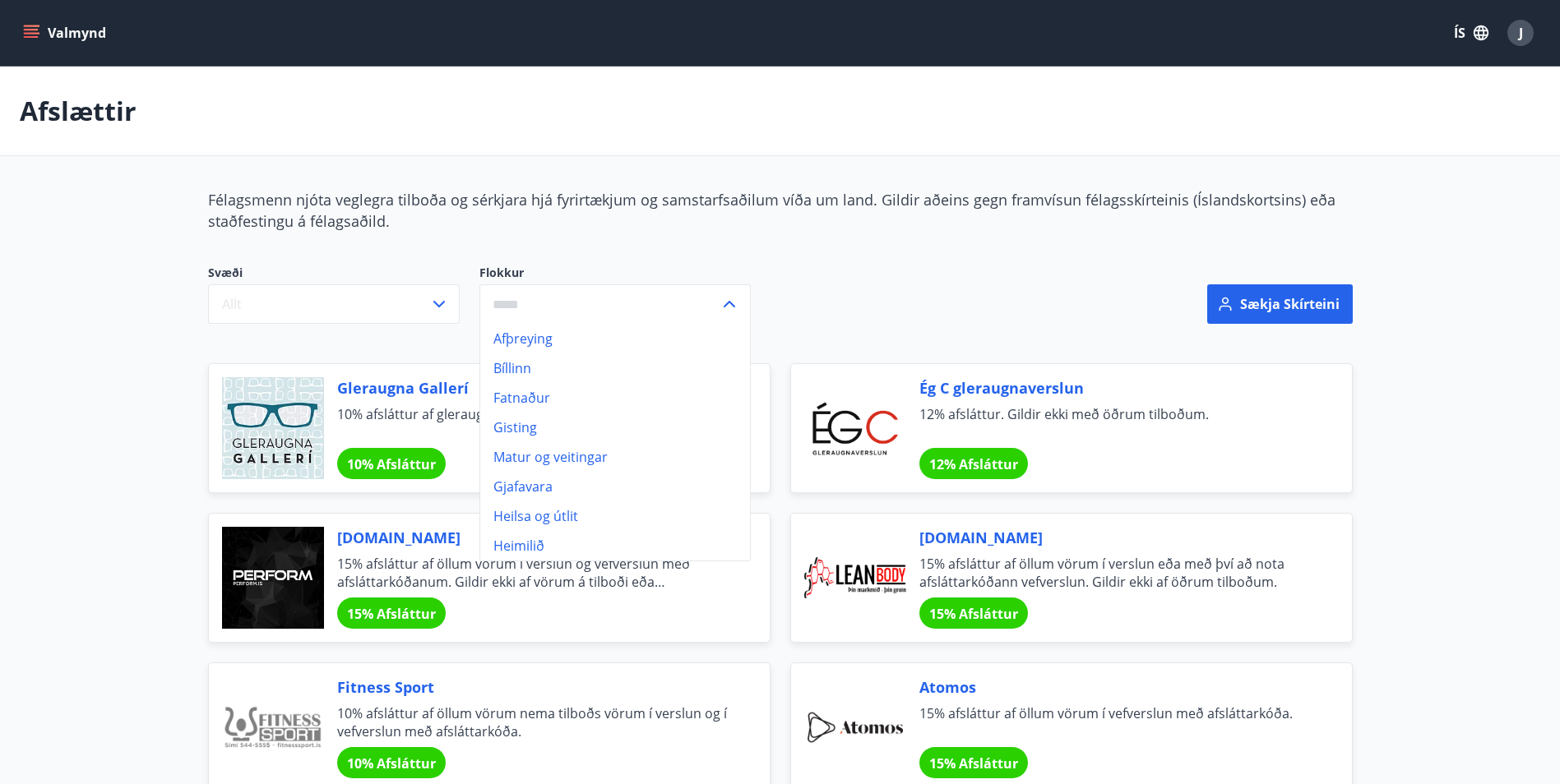
drag, startPoint x: 678, startPoint y: 249, endPoint x: 629, endPoint y: 249, distance: 49.0
click at [654, 249] on div "Svæði Allt Flokkur Afþreying Bíllinn Fatnaður Gisting Matur og veitingar Gjafav…" at bounding box center [576, 304] width 777 height 119
click at [1297, 290] on button "Sækja skírteini" at bounding box center [1279, 304] width 146 height 40
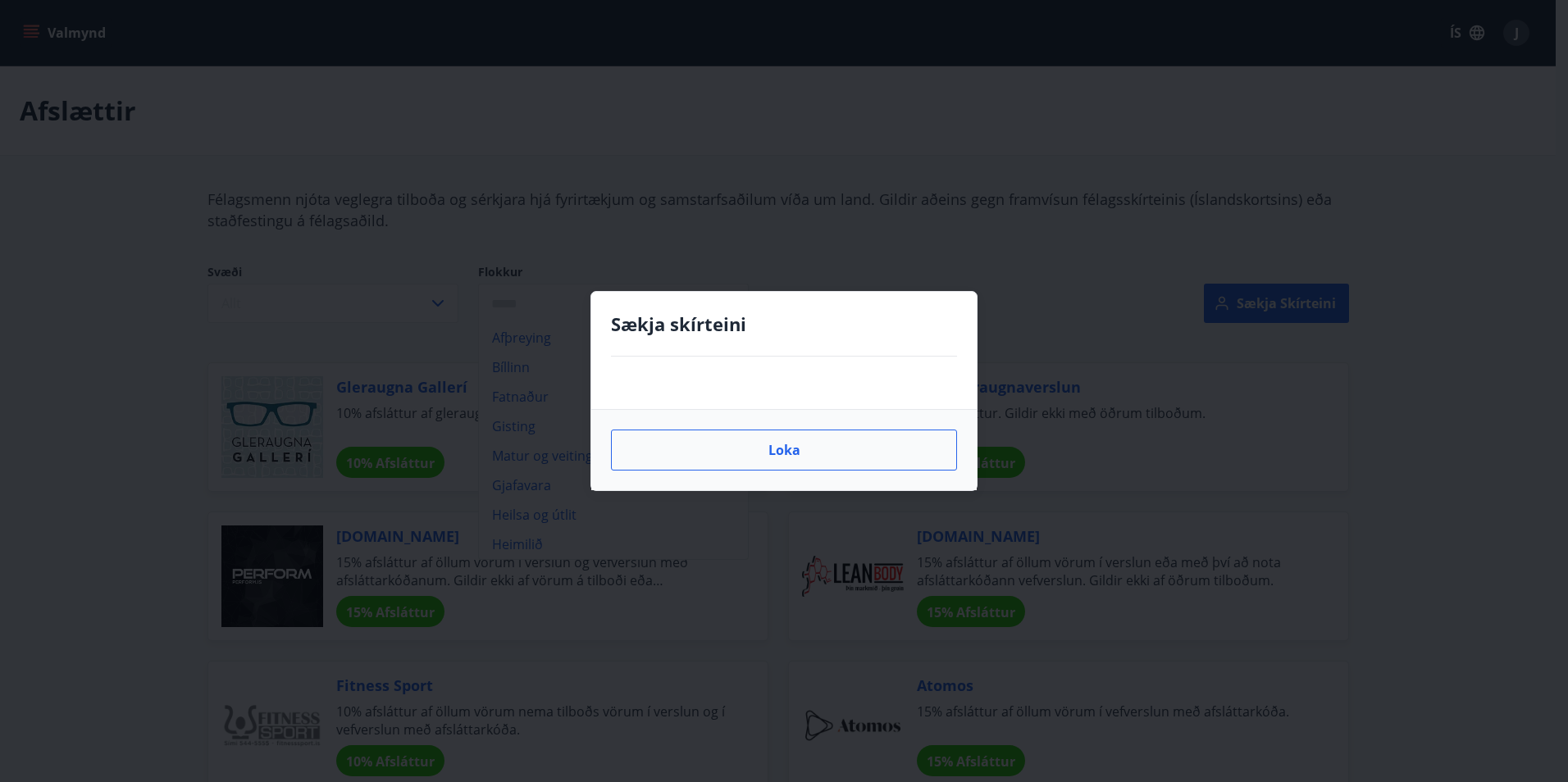
click at [800, 445] on button "Loka" at bounding box center [784, 450] width 346 height 41
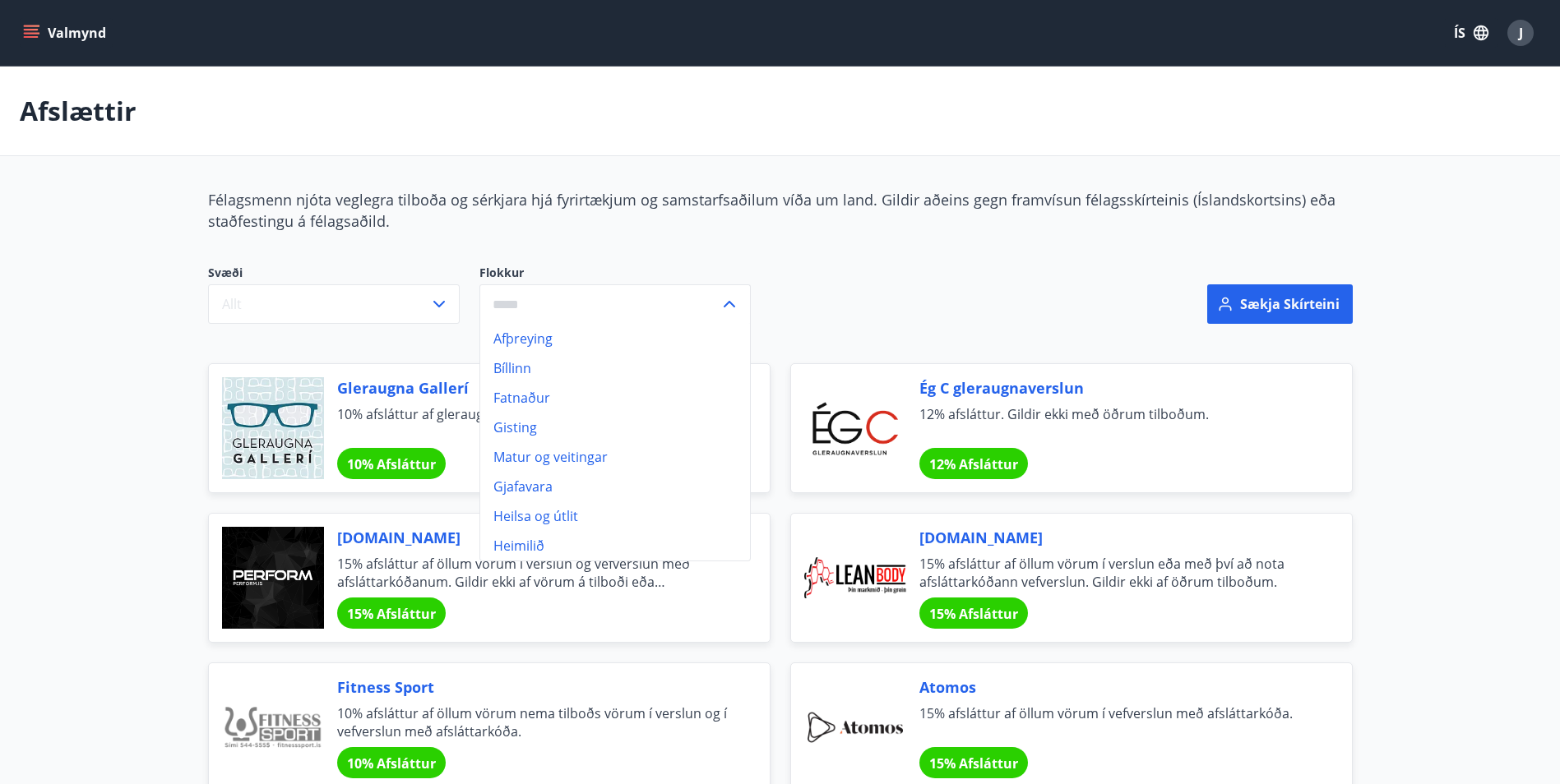
click at [728, 302] on icon at bounding box center [729, 304] width 12 height 7
click at [29, 26] on icon "menu" at bounding box center [33, 26] width 18 height 2
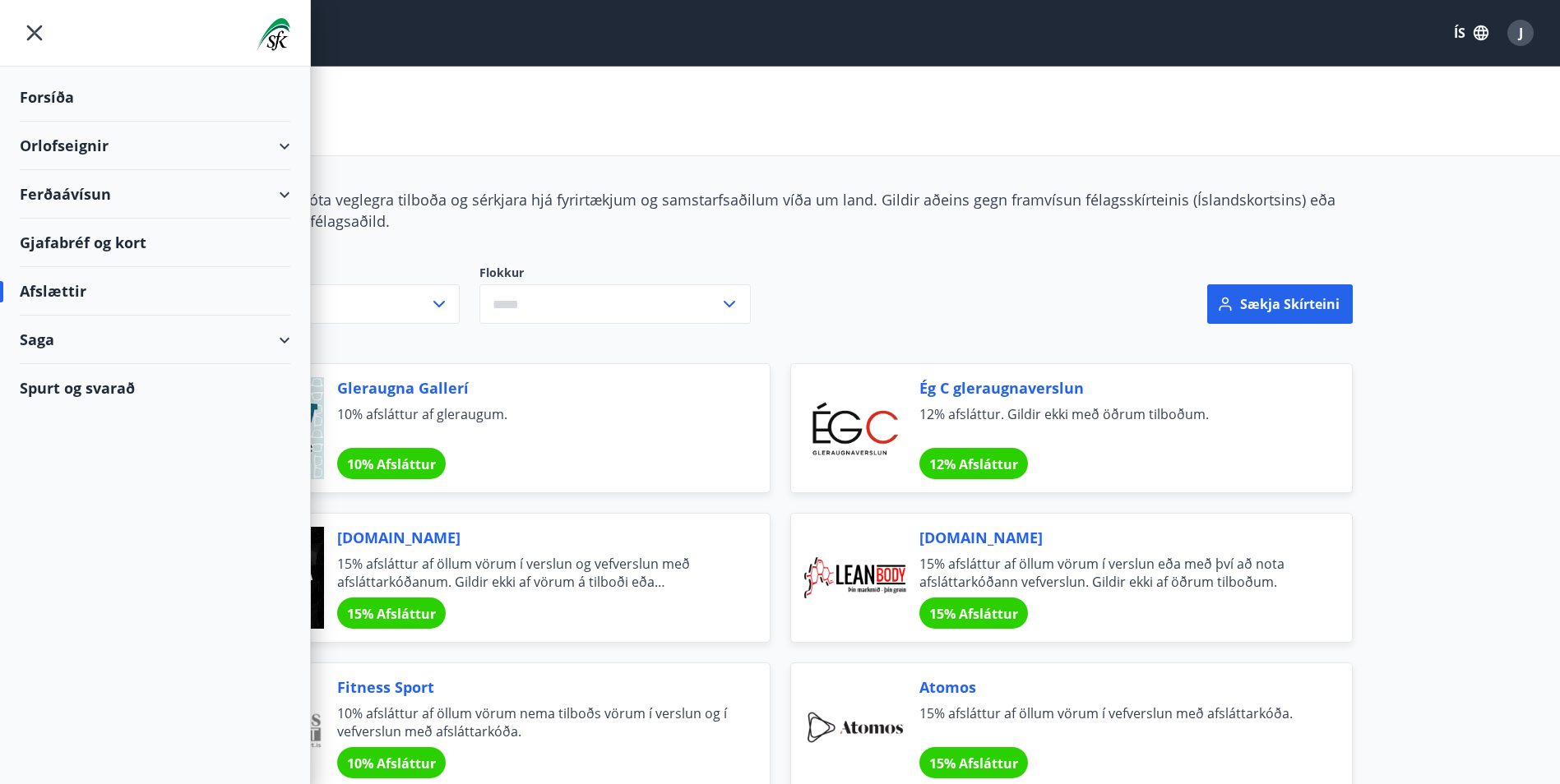
click at [277, 143] on div "Orlofseignir" at bounding box center [154, 146] width 270 height 48
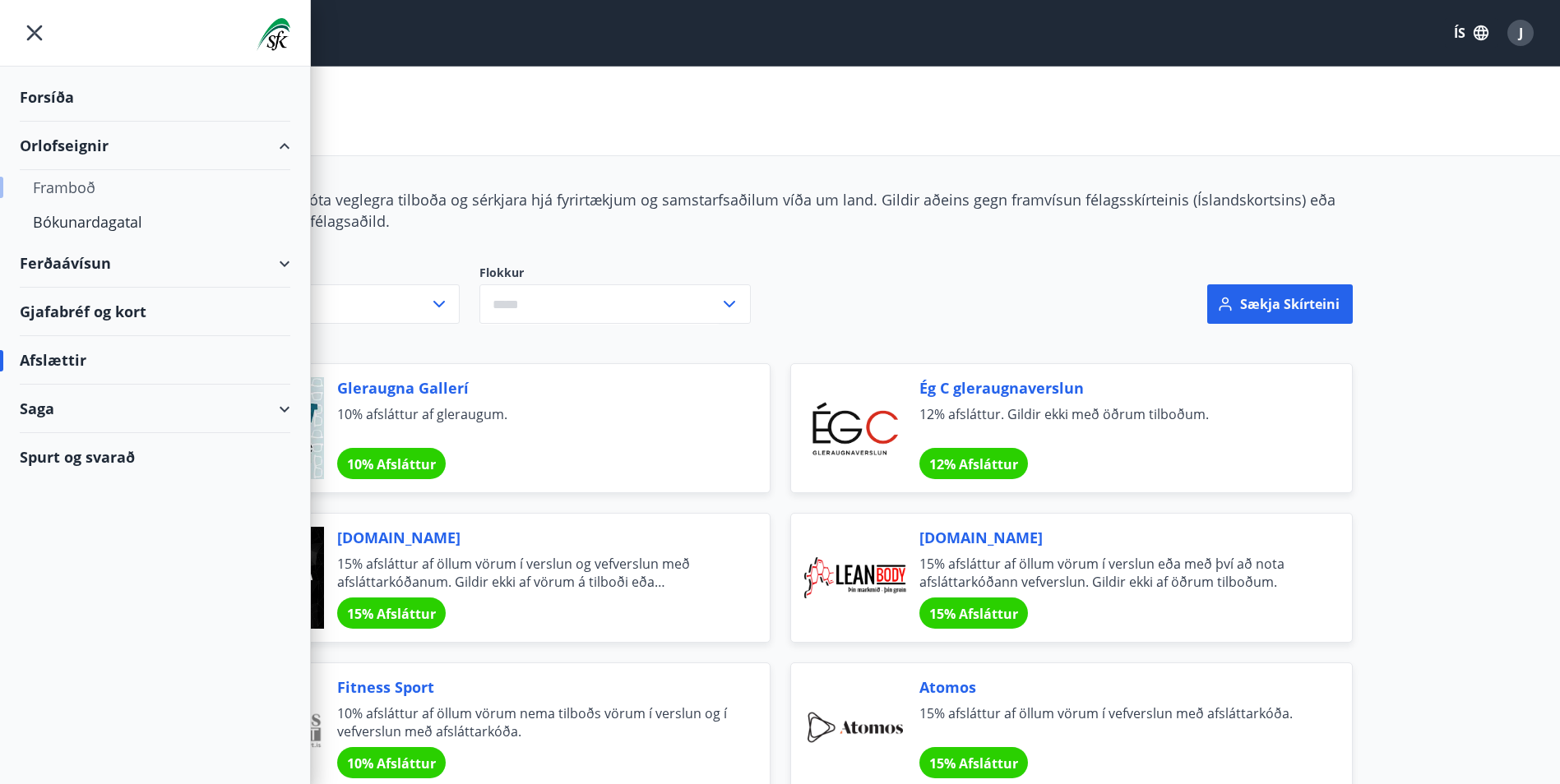
click at [60, 183] on div "Framboð" at bounding box center [154, 187] width 244 height 35
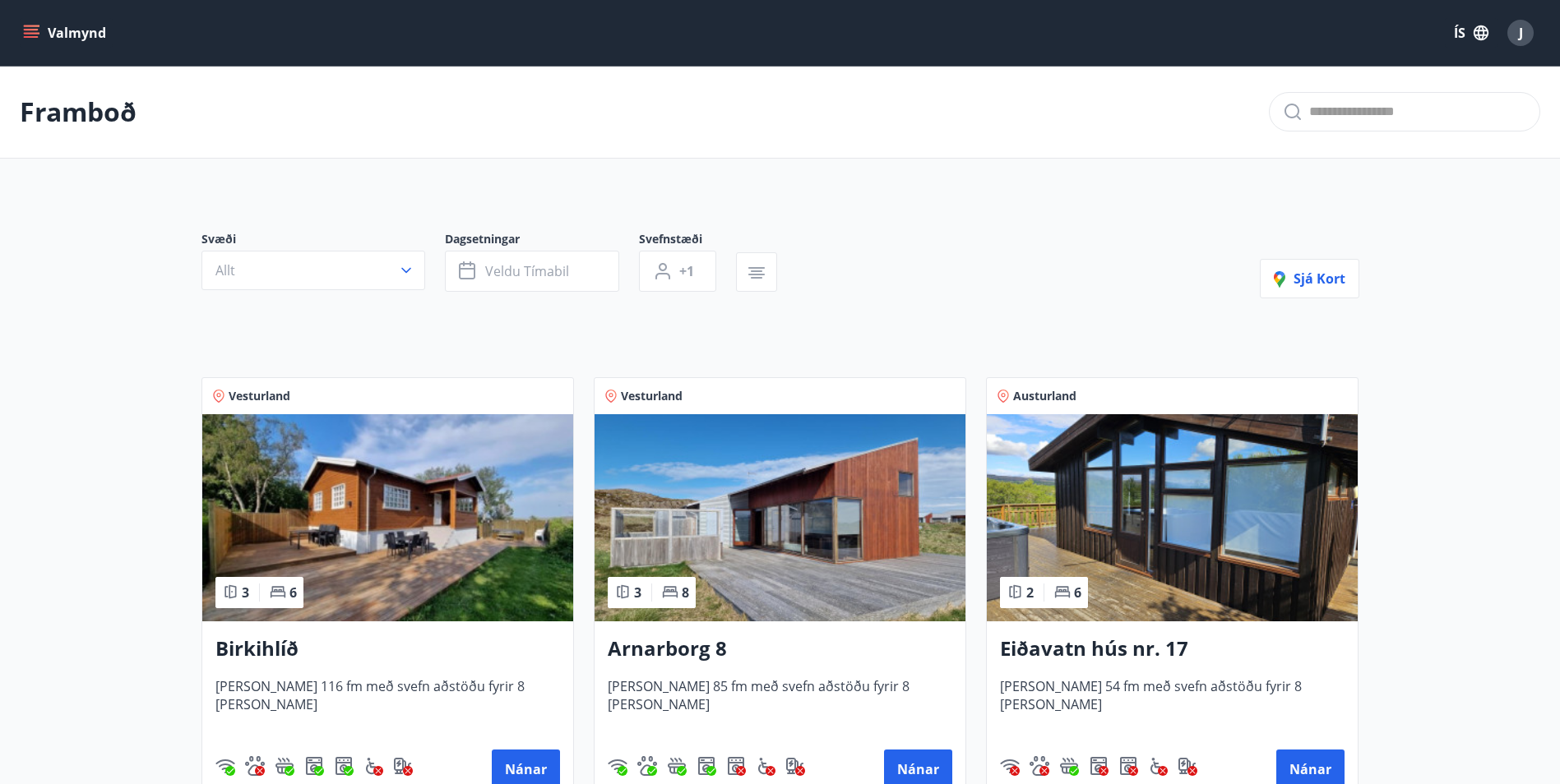
click at [882, 286] on div "Svæði Allt Dagsetningar Veldu tímabil Svefnstæði +1 Sjá kort" at bounding box center [780, 264] width 1158 height 68
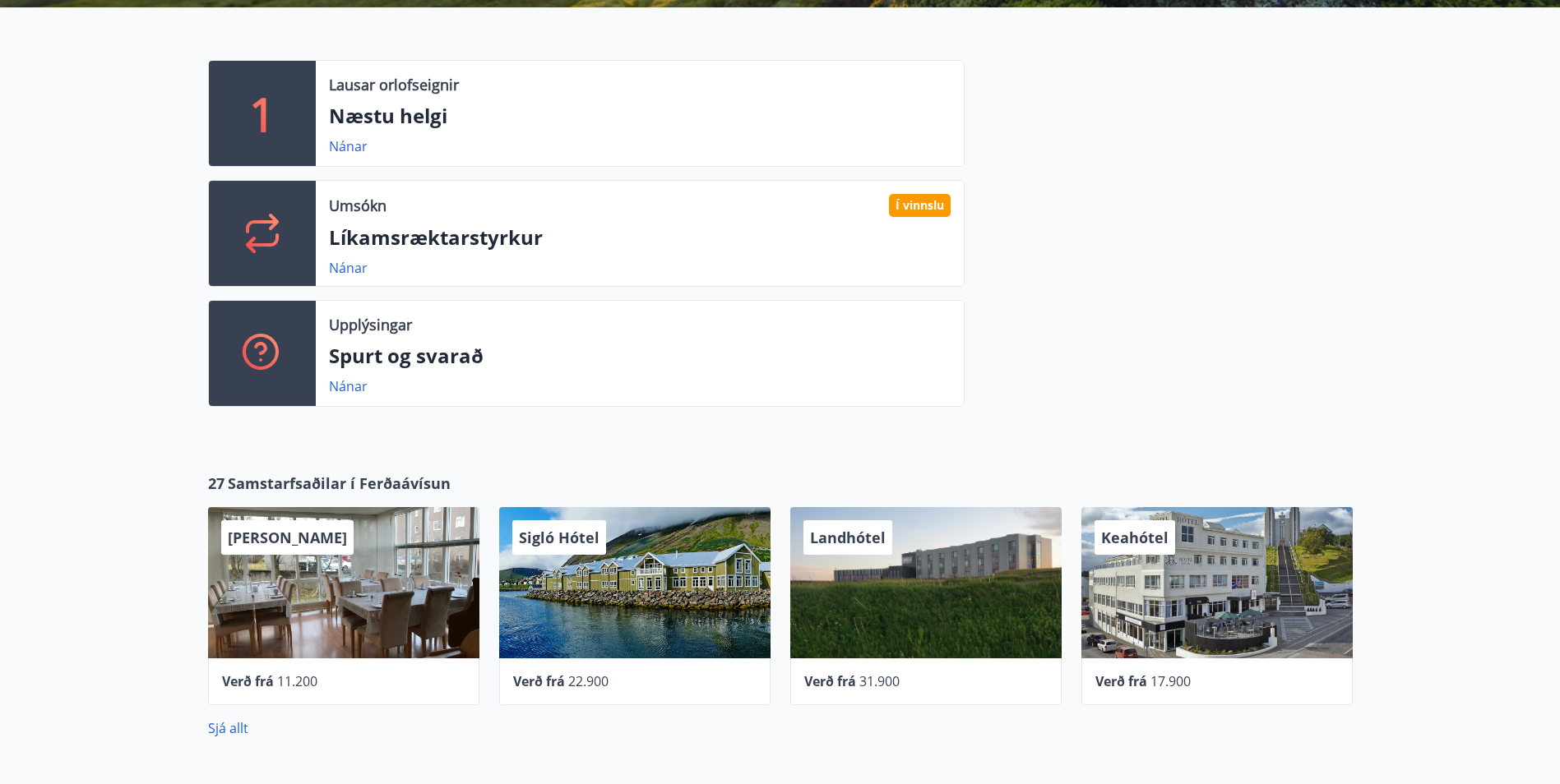
scroll to position [411, 0]
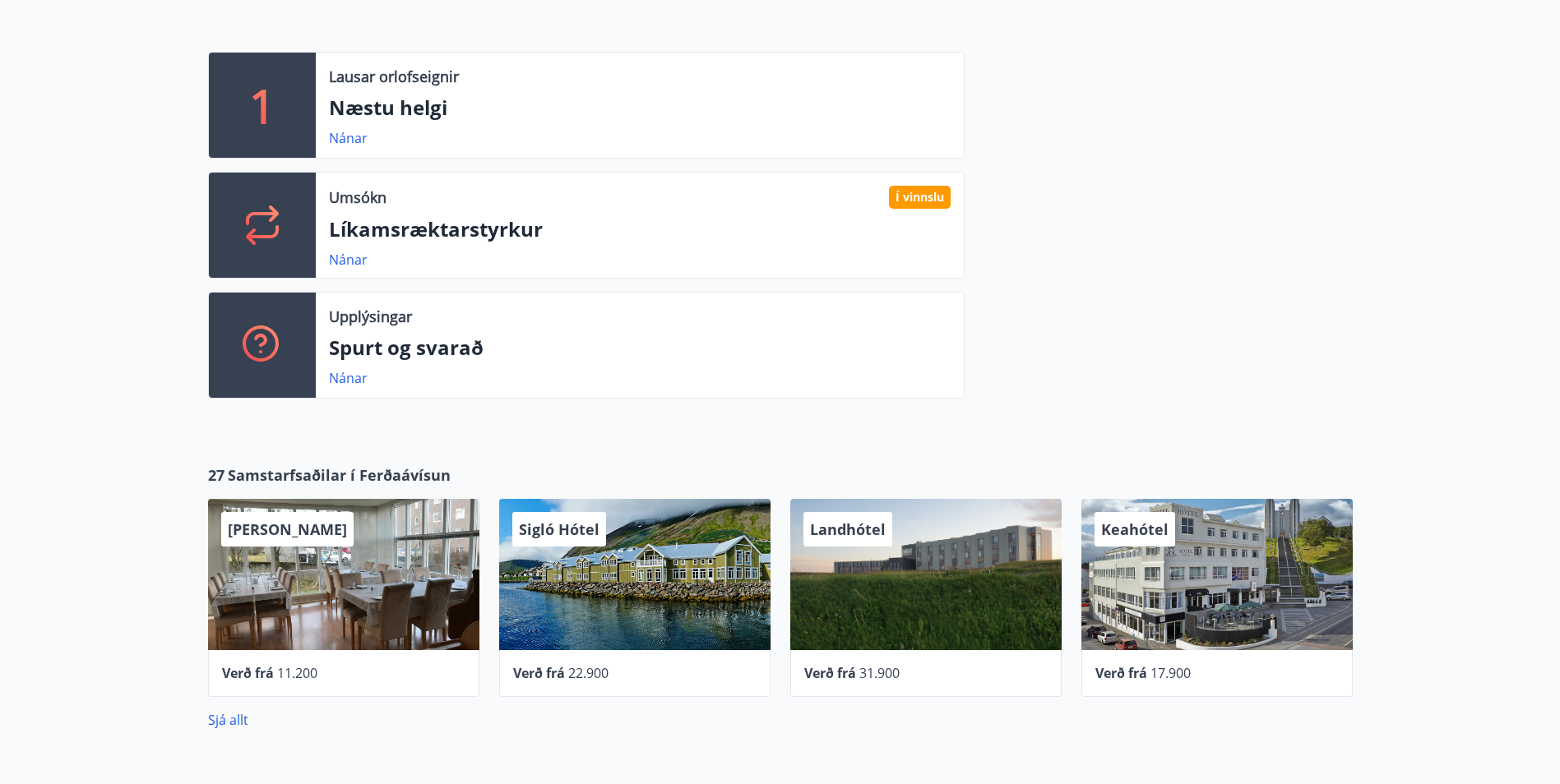
click at [403, 99] on p "Næstu helgi" at bounding box center [640, 107] width 621 height 28
drag, startPoint x: 407, startPoint y: 118, endPoint x: 397, endPoint y: 115, distance: 10.4
click at [397, 115] on p "Næstu helgi" at bounding box center [640, 107] width 621 height 28
drag, startPoint x: 397, startPoint y: 115, endPoint x: 262, endPoint y: 106, distance: 135.3
click at [262, 106] on p "1" at bounding box center [261, 105] width 26 height 63
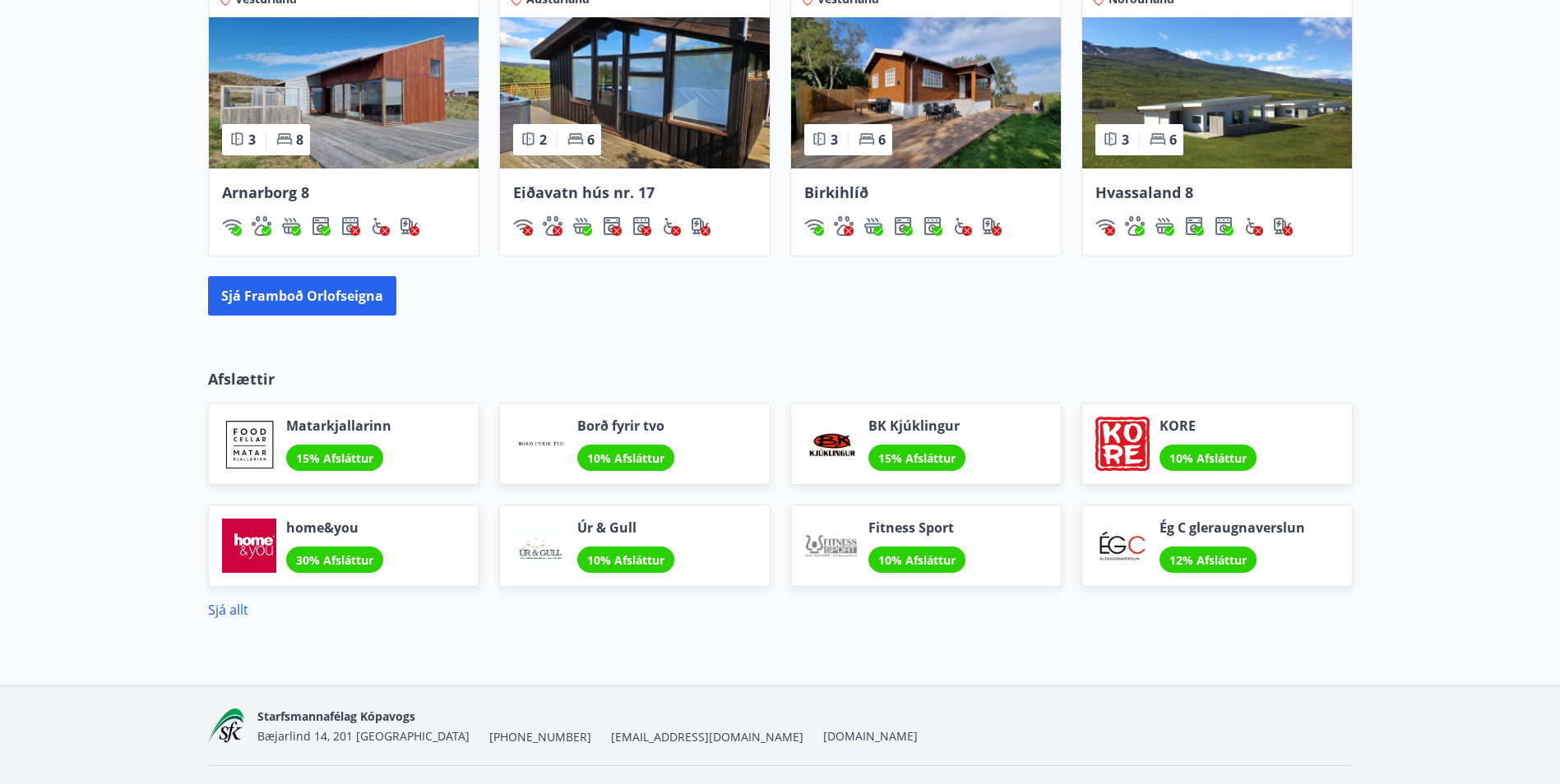
scroll to position [1287, 0]
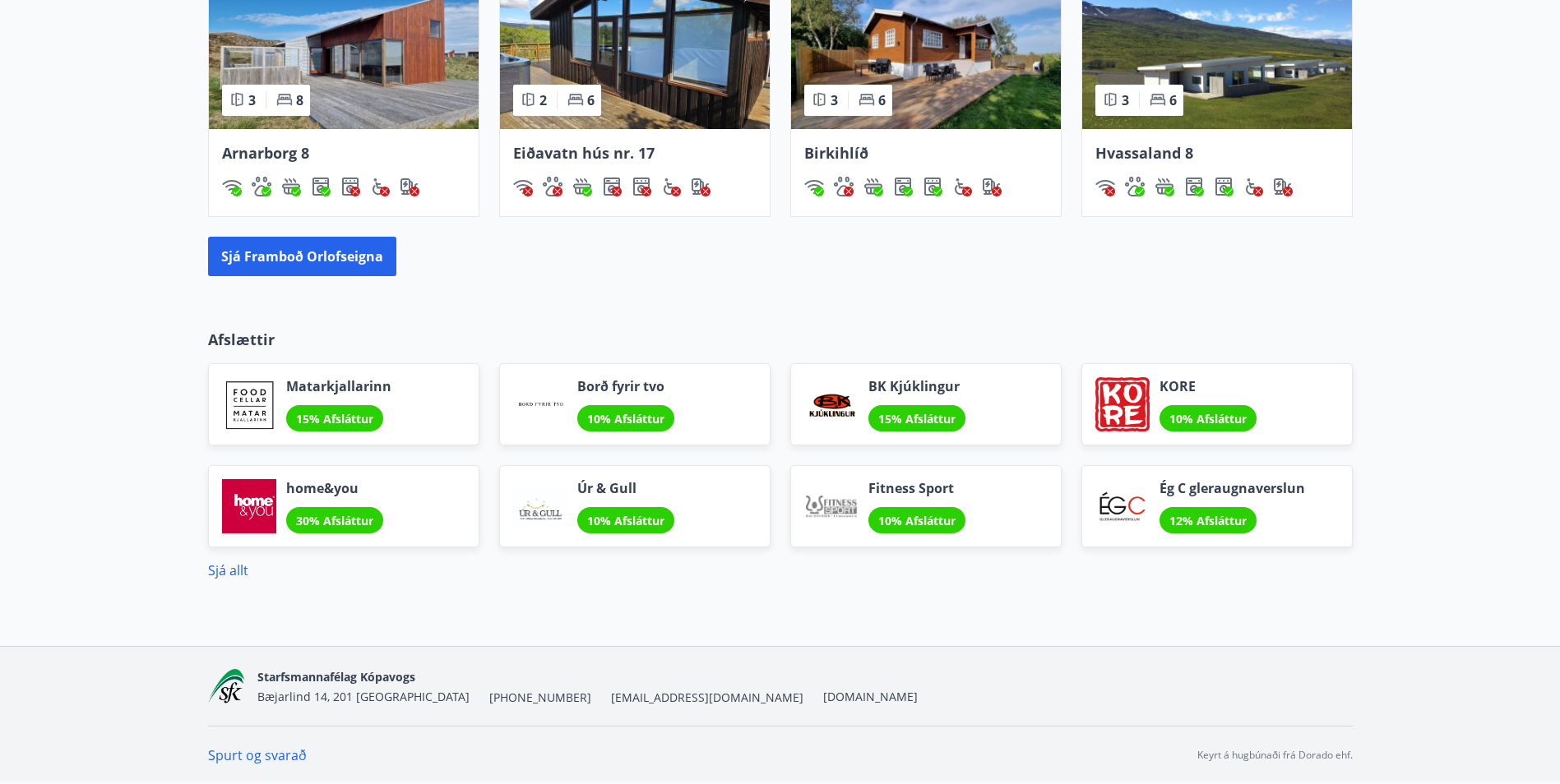
click at [243, 342] on p "Afslættir" at bounding box center [780, 339] width 1144 height 21
drag, startPoint x: 241, startPoint y: 337, endPoint x: 245, endPoint y: 434, distance: 97.1
click at [241, 342] on p "Afslættir" at bounding box center [780, 339] width 1144 height 21
click at [225, 571] on link "Sjá allt" at bounding box center [229, 570] width 41 height 18
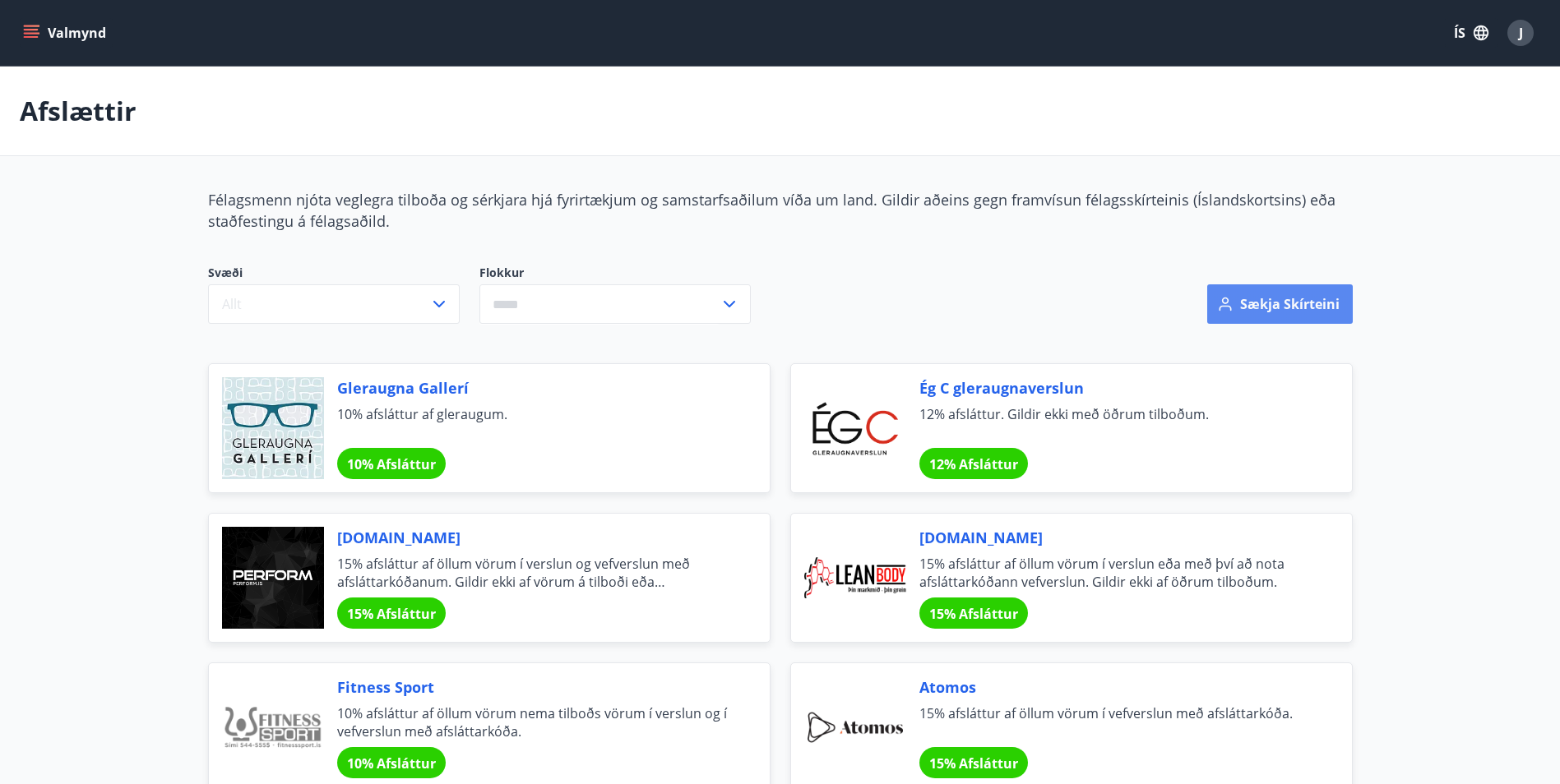
click at [1321, 306] on button "Sækja skírteini" at bounding box center [1279, 304] width 146 height 40
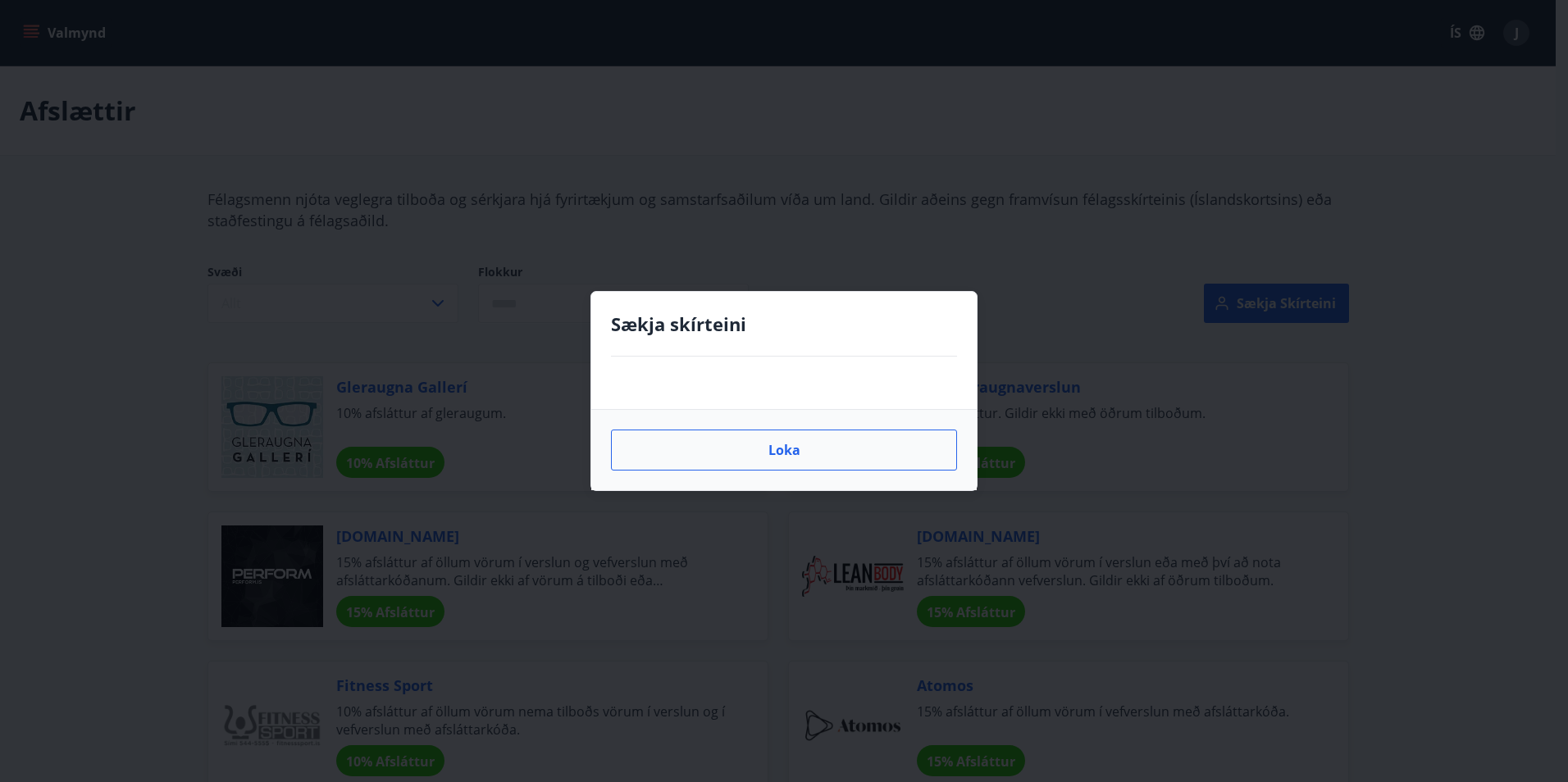
click at [781, 445] on button "Loka" at bounding box center [784, 450] width 346 height 41
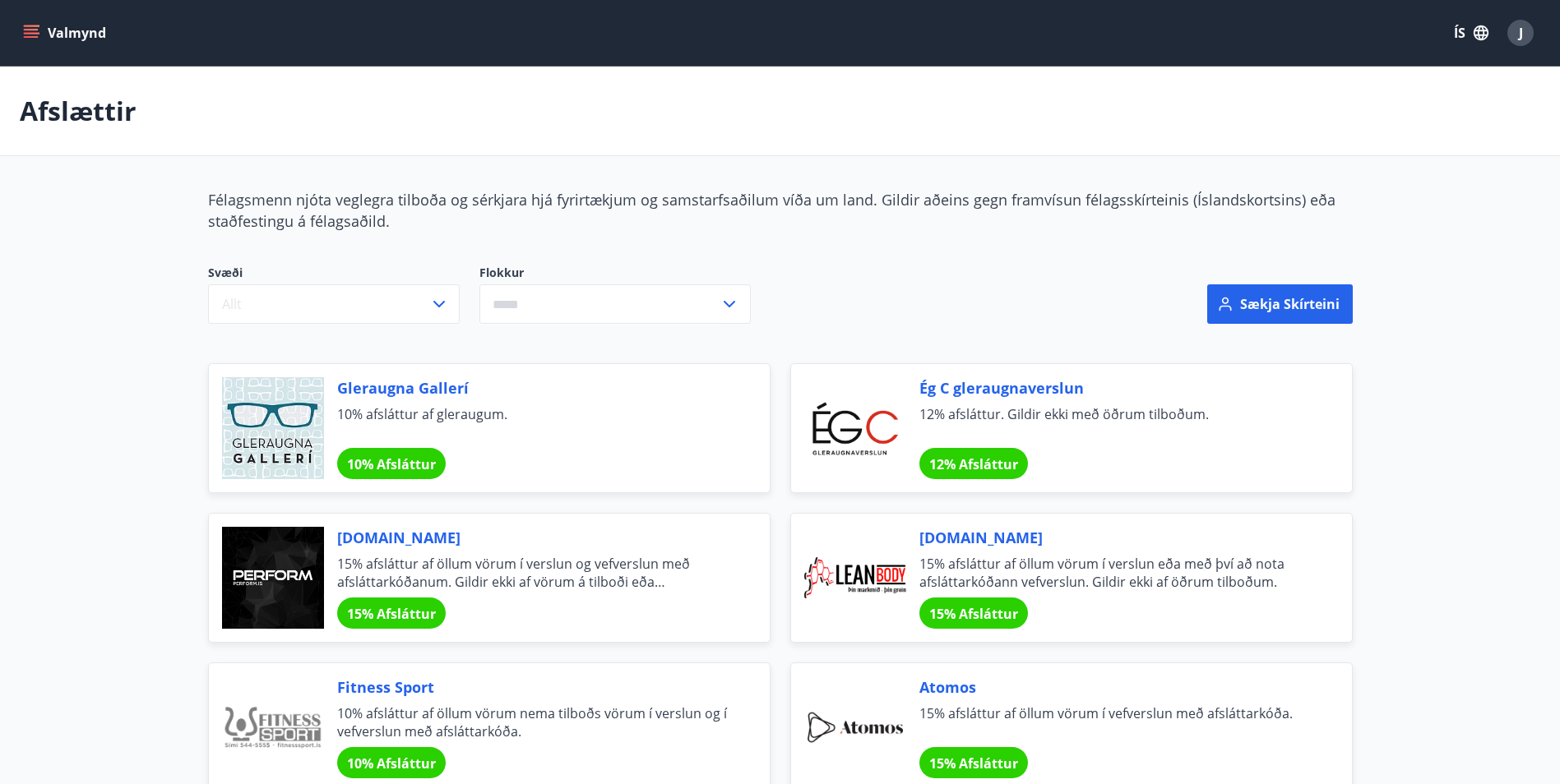
click at [30, 32] on icon "menu" at bounding box center [31, 33] width 16 height 16
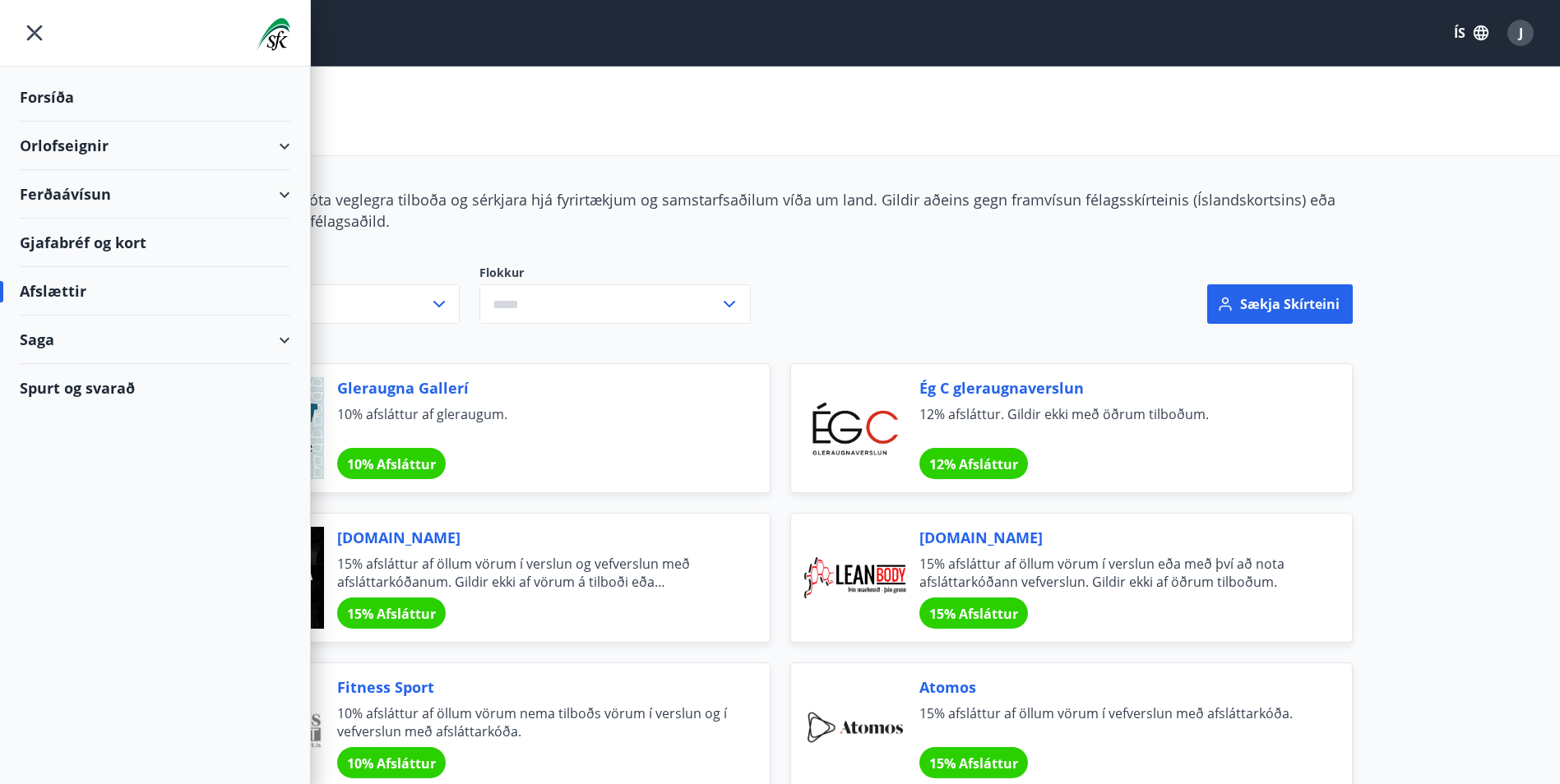
click at [66, 291] on div "Afslættir" at bounding box center [154, 291] width 270 height 48
click at [35, 33] on icon "menu" at bounding box center [34, 32] width 3 height 3
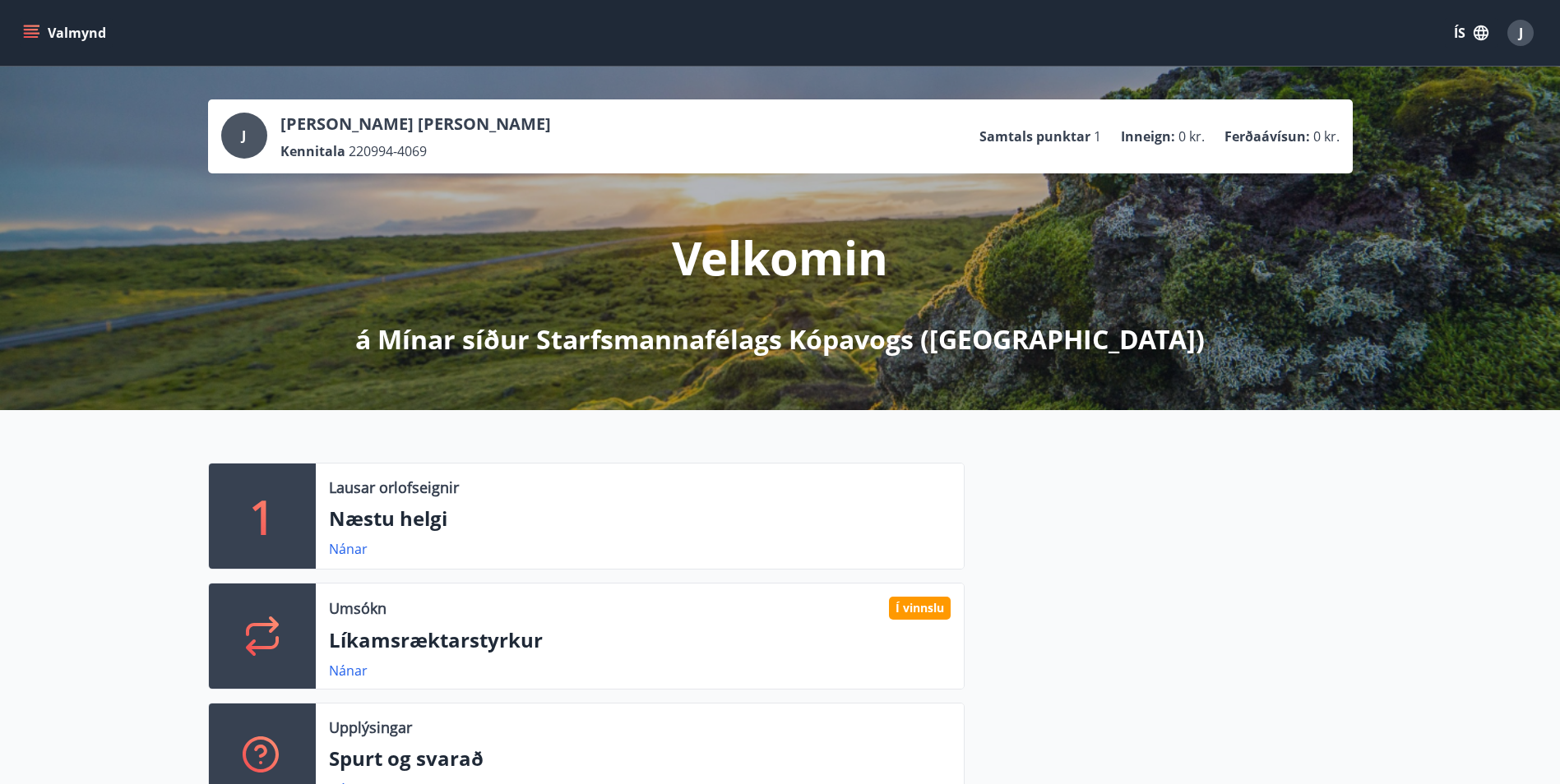
click at [29, 29] on icon "menu" at bounding box center [31, 30] width 14 height 2
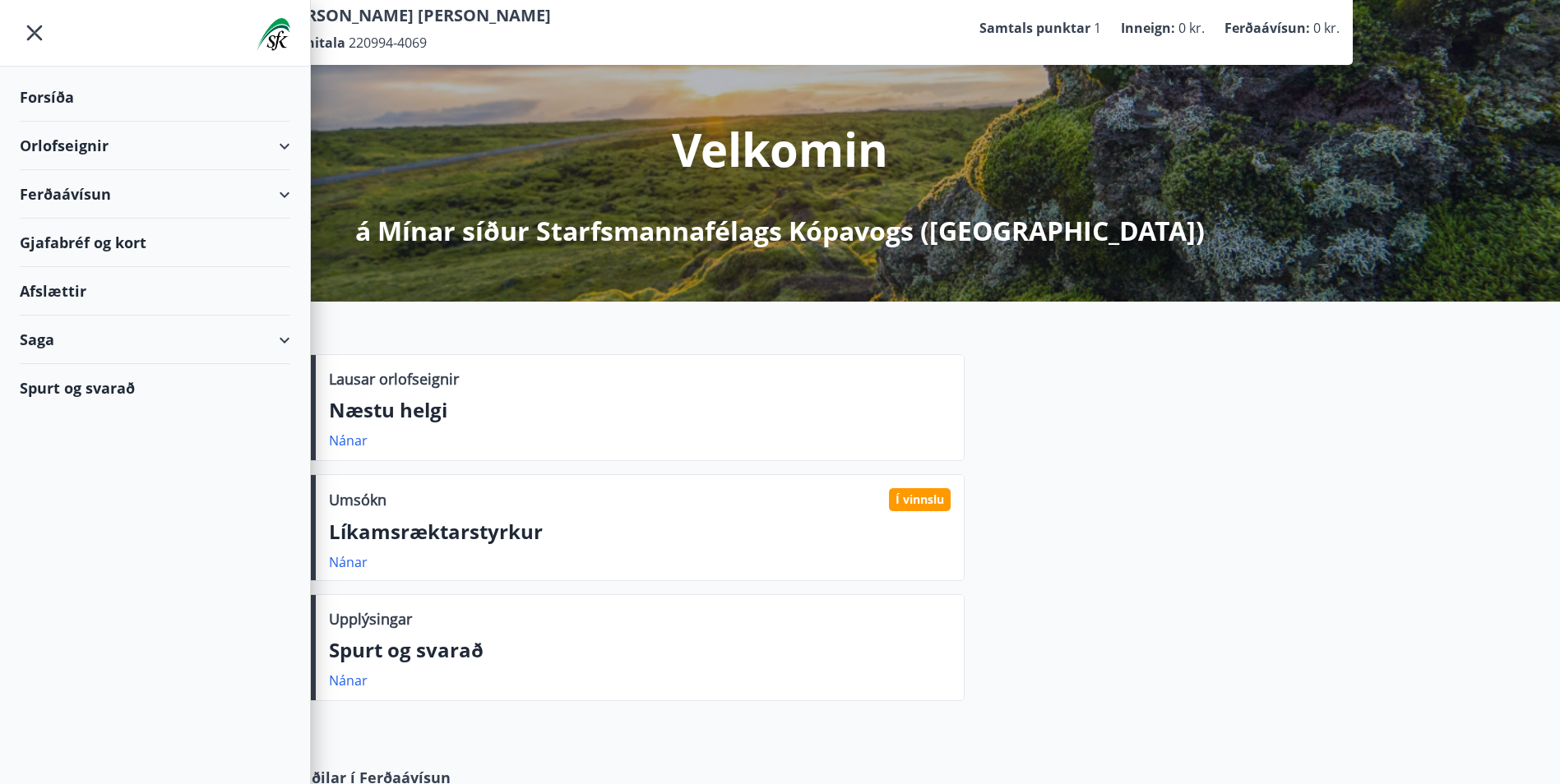
scroll to position [82, 0]
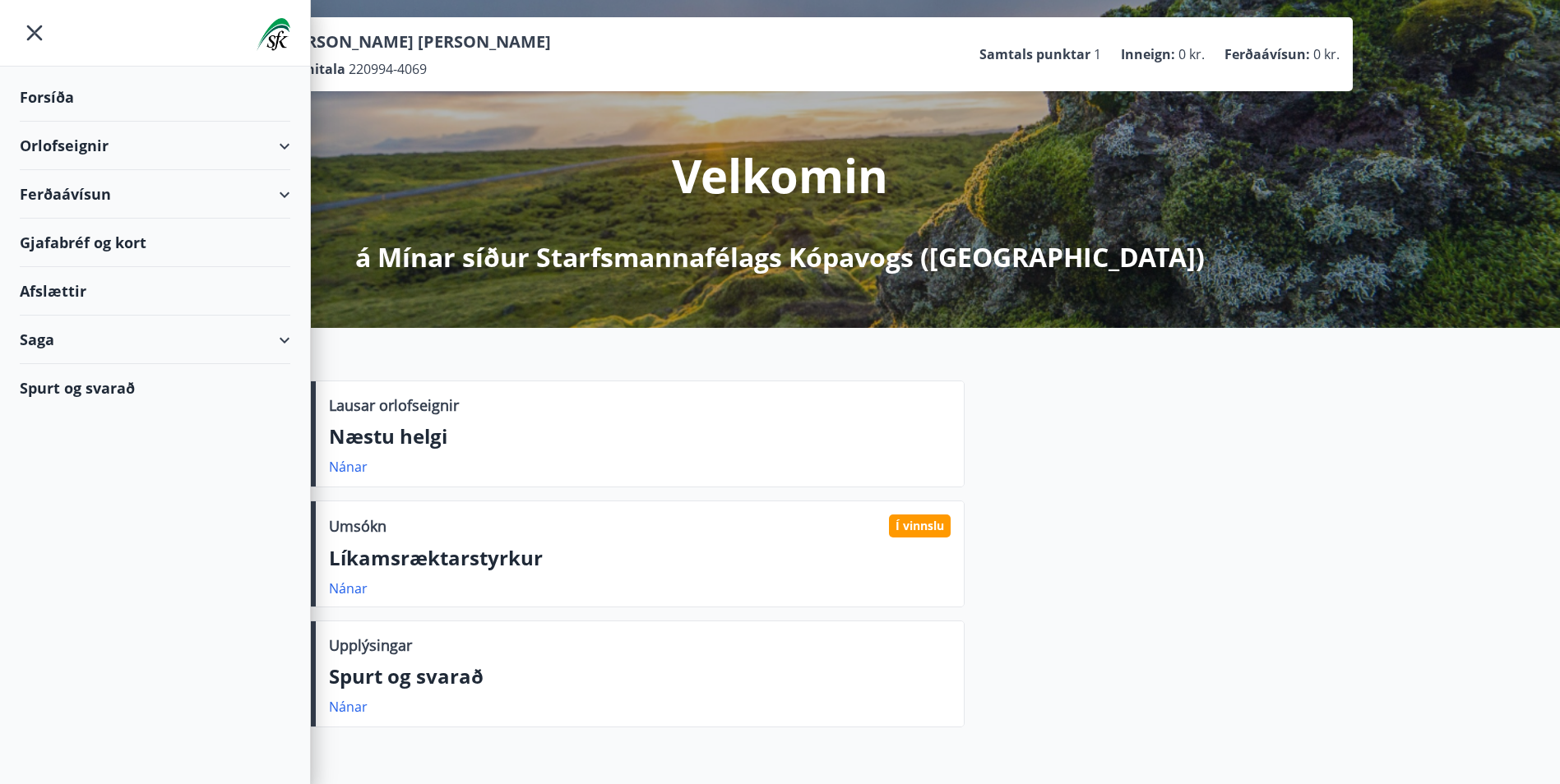
click at [81, 337] on div "Saga" at bounding box center [154, 339] width 270 height 48
click at [215, 142] on div "Orlofseignir" at bounding box center [154, 146] width 270 height 48
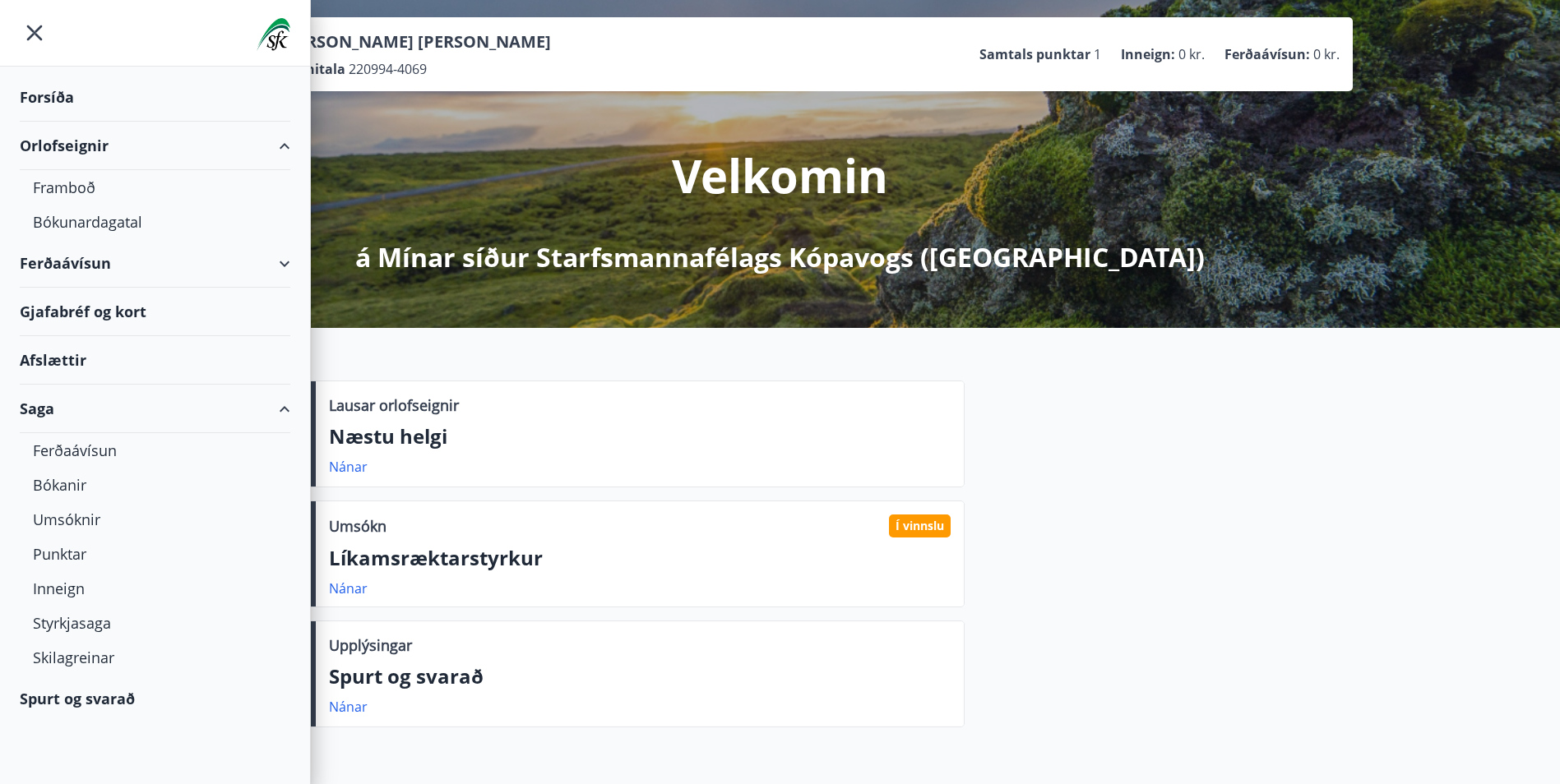
click at [47, 96] on div "Forsíða" at bounding box center [154, 97] width 270 height 48
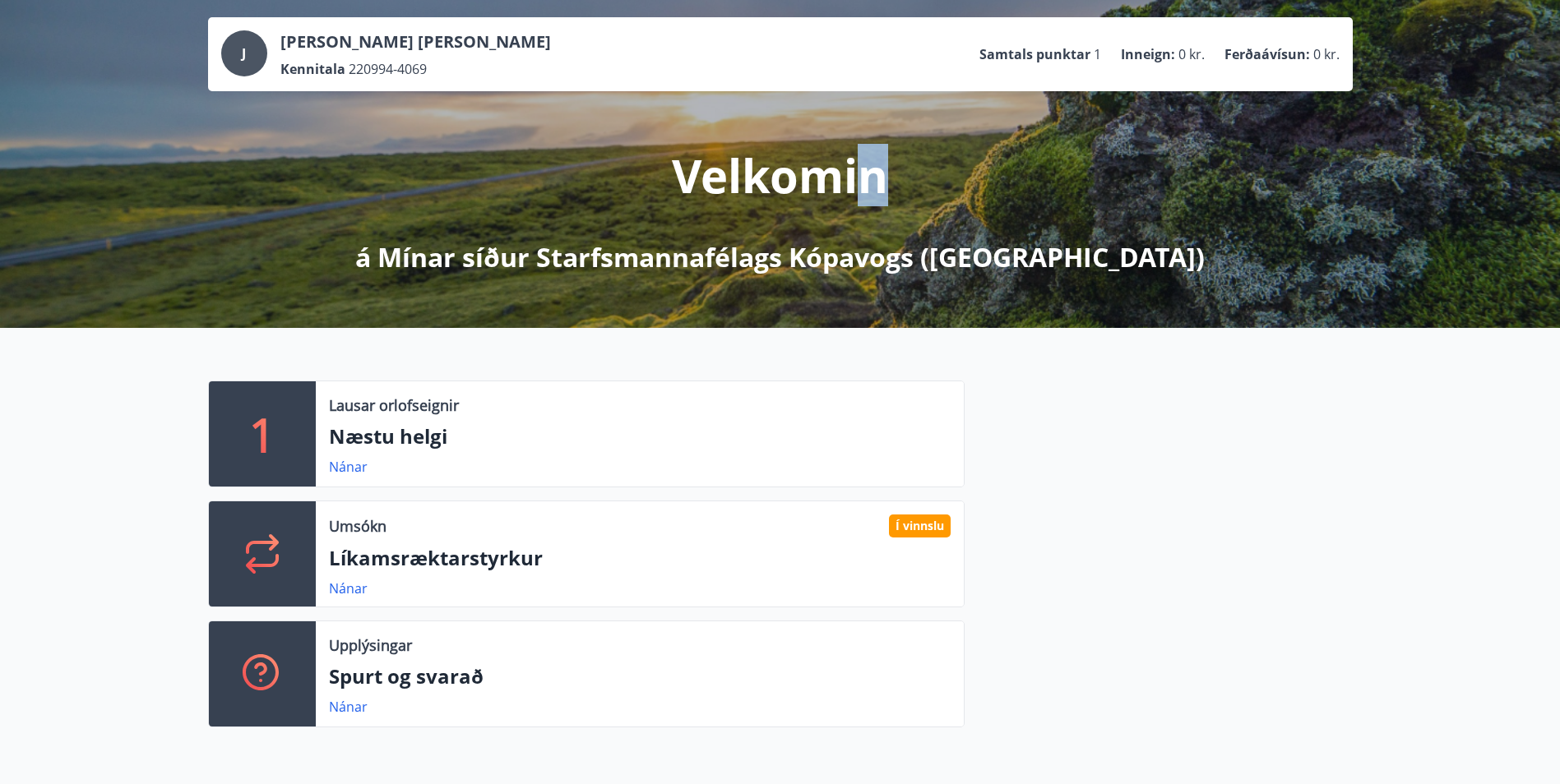
drag, startPoint x: 869, startPoint y: 94, endPoint x: 862, endPoint y: 105, distance: 13.0
click at [862, 104] on div "Velkomin á Mínar síður Starfsmannafélags Kópavogs (SfK)" at bounding box center [780, 183] width 921 height 184
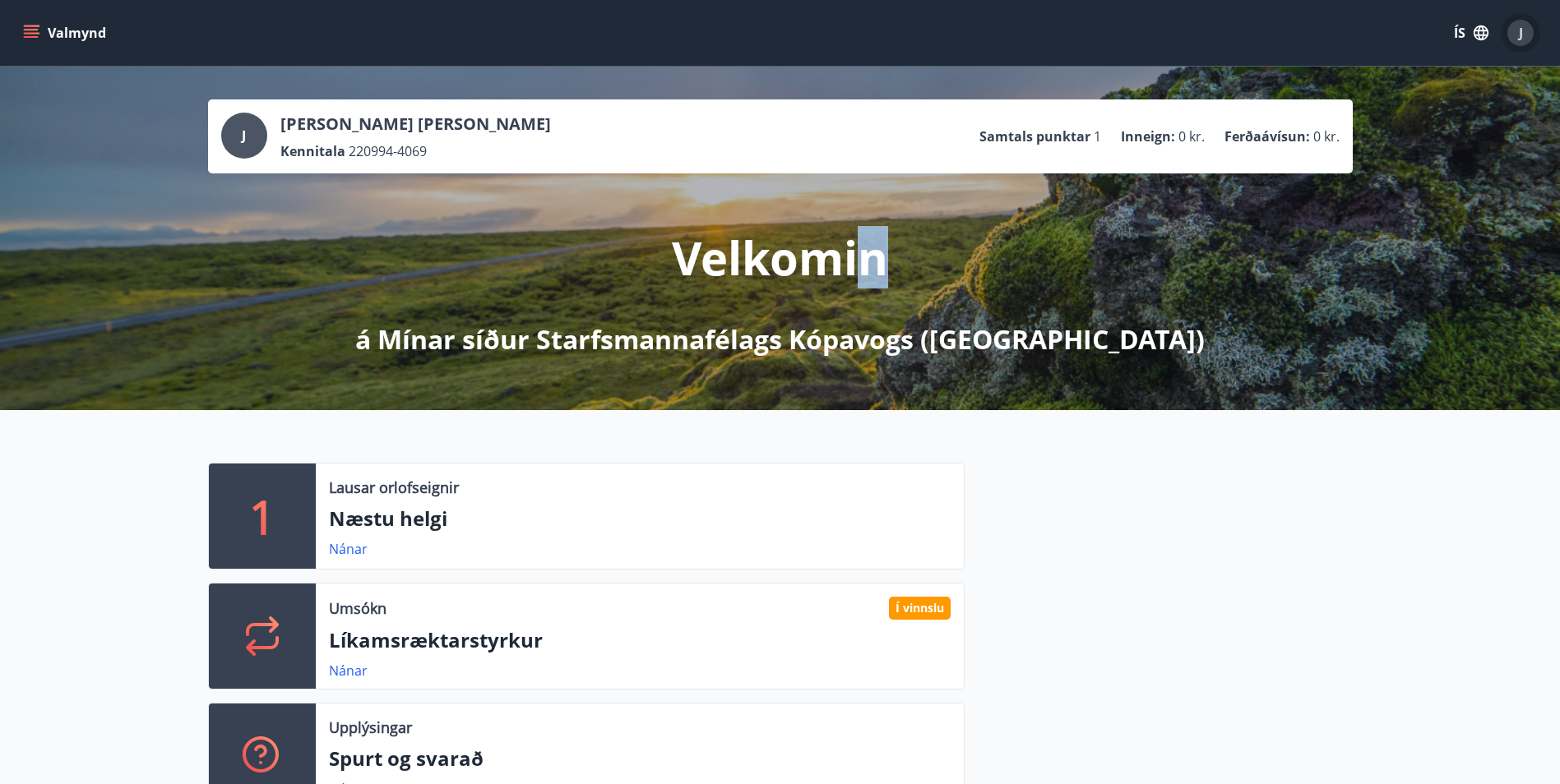
click at [1525, 27] on div "J" at bounding box center [1519, 32] width 26 height 26
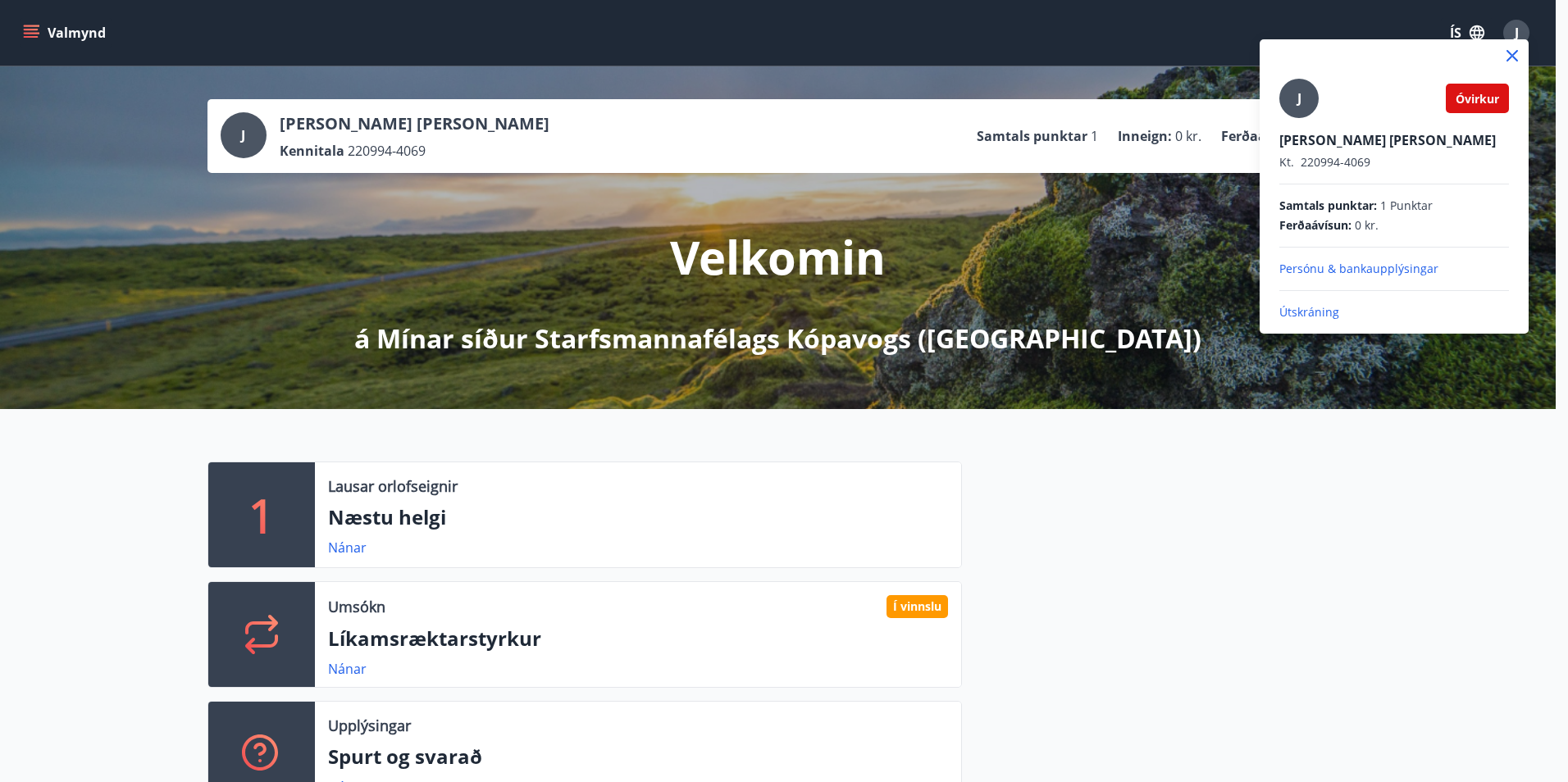
drag, startPoint x: 1193, startPoint y: 267, endPoint x: 1158, endPoint y: 238, distance: 45.5
click at [1179, 255] on div at bounding box center [784, 391] width 1568 height 782
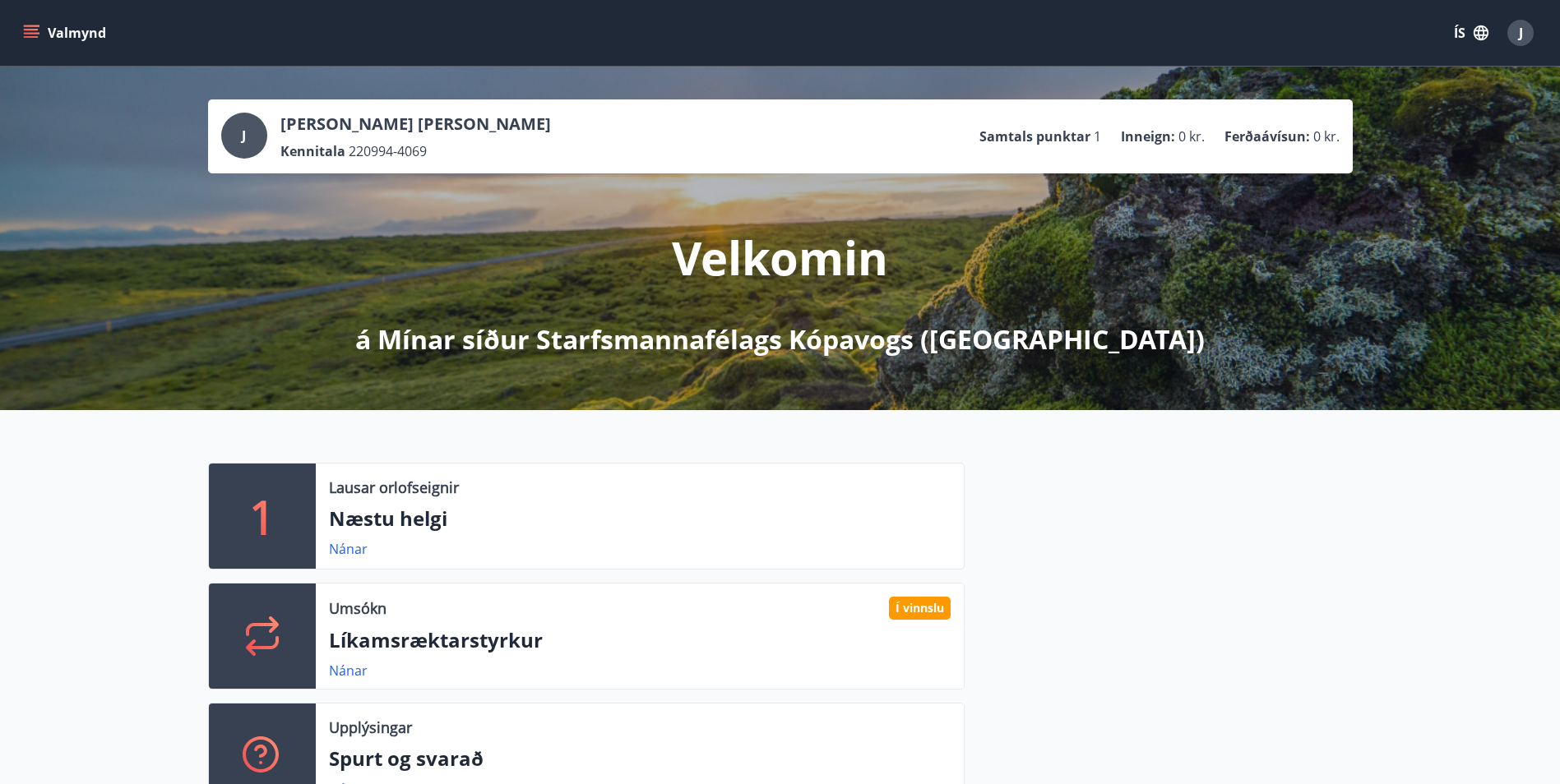
click at [31, 29] on icon "menu" at bounding box center [31, 30] width 14 height 2
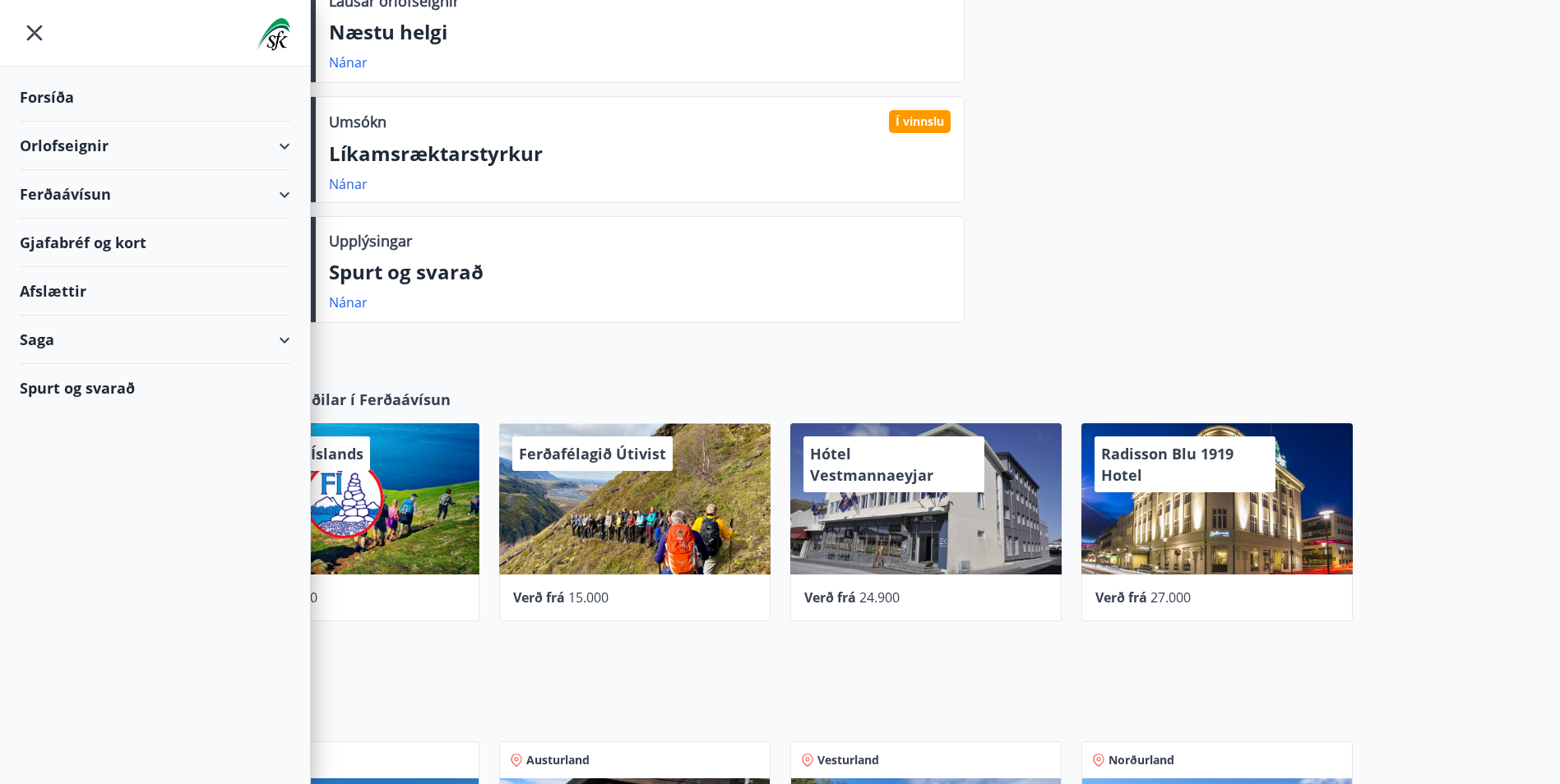
scroll to position [576, 0]
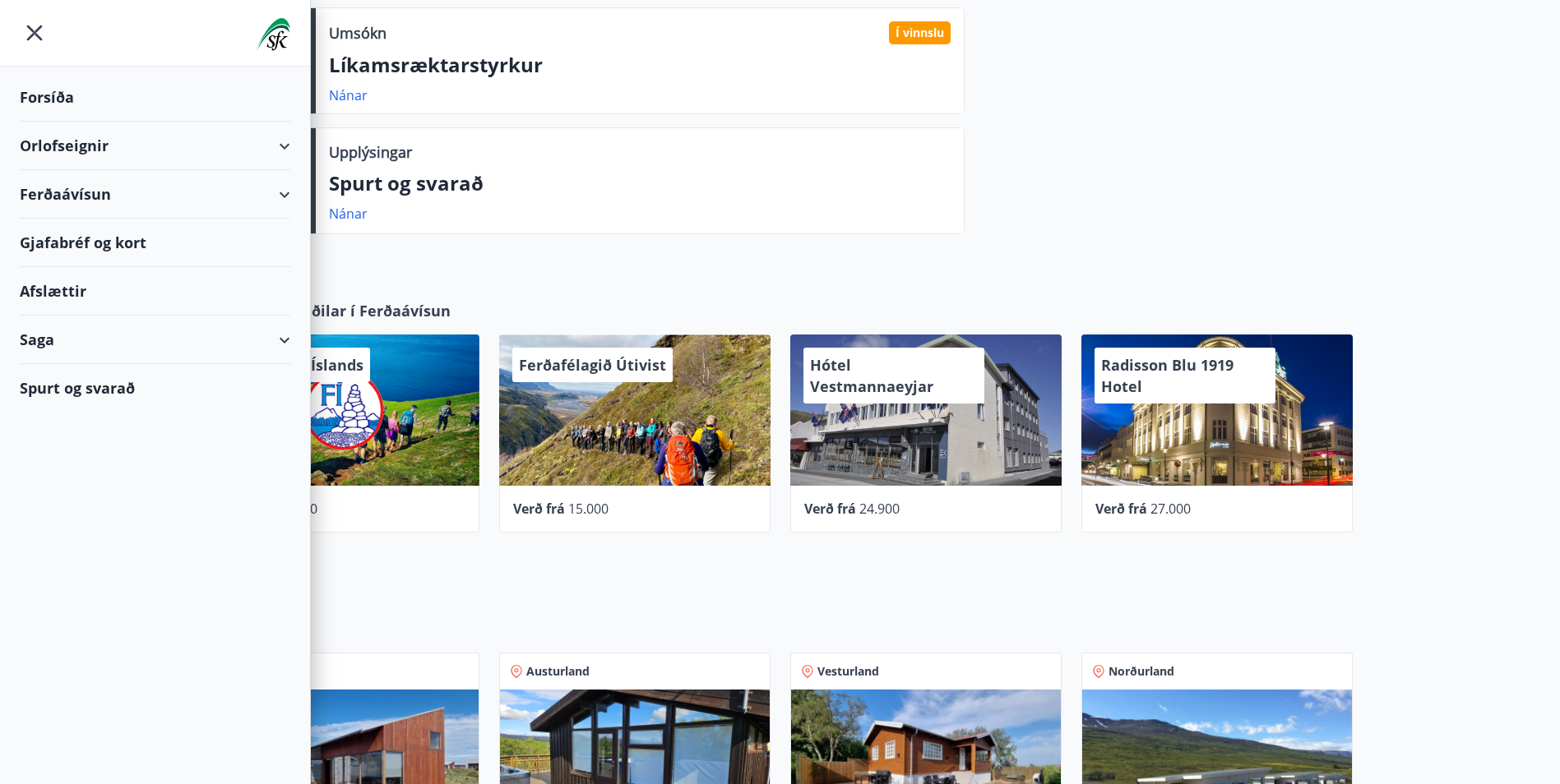
drag, startPoint x: 622, startPoint y: 570, endPoint x: 614, endPoint y: 570, distance: 8.0
click at [620, 570] on div "27 Samstarfsaðilar í Ferðaávísun Ferðafélag Íslands Verð frá 20.000 Ferðafélagi…" at bounding box center [780, 433] width 1560 height 318
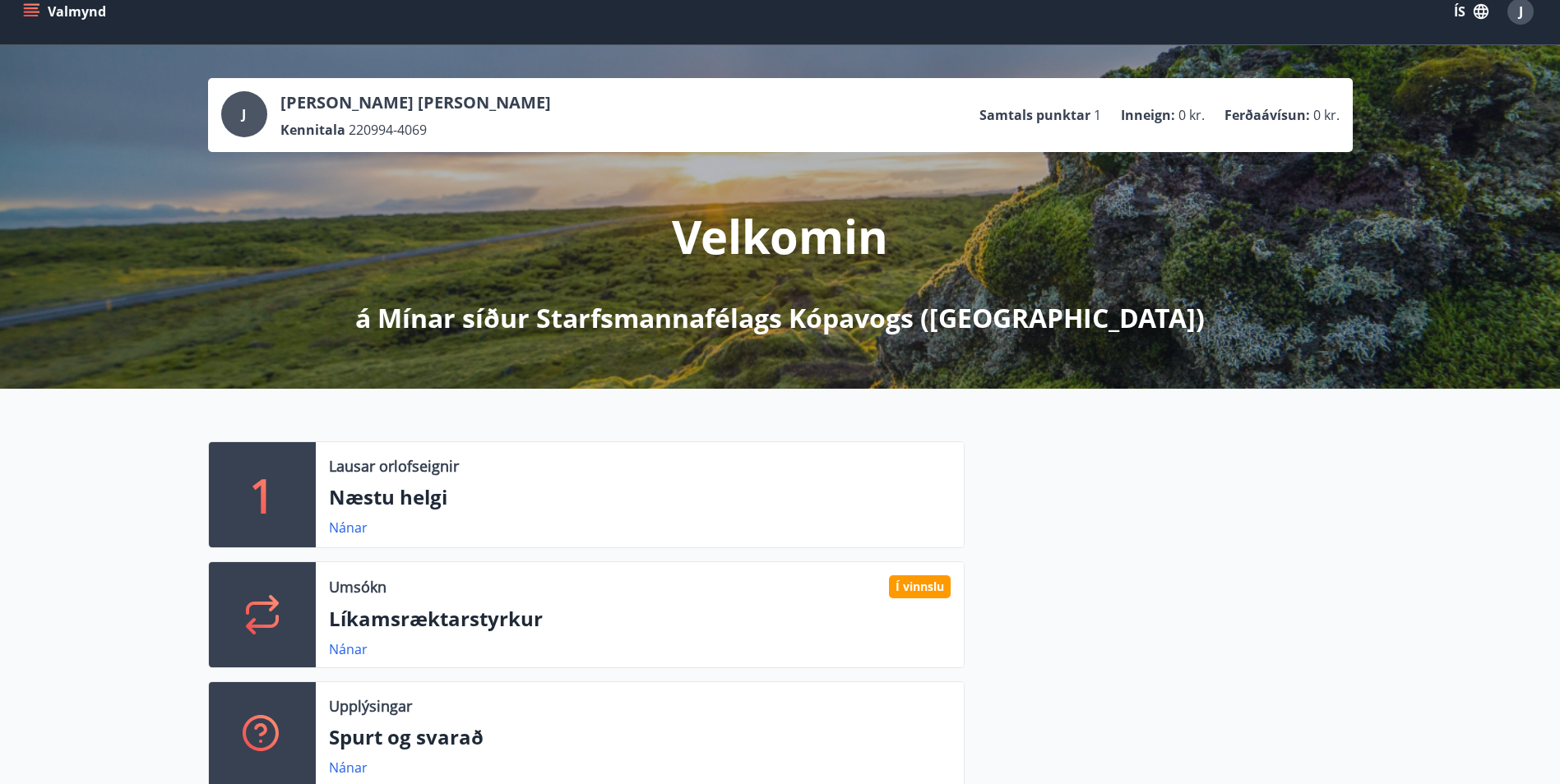
scroll to position [0, 0]
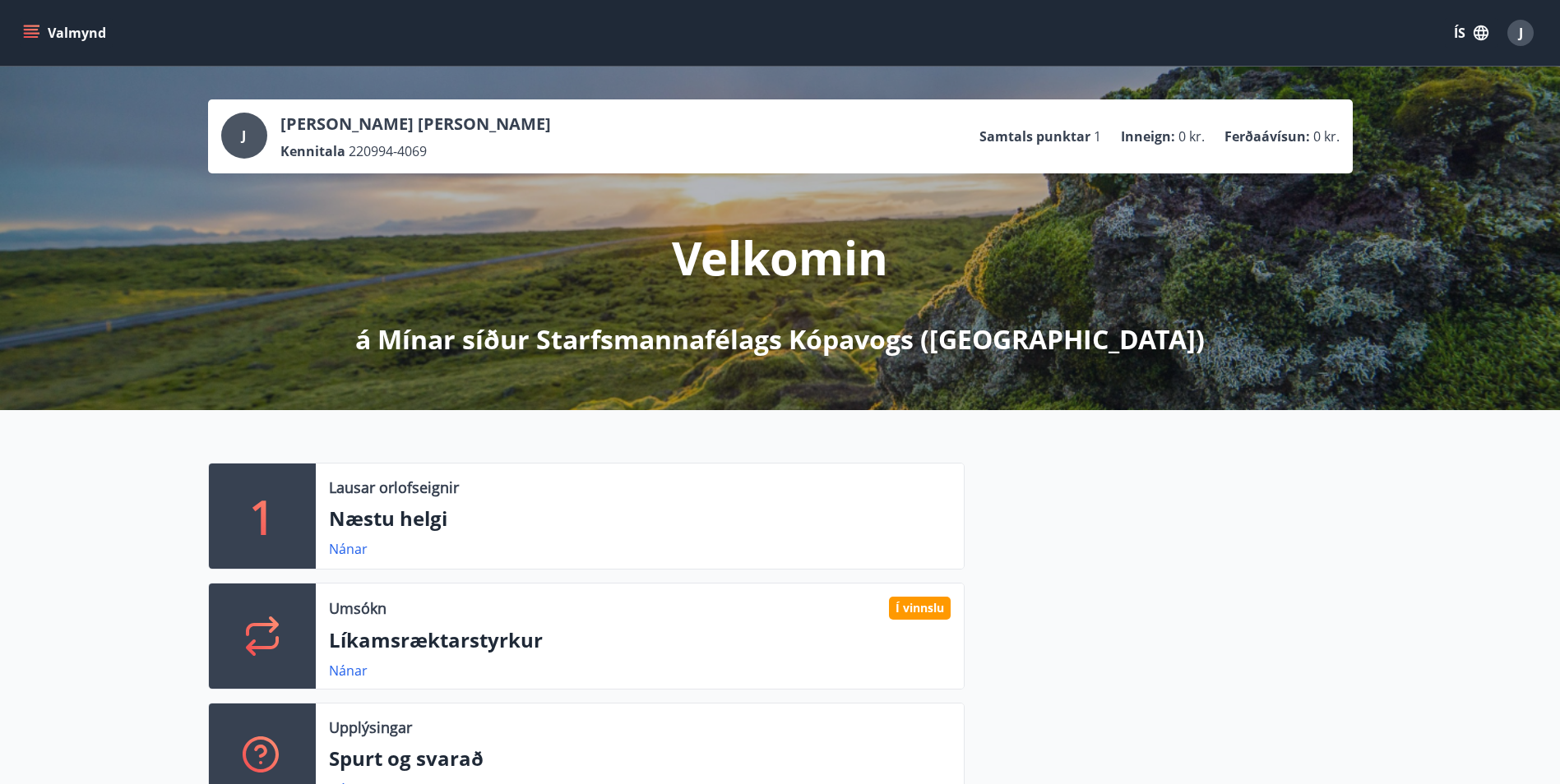
click at [30, 31] on icon "menu" at bounding box center [31, 30] width 14 height 2
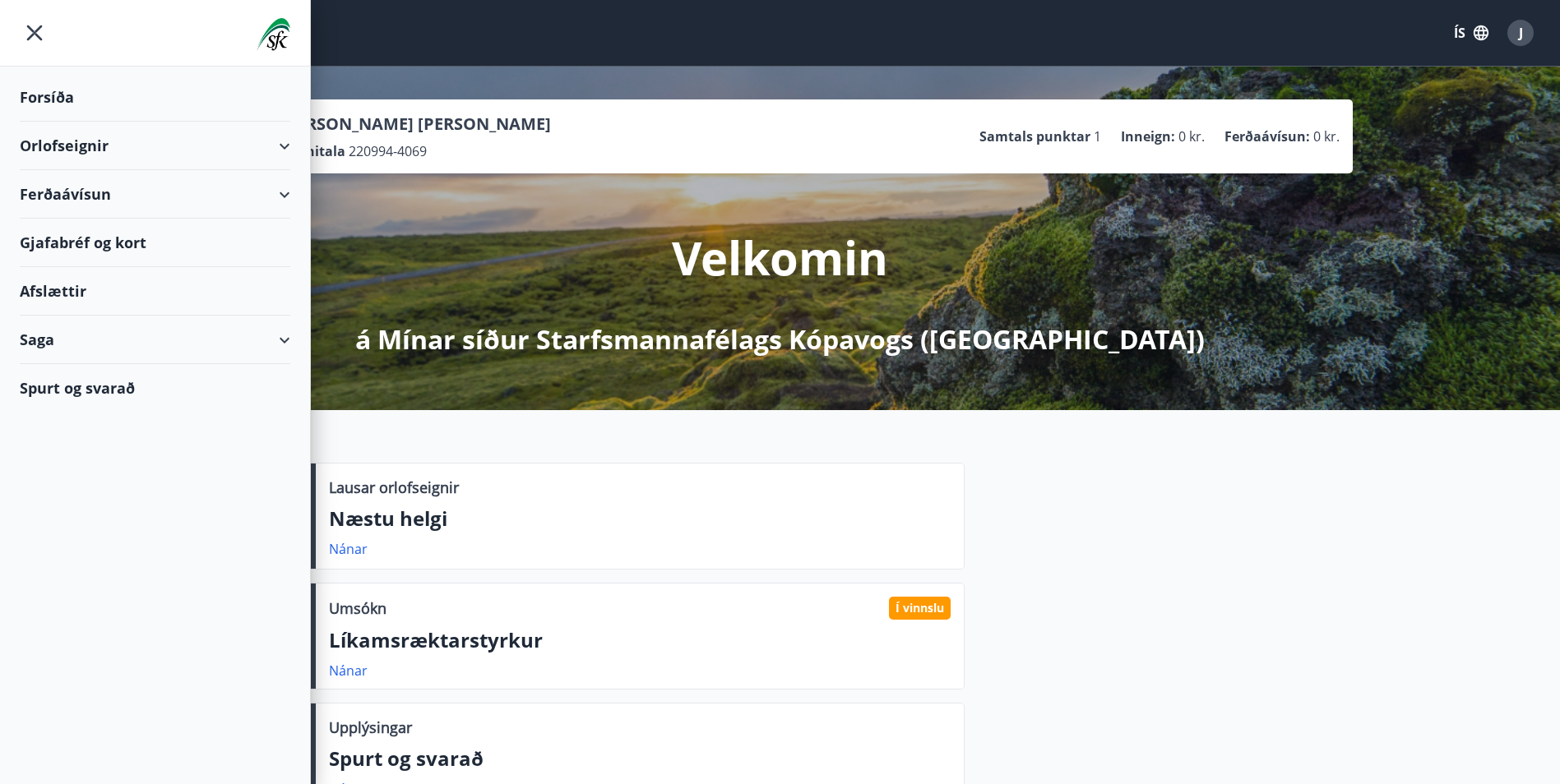
click at [268, 337] on div "Saga" at bounding box center [154, 339] width 270 height 48
click at [69, 553] on div "Styrkjasaga" at bounding box center [154, 554] width 244 height 35
